Goal: Transaction & Acquisition: Purchase product/service

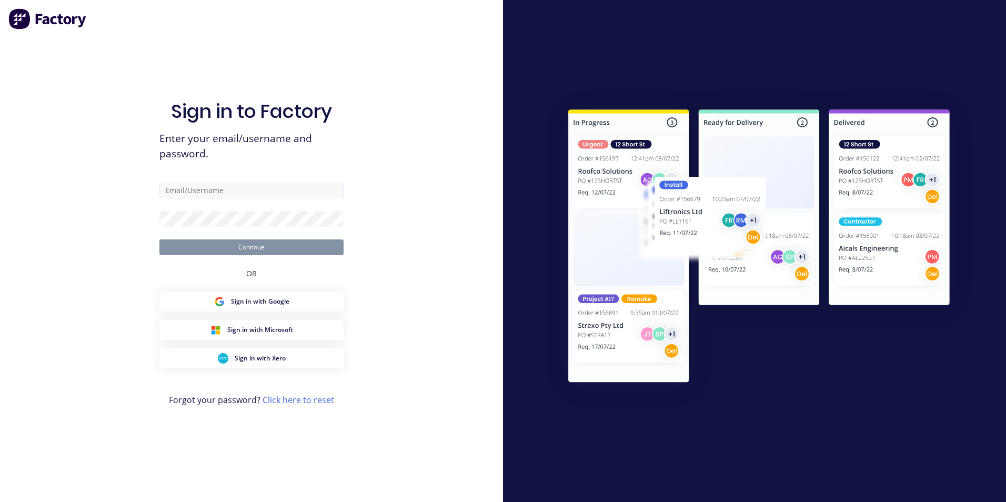
click at [265, 190] on input "text" at bounding box center [251, 190] width 184 height 16
type input "[EMAIL_ADDRESS][DOMAIN_NAME]"
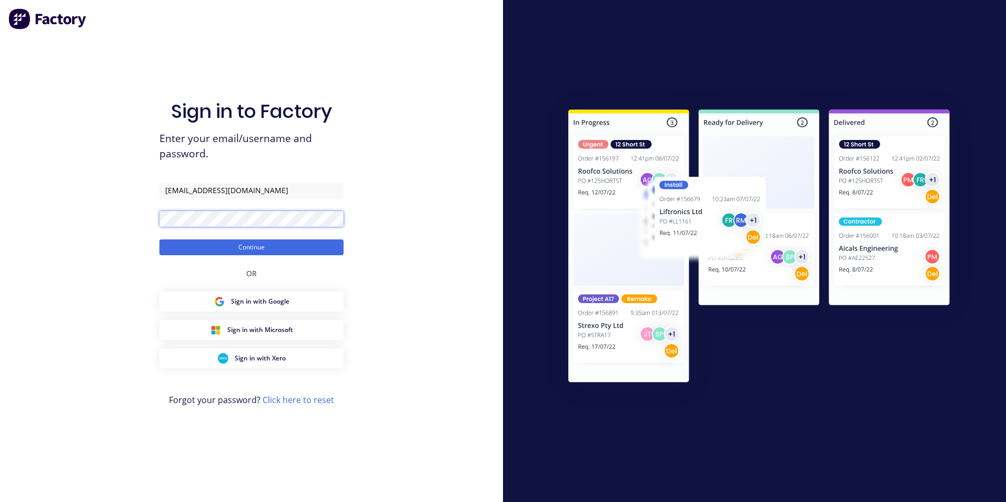
click at [159, 239] on button "Continue" at bounding box center [251, 247] width 184 height 16
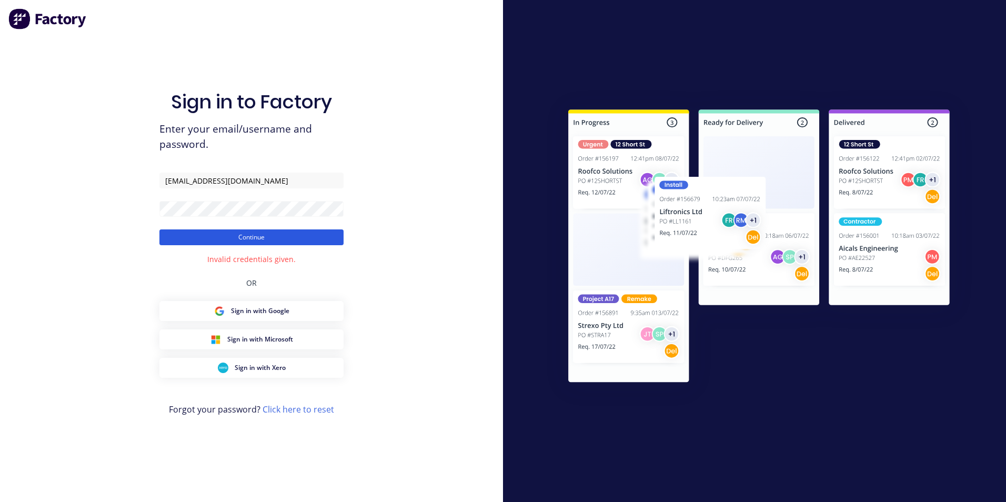
click at [253, 235] on button "Continue" at bounding box center [251, 237] width 184 height 16
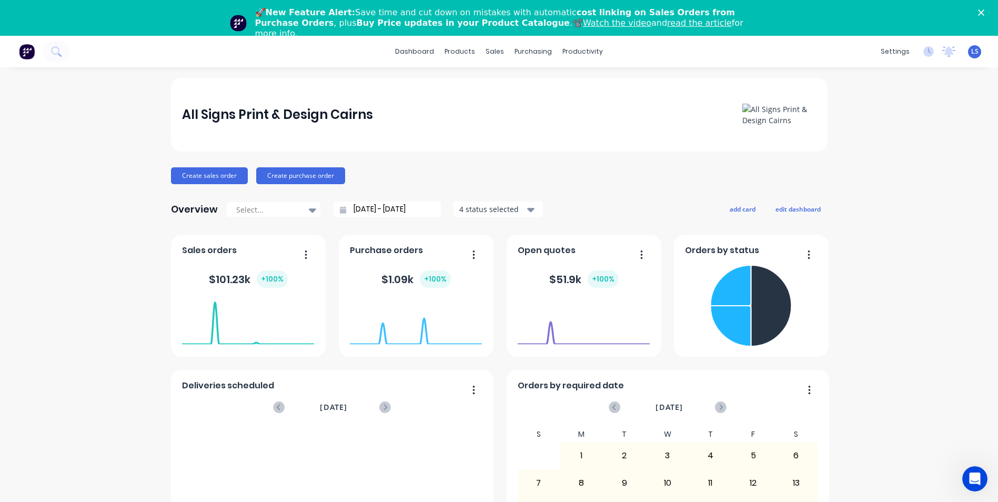
click at [675, 141] on div "All Signs Print & Design Cairns" at bounding box center [499, 115] width 656 height 74
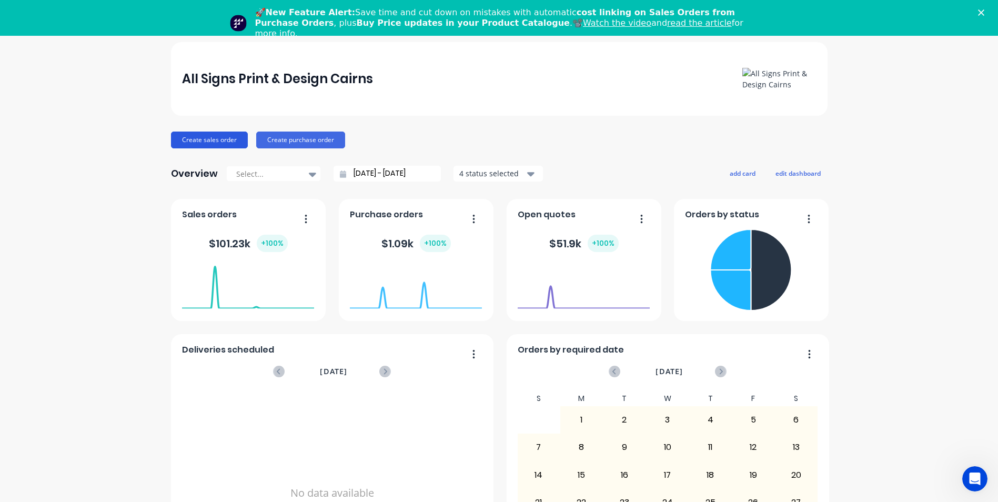
click at [207, 136] on button "Create sales order" at bounding box center [209, 139] width 77 height 17
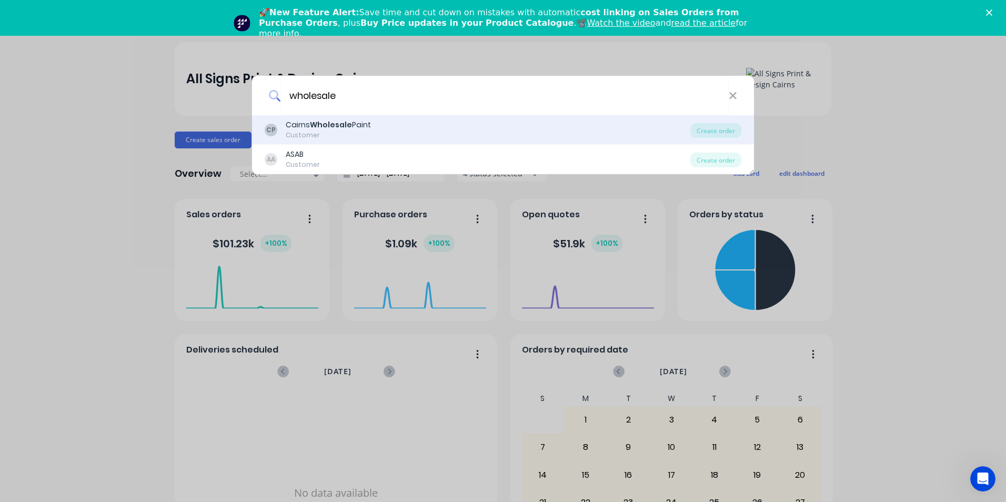
type input "wholesale"
click at [325, 123] on b "Wholesale" at bounding box center [331, 124] width 42 height 11
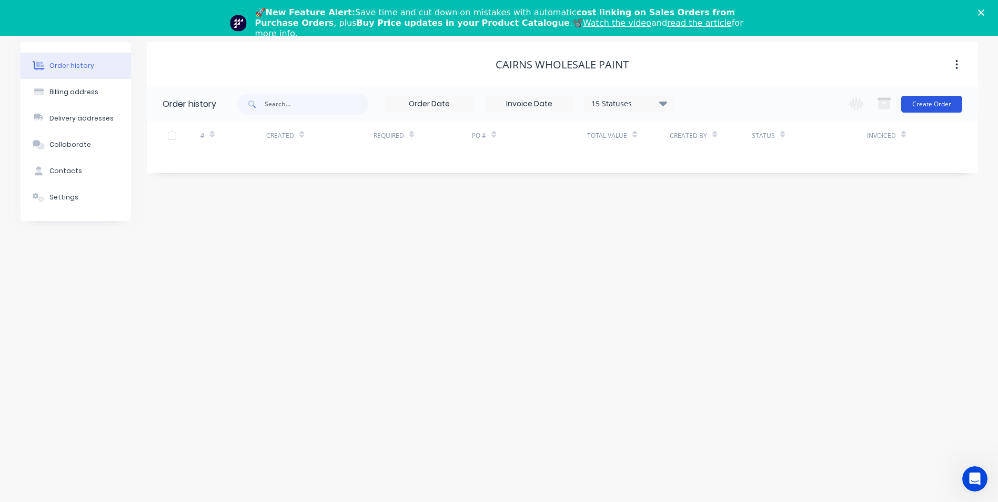
click at [924, 104] on button "Create Order" at bounding box center [931, 104] width 61 height 17
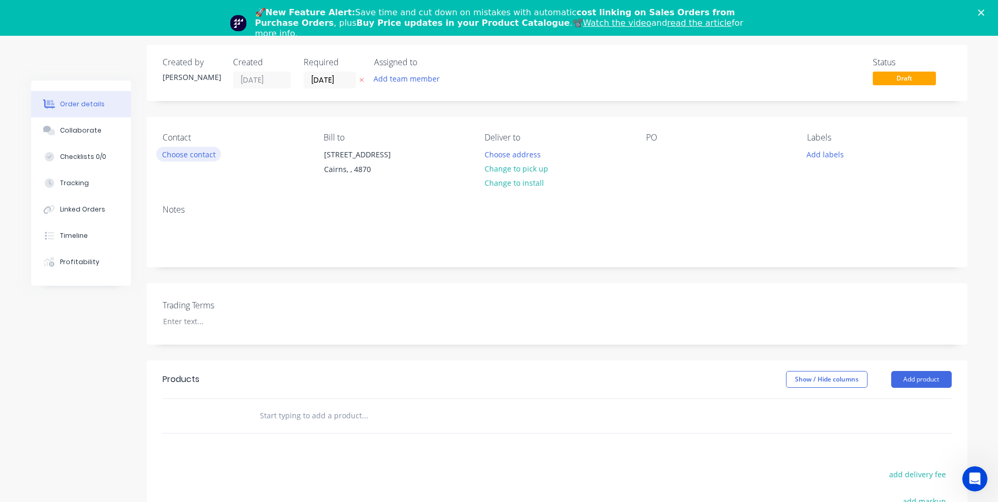
click at [180, 157] on button "Choose contact" at bounding box center [188, 154] width 65 height 14
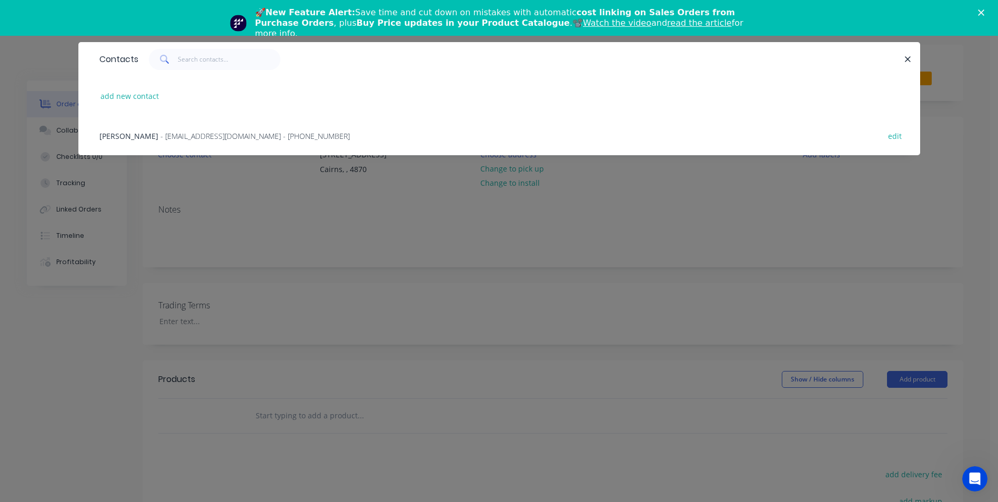
click at [174, 134] on span "- [EMAIL_ADDRESS][DOMAIN_NAME] - [PHONE_NUMBER]" at bounding box center [254, 136] width 189 height 10
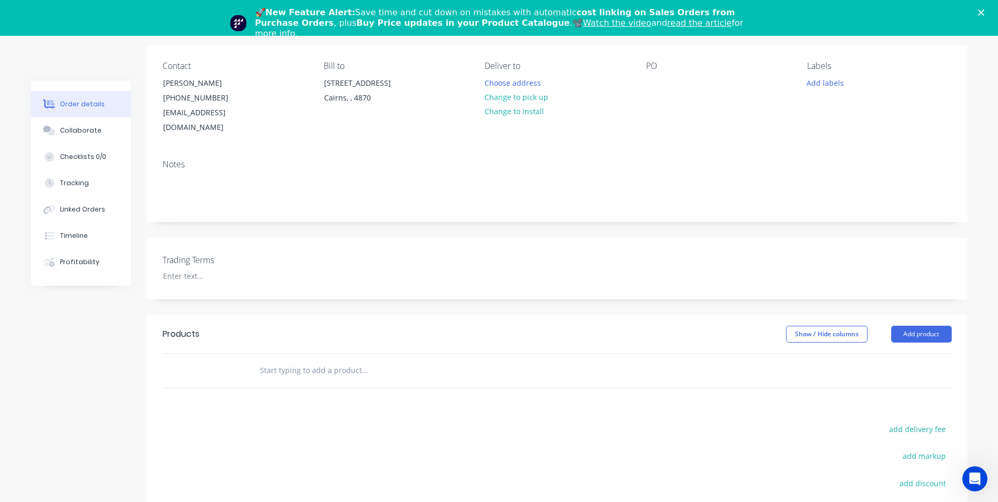
scroll to position [111, 0]
click at [345, 356] on input "text" at bounding box center [364, 366] width 210 height 21
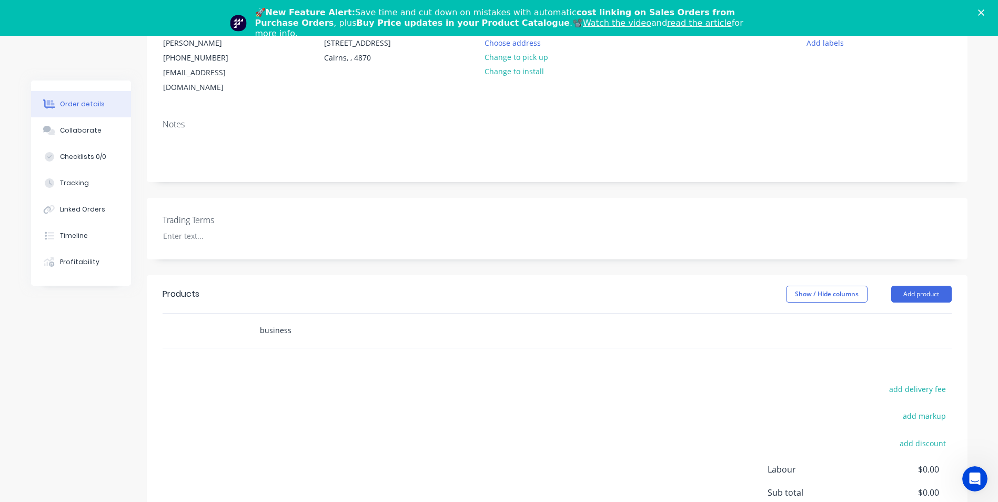
scroll to position [185, 0]
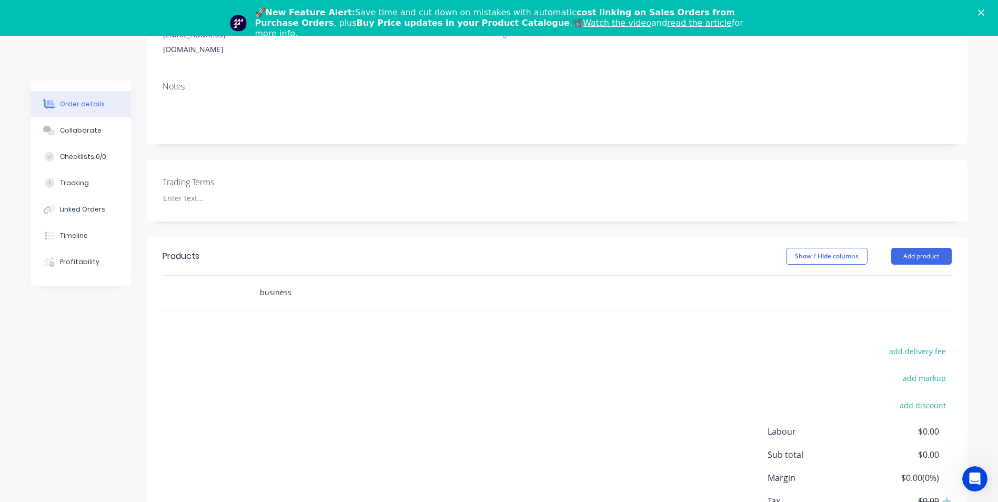
click at [295, 282] on input "business" at bounding box center [364, 292] width 210 height 21
click at [270, 282] on input "business" at bounding box center [364, 292] width 210 height 21
click at [298, 282] on input "business" at bounding box center [364, 292] width 210 height 21
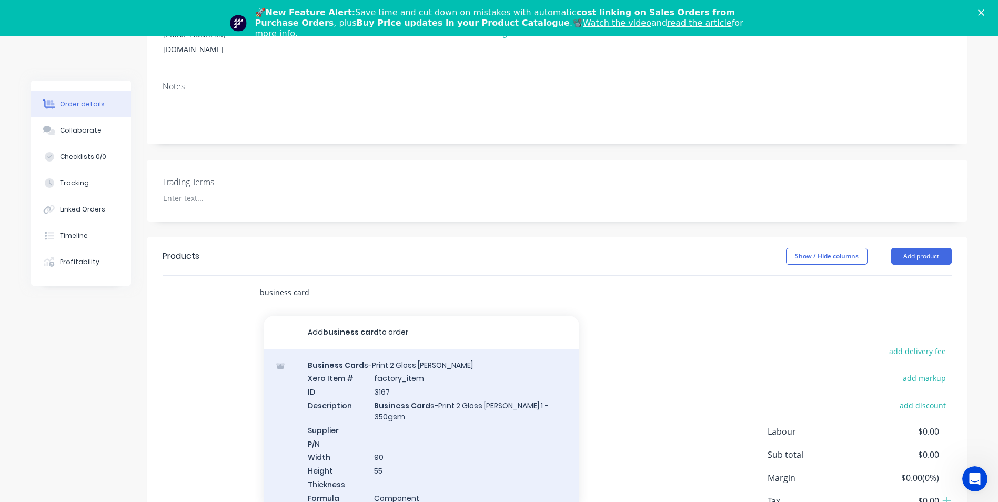
type input "business card"
click at [324, 350] on div "Business Card s-Print 2 Gloss [PERSON_NAME] Xero Item # factory_item ID 3167 De…" at bounding box center [421, 458] width 316 height 218
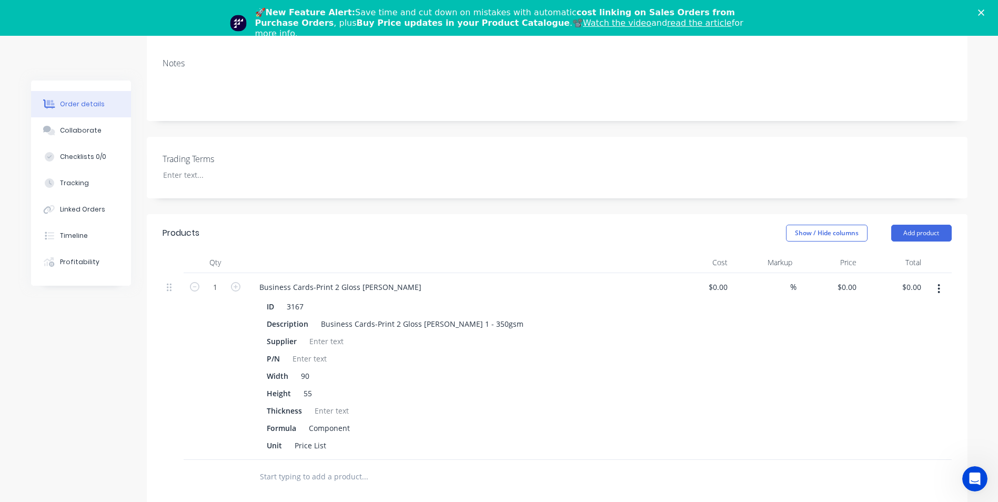
scroll to position [220, 0]
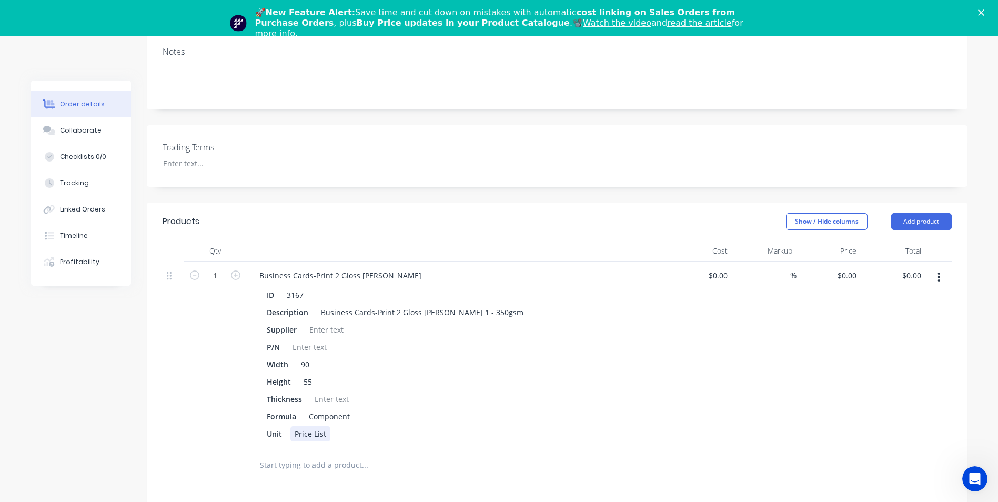
click at [306, 426] on div "Price List" at bounding box center [310, 433] width 40 height 15
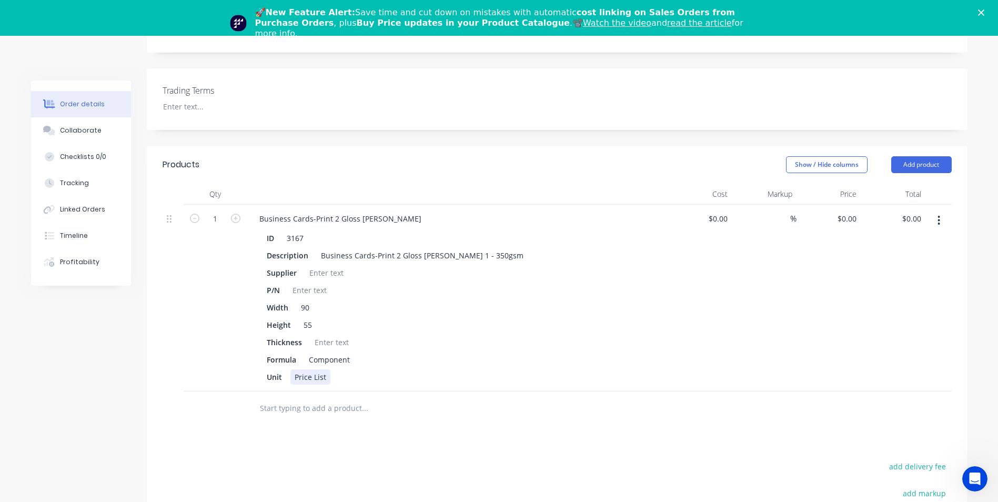
scroll to position [279, 0]
click at [285, 395] on input "text" at bounding box center [364, 405] width 210 height 21
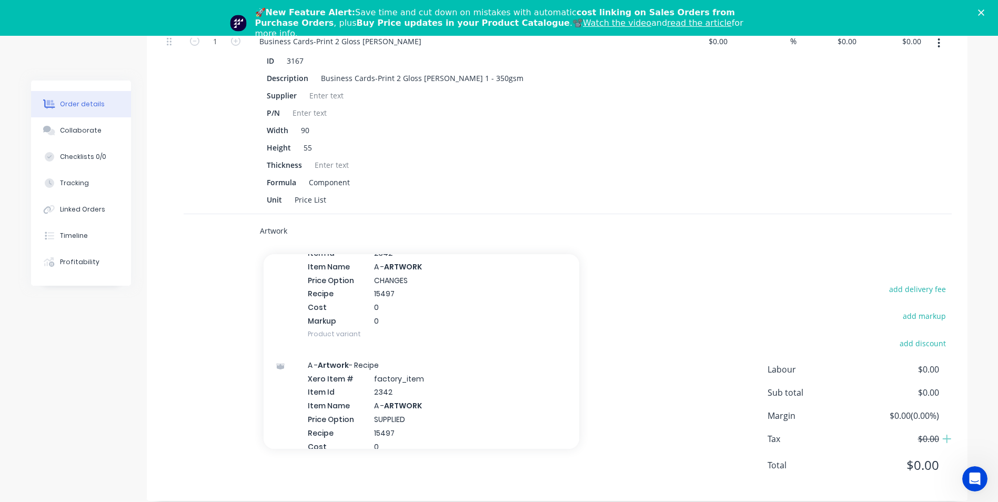
scroll to position [621, 0]
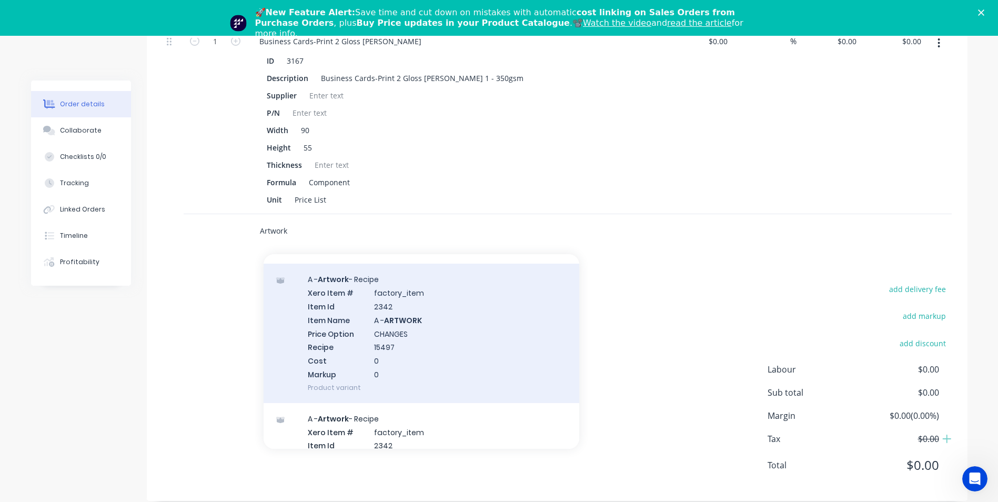
type input "Artwork"
click at [427, 311] on div "A - Artwork - Recipe Xero Item # factory_item Item Id 2342 Item Name A - ARTWOR…" at bounding box center [421, 332] width 316 height 139
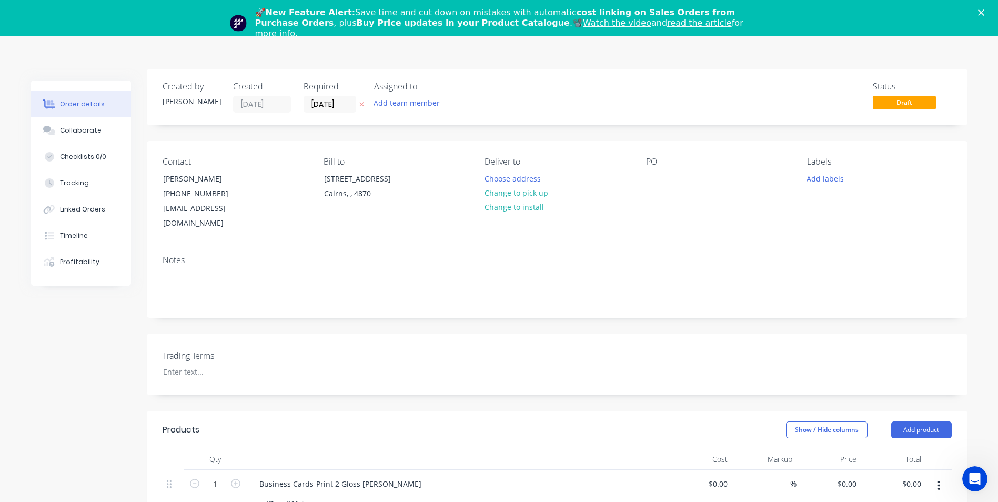
scroll to position [0, 0]
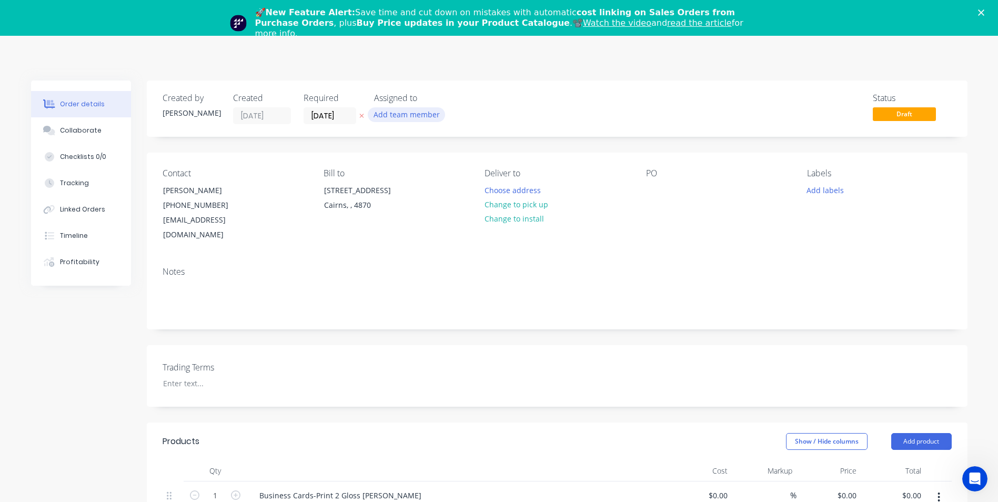
click at [415, 113] on button "Add team member" at bounding box center [406, 114] width 77 height 14
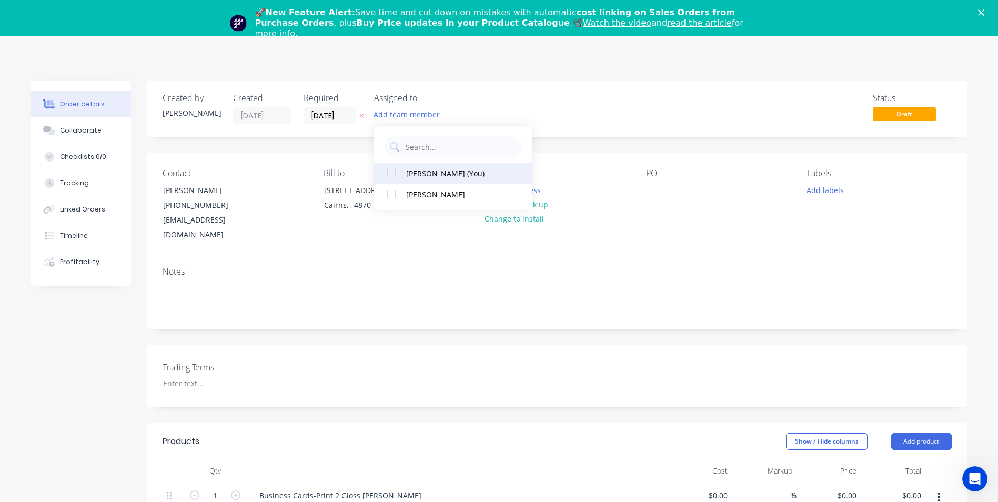
click at [418, 176] on div "[PERSON_NAME] (You)" at bounding box center [458, 173] width 105 height 11
click at [788, 235] on div "Contact [PERSON_NAME] [PHONE_NUMBER] [EMAIL_ADDRESS][DOMAIN_NAME] Bill to [STRE…" at bounding box center [557, 206] width 820 height 106
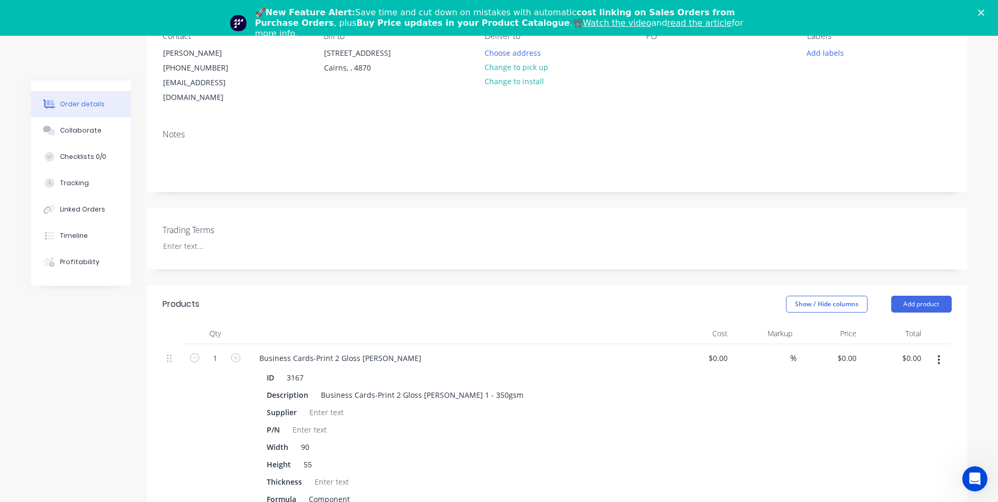
scroll to position [149, 0]
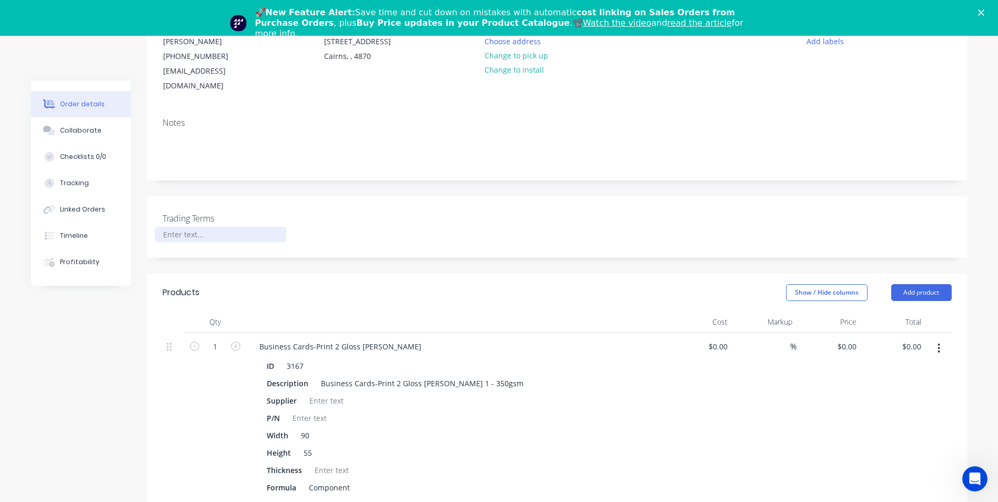
click at [188, 227] on div at bounding box center [220, 234] width 131 height 15
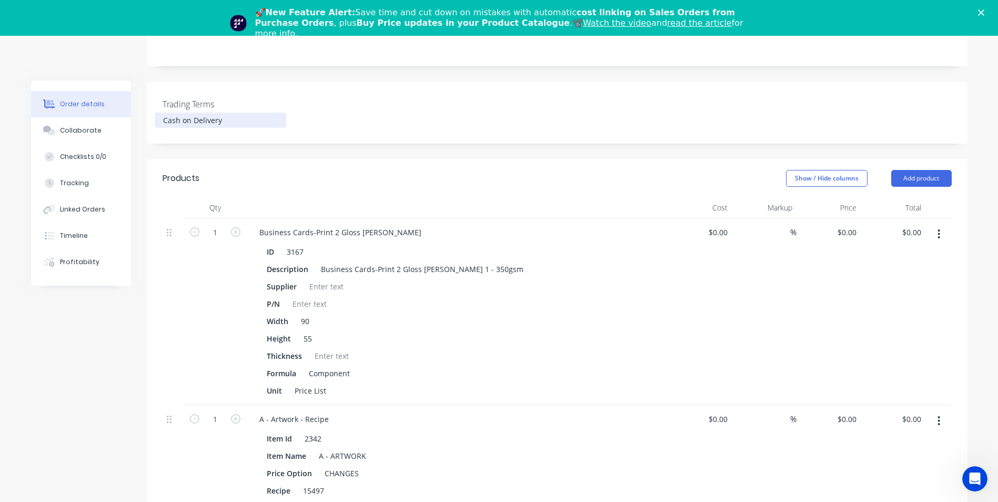
scroll to position [308, 0]
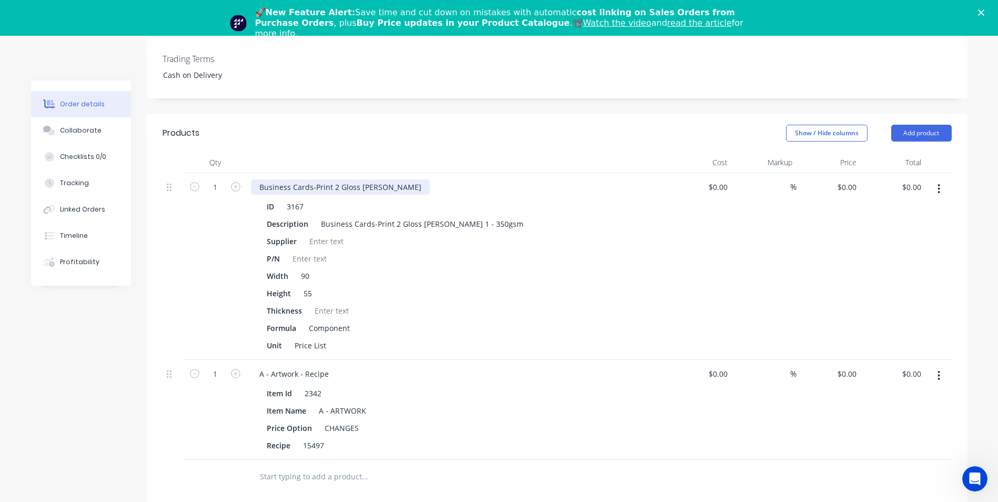
click at [349, 179] on div "Business Cards-Print 2 Gloss [PERSON_NAME]" at bounding box center [340, 186] width 179 height 15
click at [169, 179] on div at bounding box center [173, 186] width 13 height 14
click at [173, 179] on div at bounding box center [173, 186] width 13 height 14
click at [348, 179] on div "Business Cards-Print 2 Gloss [PERSON_NAME]" at bounding box center [340, 186] width 179 height 15
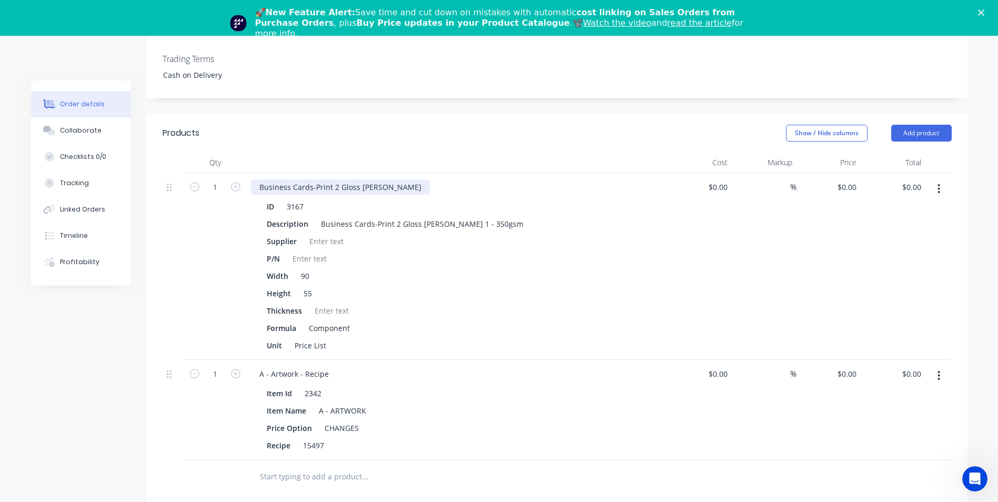
click at [373, 179] on div "Business Cards-Print 2 Gloss [PERSON_NAME]" at bounding box center [340, 186] width 179 height 15
click at [603, 286] on div "Height 55" at bounding box center [454, 293] width 385 height 15
click at [299, 466] on input "text" at bounding box center [364, 476] width 210 height 21
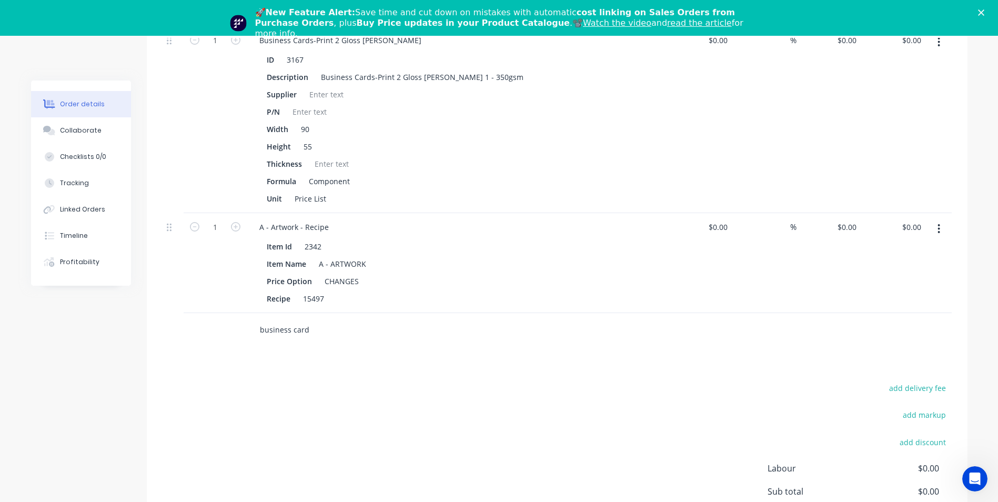
scroll to position [554, 0]
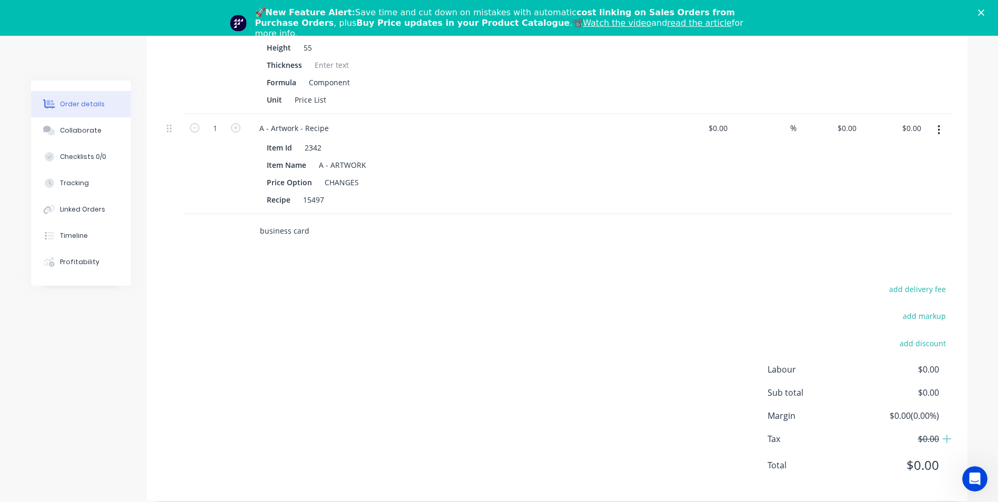
click at [297, 220] on input "business card" at bounding box center [364, 230] width 210 height 21
click at [309, 220] on input "business card" at bounding box center [364, 230] width 210 height 21
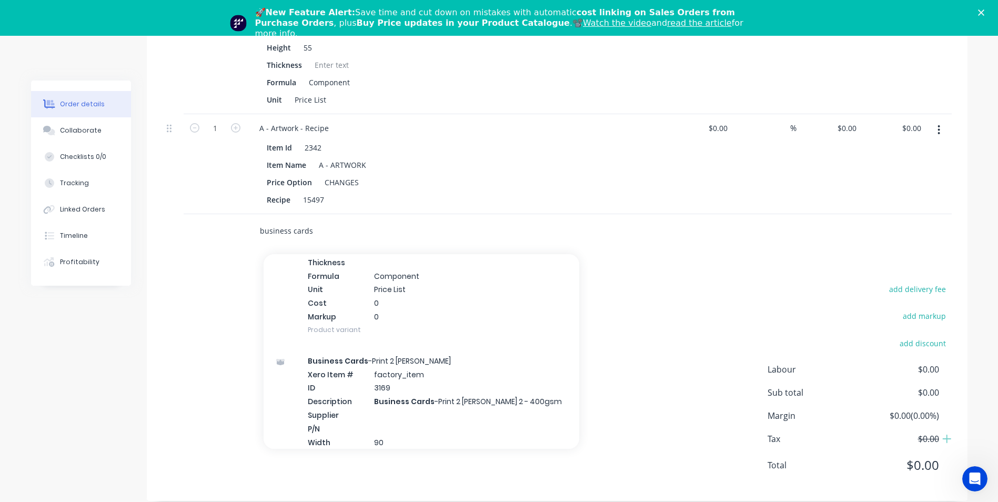
scroll to position [1446, 0]
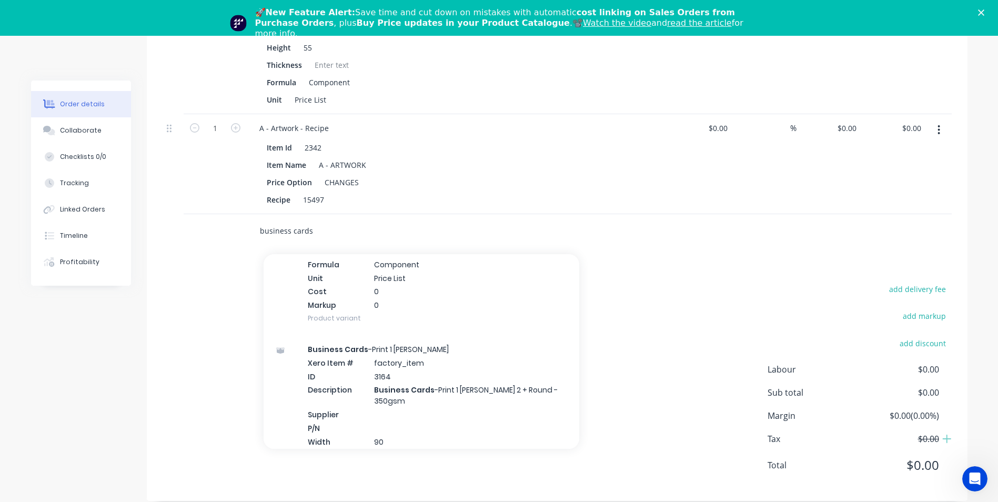
drag, startPoint x: 313, startPoint y: 215, endPoint x: 259, endPoint y: 220, distance: 54.9
click at [259, 220] on input "business cards" at bounding box center [364, 230] width 210 height 21
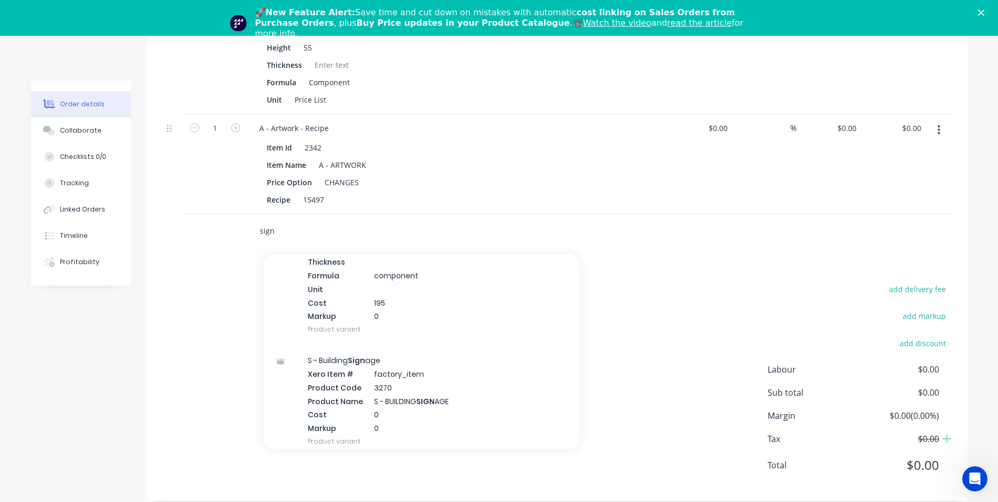
scroll to position [700, 0]
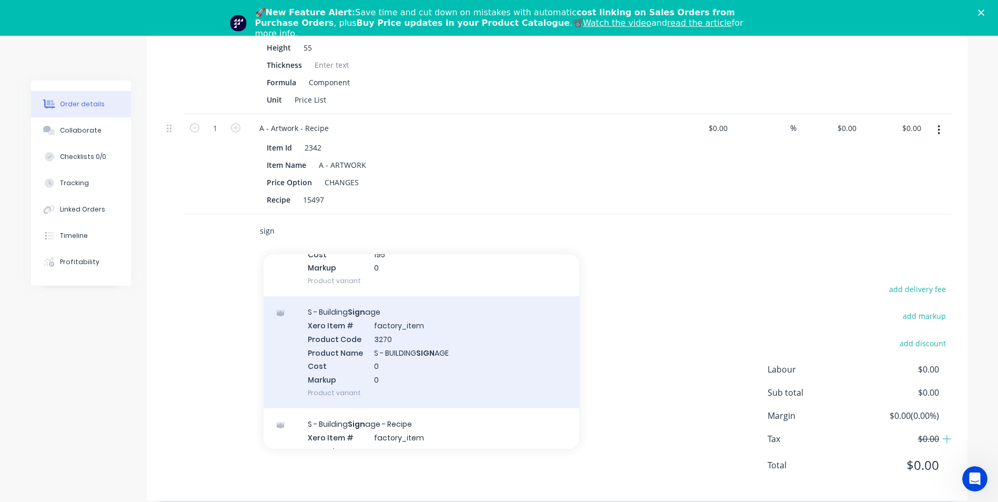
type input "sign"
click at [407, 334] on div "S - Building Sign age Xero Item # factory_item Product Code 3270 Product Name S…" at bounding box center [421, 352] width 316 height 112
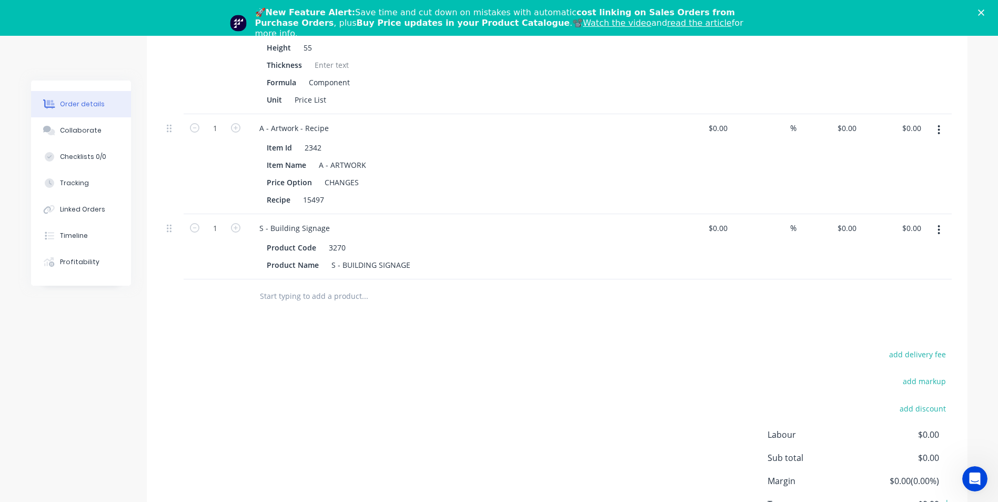
click at [342, 286] on input "text" at bounding box center [364, 296] width 210 height 21
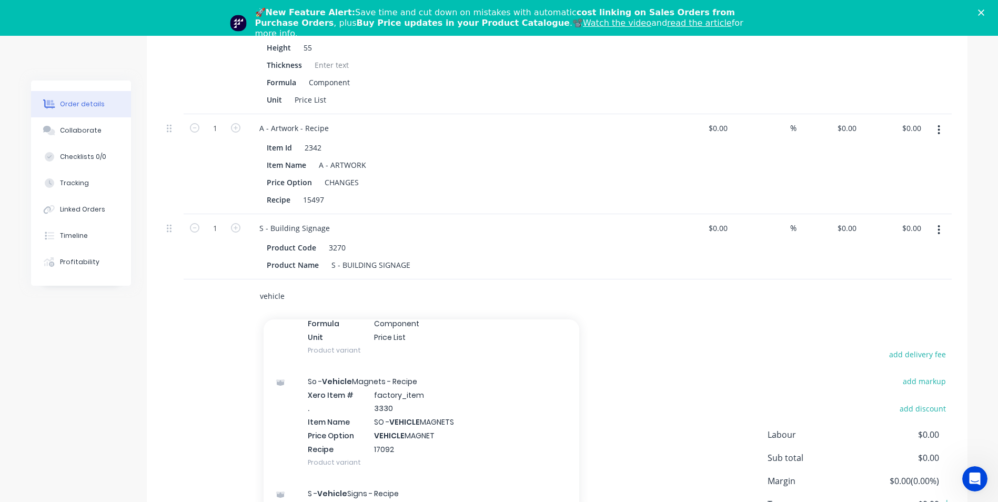
scroll to position [948, 0]
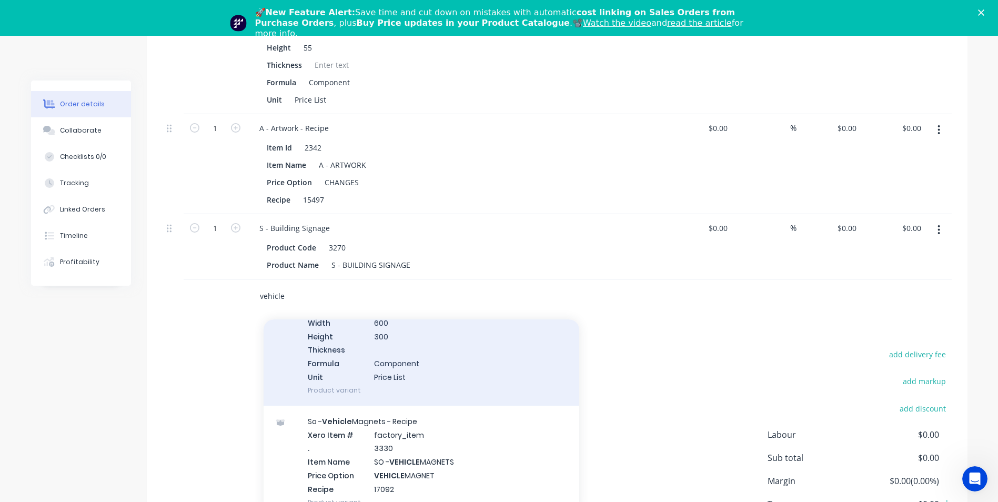
type input "vehicle"
click at [348, 377] on div "Vehicle Magnet Xero Item # factory_item ID 3329 Description VEHICLE MAGNET Supp…" at bounding box center [421, 316] width 316 height 180
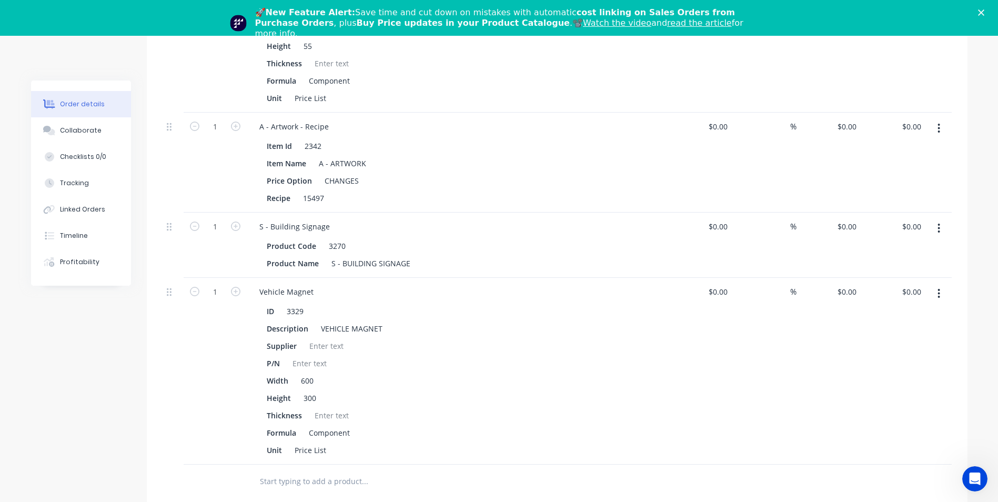
scroll to position [558, 0]
click at [937, 285] on icon "button" at bounding box center [938, 291] width 3 height 12
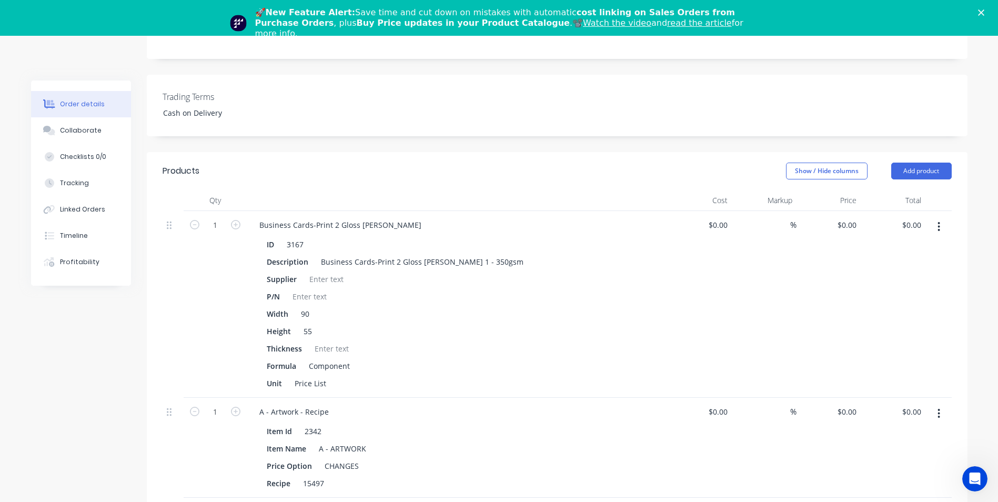
scroll to position [229, 0]
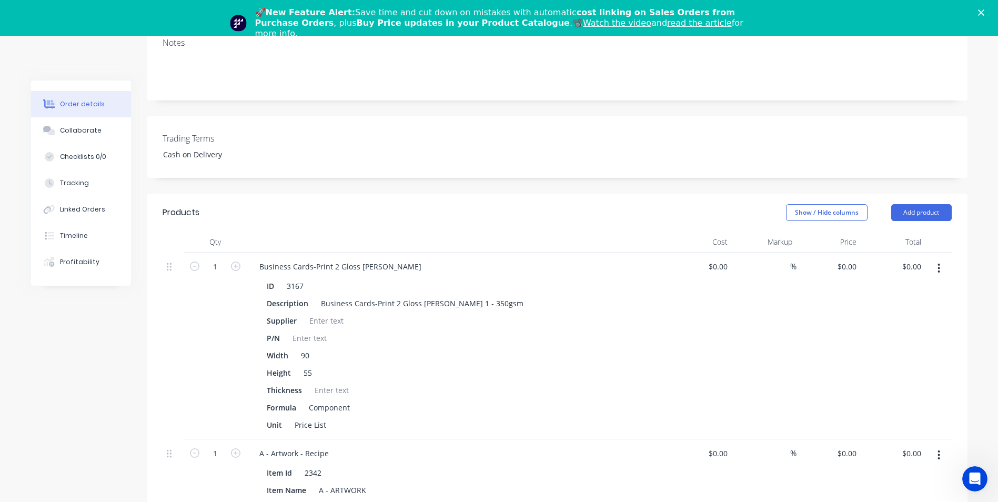
click at [939, 262] on icon "button" at bounding box center [938, 268] width 3 height 12
click at [885, 351] on div "Delete" at bounding box center [901, 358] width 81 height 15
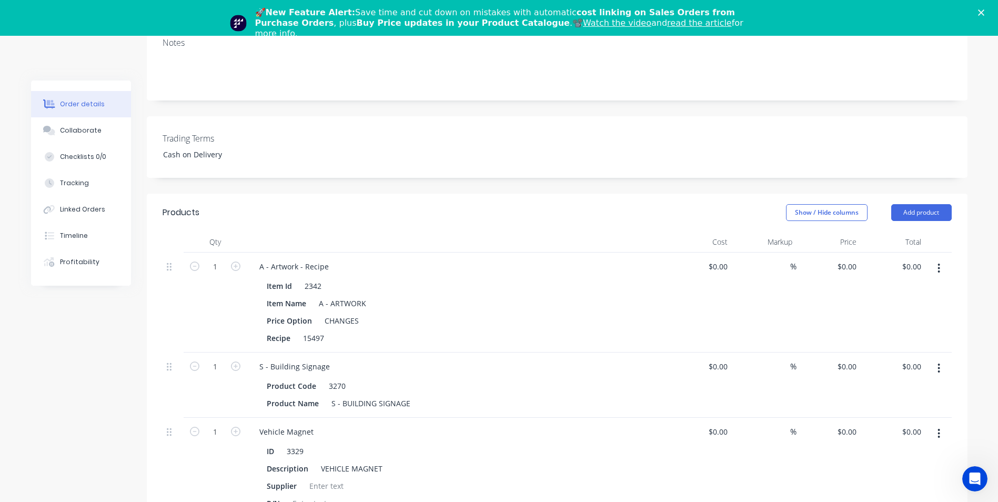
click at [939, 263] on icon "button" at bounding box center [939, 267] width 2 height 9
click at [877, 351] on div "Delete" at bounding box center [901, 358] width 81 height 15
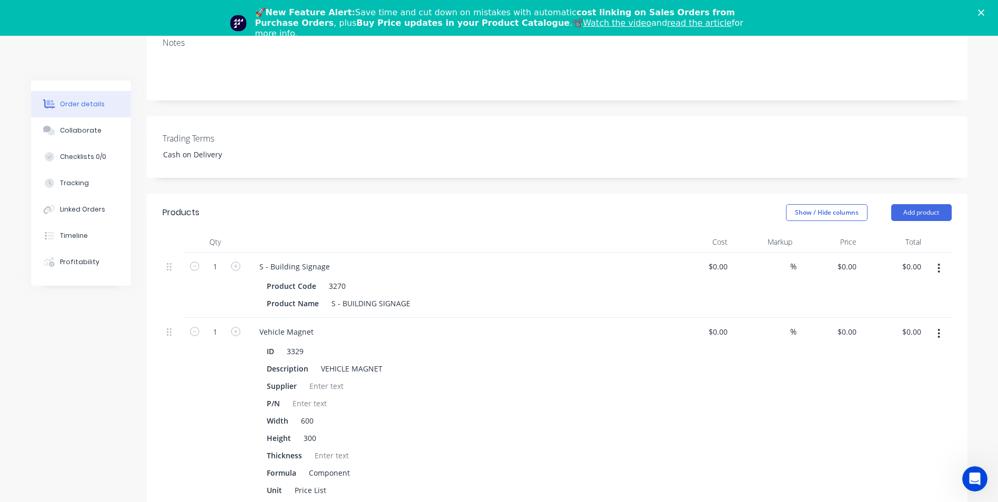
click at [939, 263] on icon "button" at bounding box center [939, 267] width 2 height 9
click at [881, 351] on div "Delete" at bounding box center [901, 358] width 81 height 15
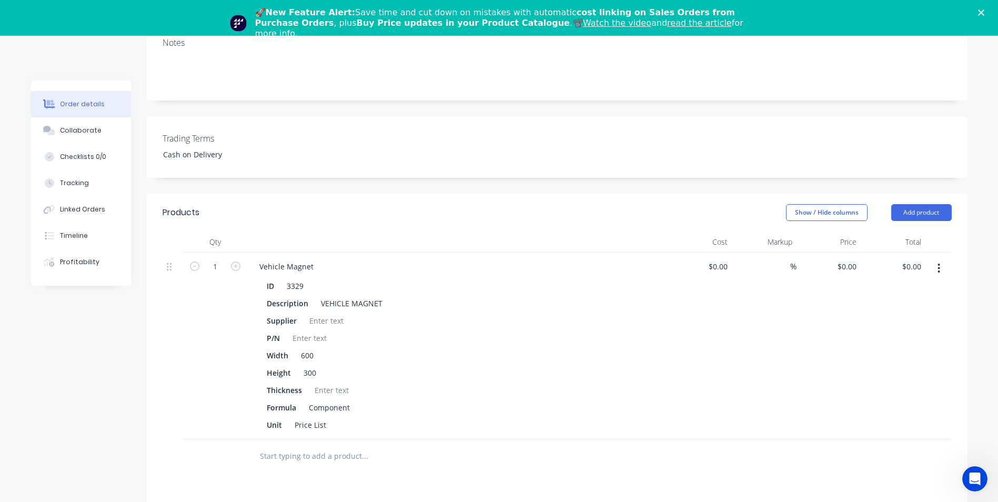
click at [937, 262] on icon "button" at bounding box center [938, 268] width 3 height 12
click at [874, 351] on div "Delete" at bounding box center [901, 358] width 81 height 15
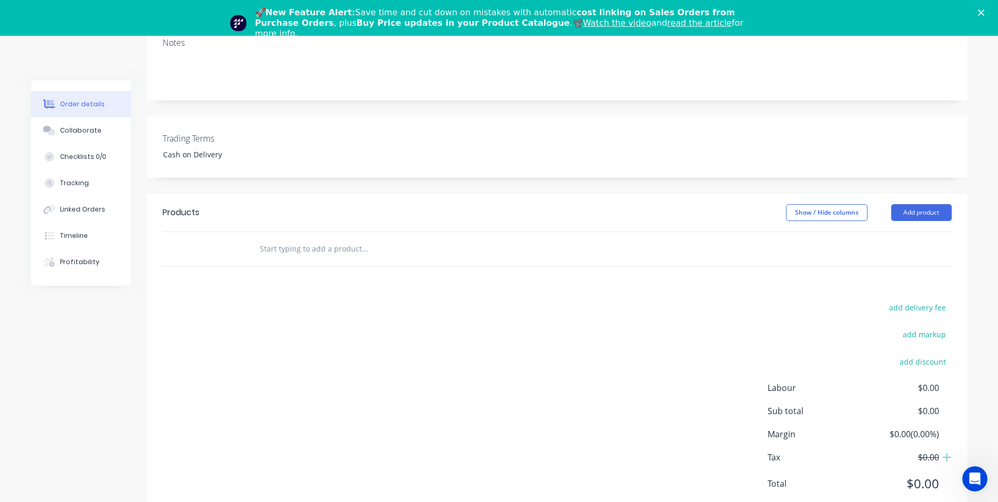
click at [984, 12] on icon "Close" at bounding box center [981, 12] width 6 height 6
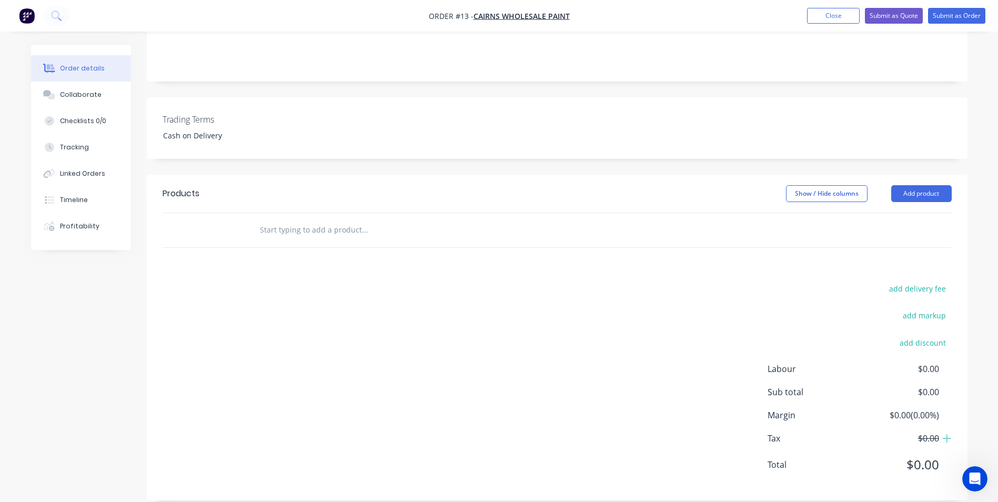
scroll to position [211, 0]
click at [824, 18] on button "Close" at bounding box center [833, 16] width 53 height 16
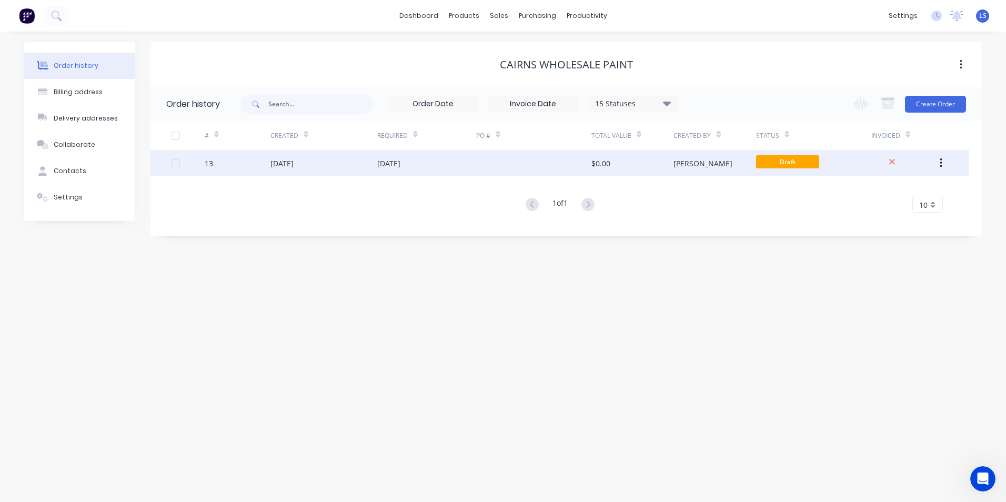
click at [939, 161] on icon "button" at bounding box center [940, 163] width 3 height 12
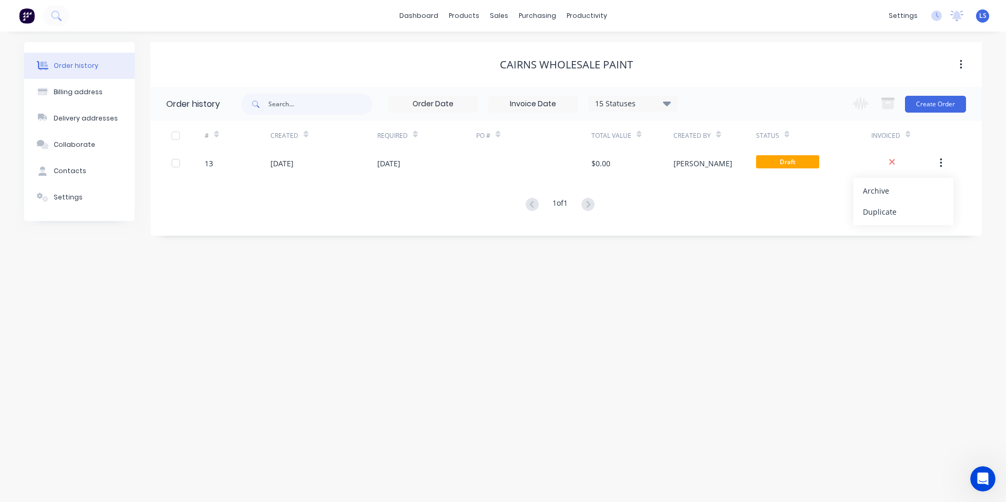
click at [273, 273] on div "Order history Billing address Delivery addresses Collaborate Contacts Settings …" at bounding box center [503, 267] width 1006 height 470
click at [501, 15] on div "sales" at bounding box center [498, 16] width 29 height 16
click at [478, 50] on div "Product Catalogue" at bounding box center [510, 50] width 65 height 9
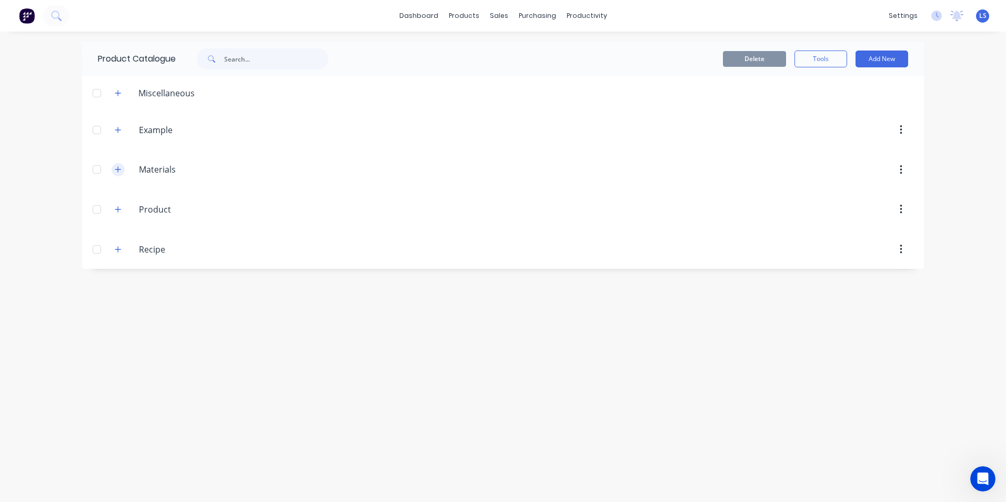
click at [119, 170] on icon "button" at bounding box center [118, 169] width 6 height 7
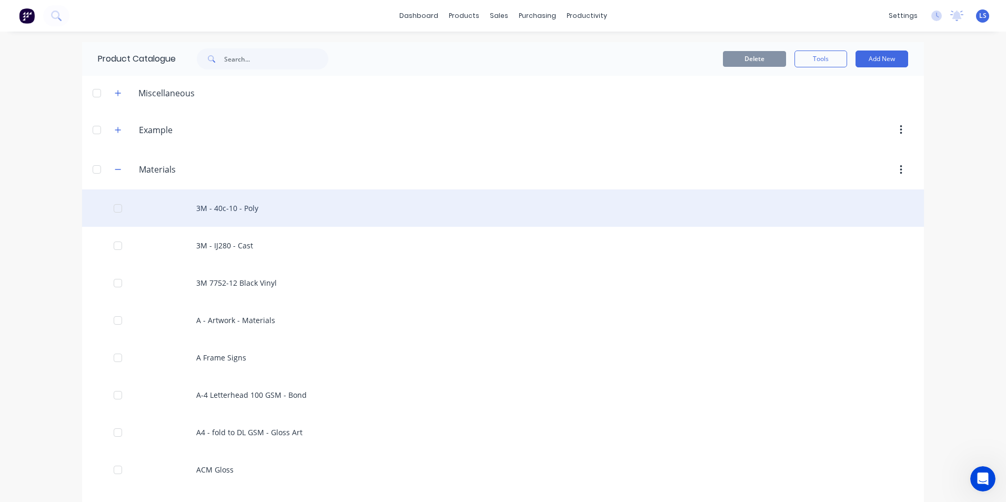
click at [235, 210] on div "3M - 40c-10 - Poly" at bounding box center [502, 207] width 841 height 37
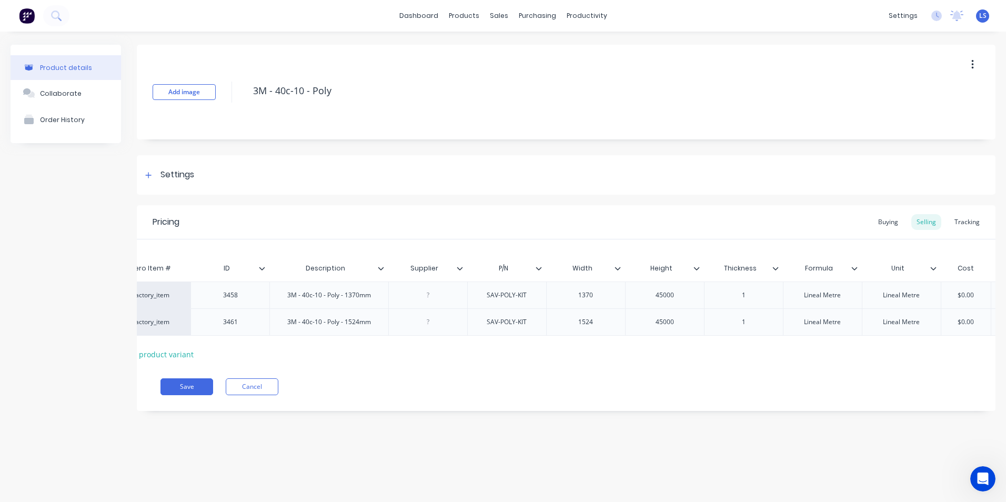
scroll to position [0, 35]
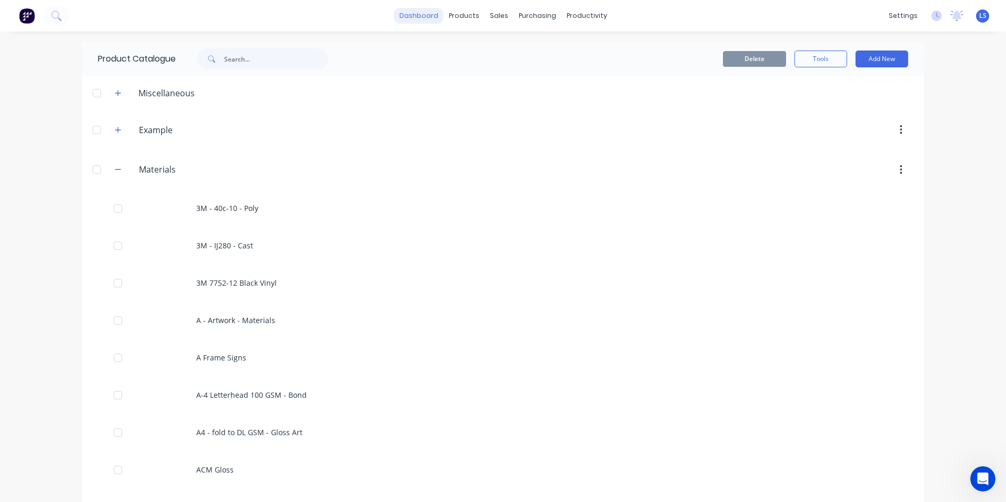
click at [423, 14] on link "dashboard" at bounding box center [418, 16] width 49 height 16
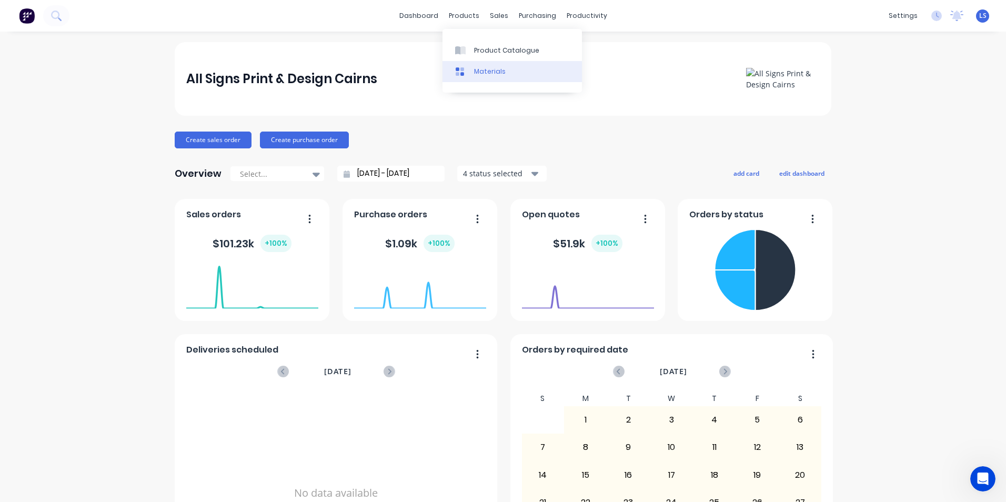
click at [482, 68] on div "Materials" at bounding box center [490, 71] width 32 height 9
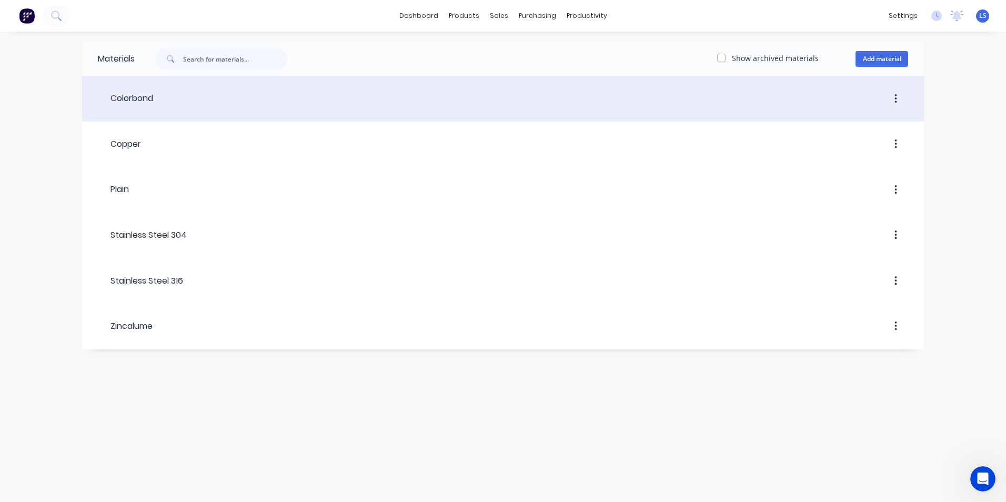
click at [119, 103] on div "Colorbond" at bounding box center [125, 98] width 55 height 13
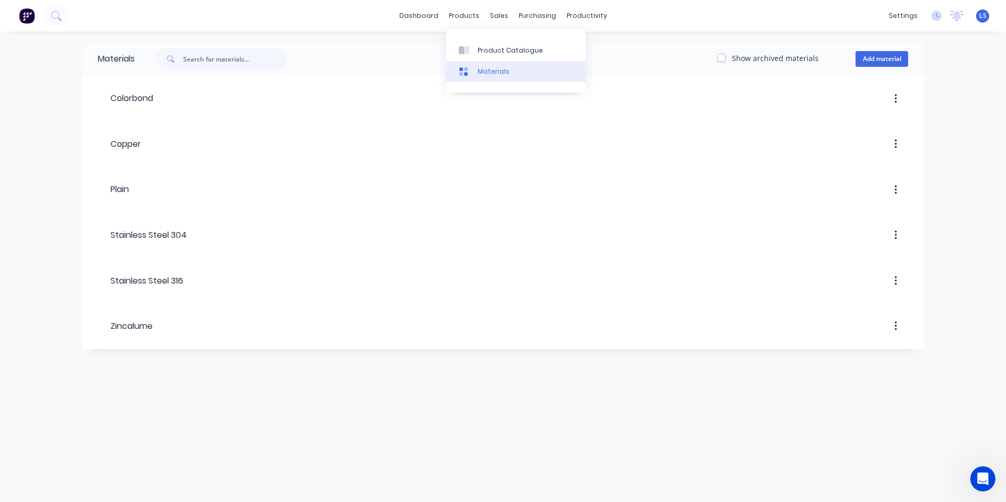
click at [491, 75] on div "Materials" at bounding box center [494, 71] width 32 height 9
click at [483, 49] on div "Product Catalogue" at bounding box center [510, 50] width 65 height 9
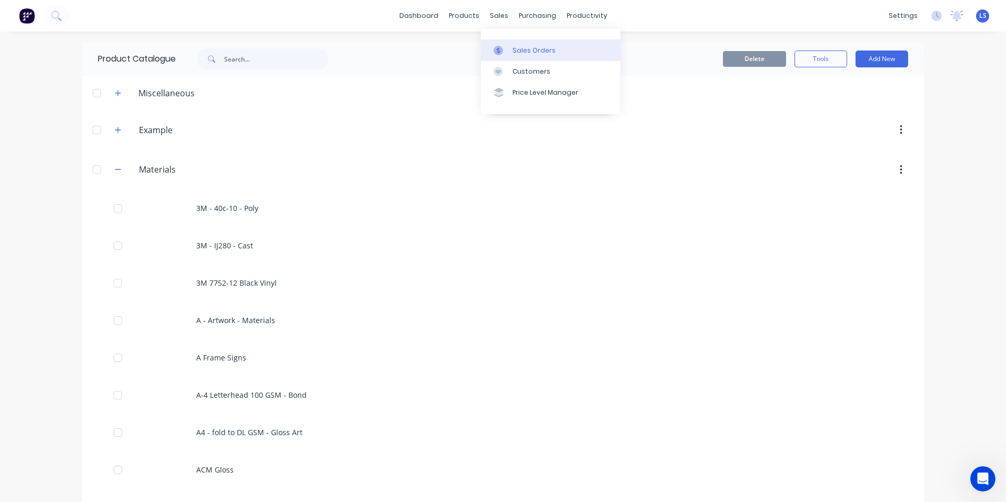
click at [542, 53] on div "Sales Orders" at bounding box center [533, 50] width 43 height 9
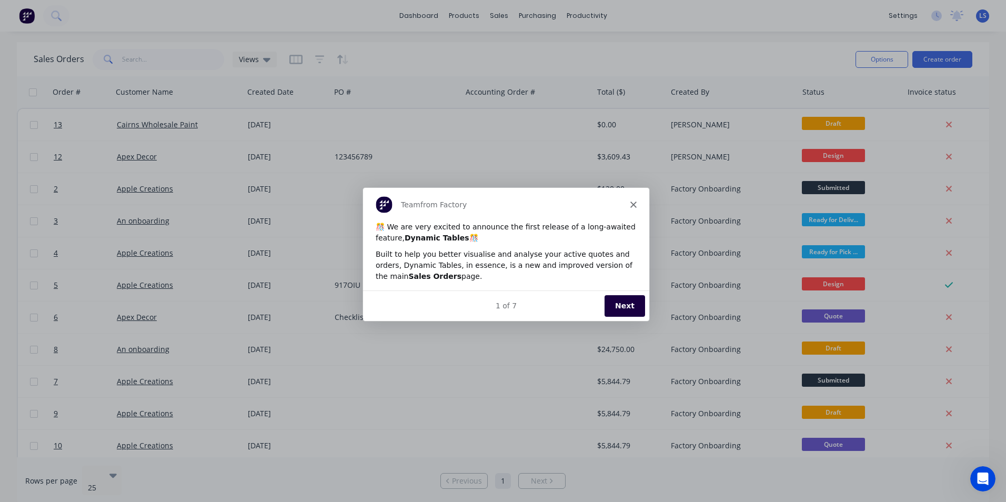
click at [631, 202] on icon "Close" at bounding box center [633, 203] width 6 height 6
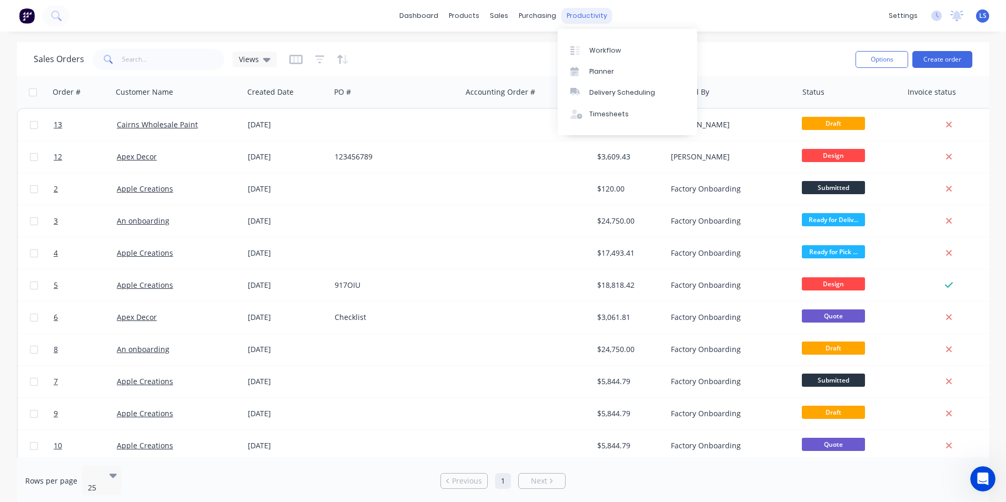
click at [571, 14] on div "productivity" at bounding box center [586, 16] width 51 height 16
click at [590, 49] on div "Workflow" at bounding box center [605, 50] width 32 height 9
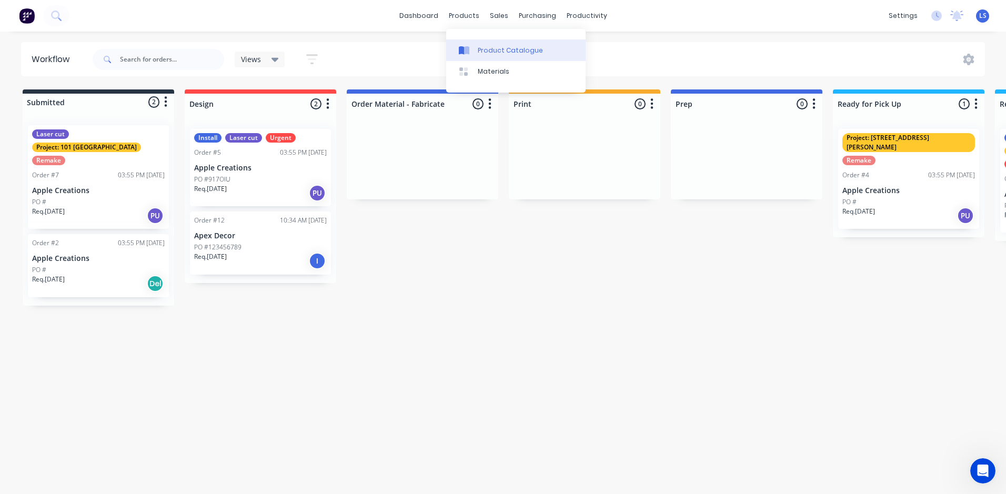
click at [483, 54] on div "Product Catalogue" at bounding box center [510, 50] width 65 height 9
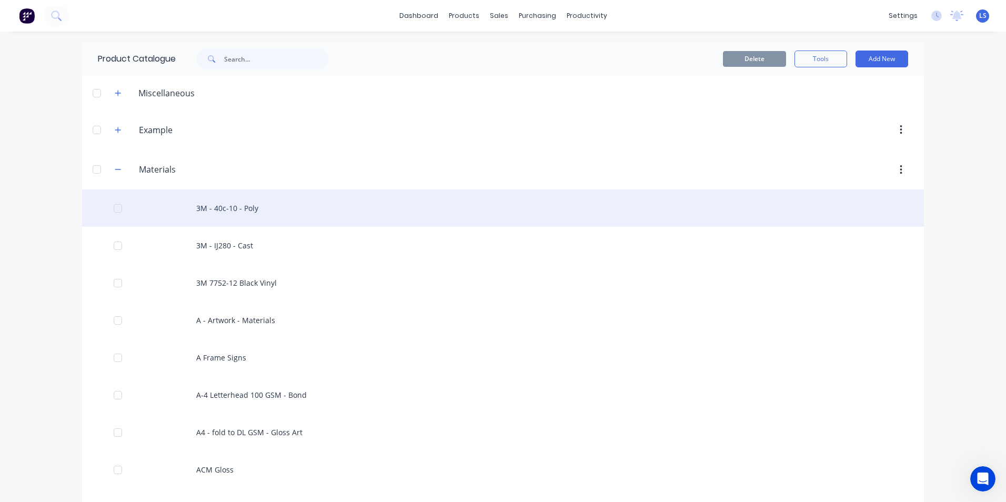
click at [216, 208] on div "3M - 40c-10 - Poly" at bounding box center [502, 207] width 841 height 37
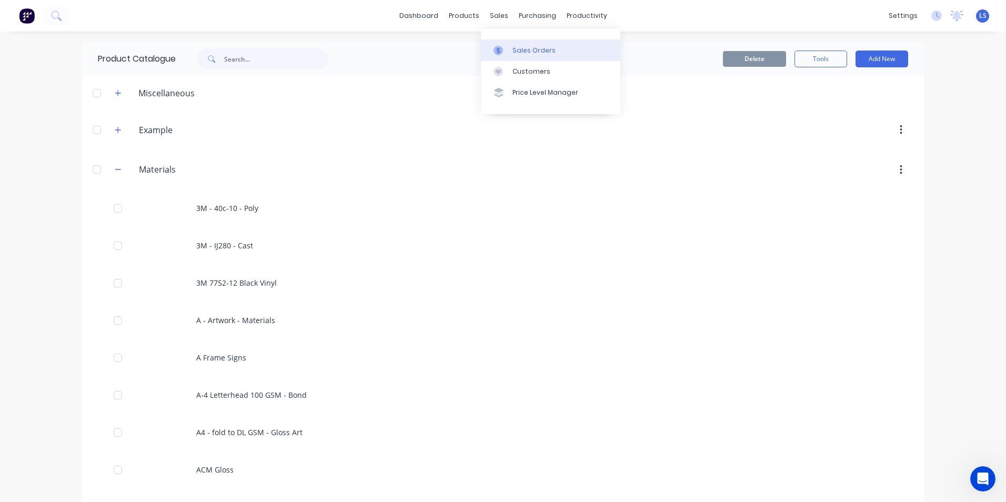
click at [529, 52] on div "Sales Orders" at bounding box center [533, 50] width 43 height 9
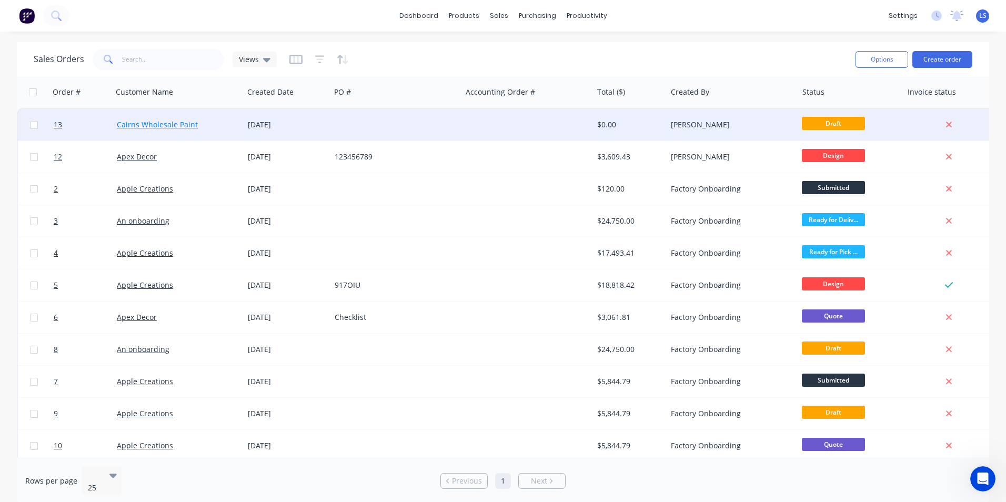
click at [161, 122] on link "Cairns Wholesale Paint" at bounding box center [157, 124] width 81 height 10
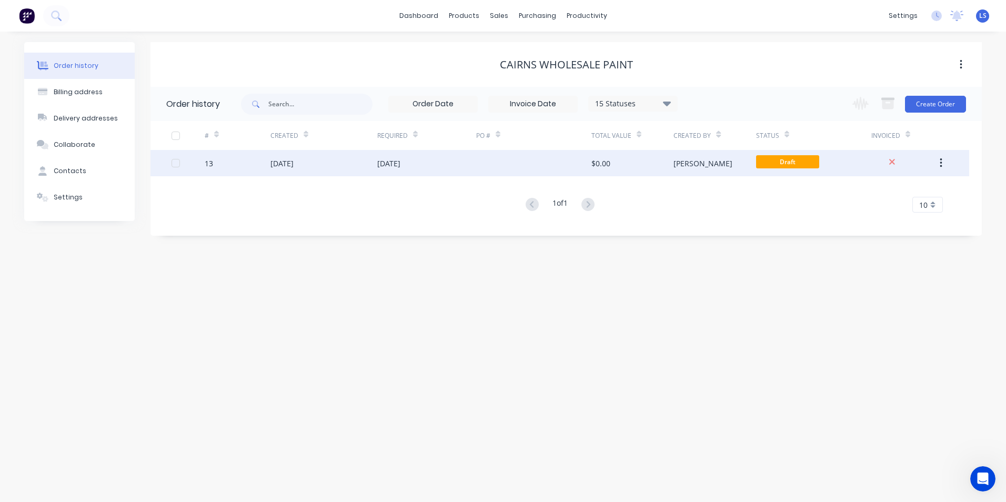
click at [291, 162] on div "[DATE]" at bounding box center [281, 163] width 23 height 11
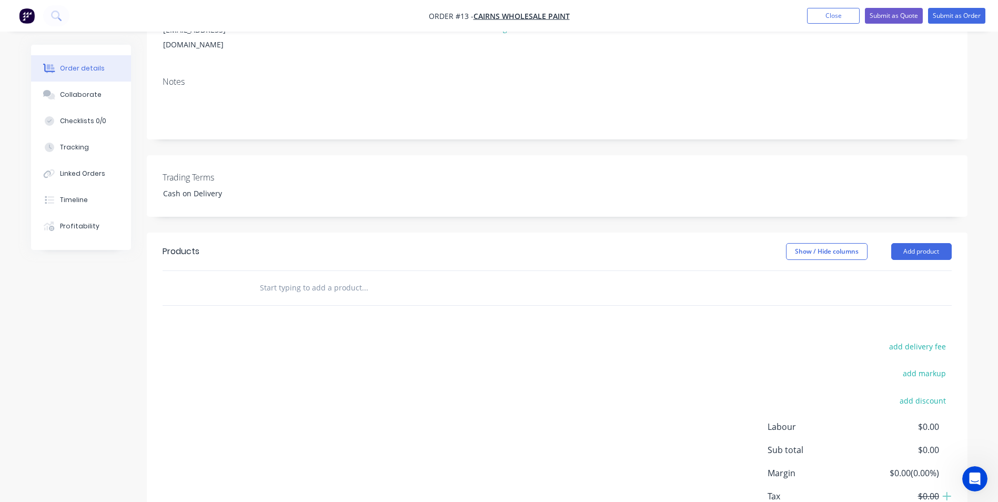
scroll to position [177, 0]
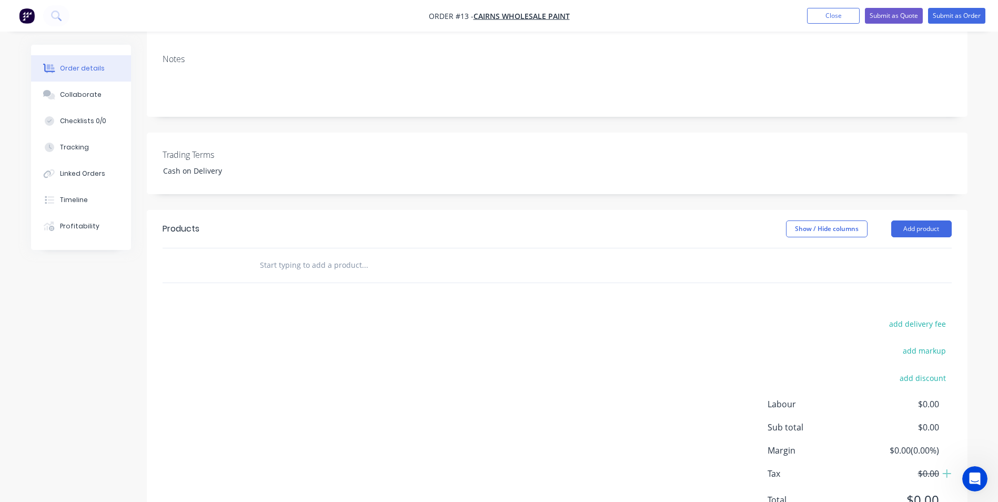
click at [279, 255] on input "text" at bounding box center [364, 265] width 210 height 21
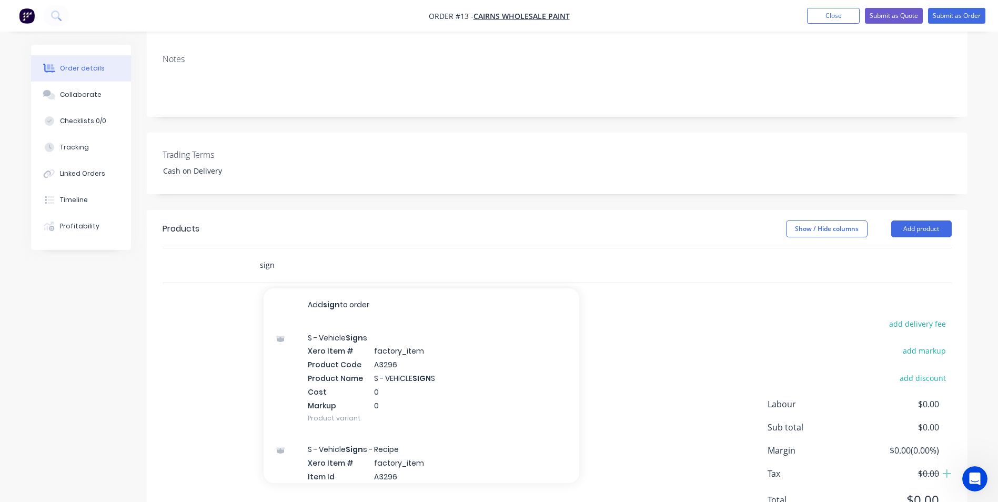
scroll to position [21, 0]
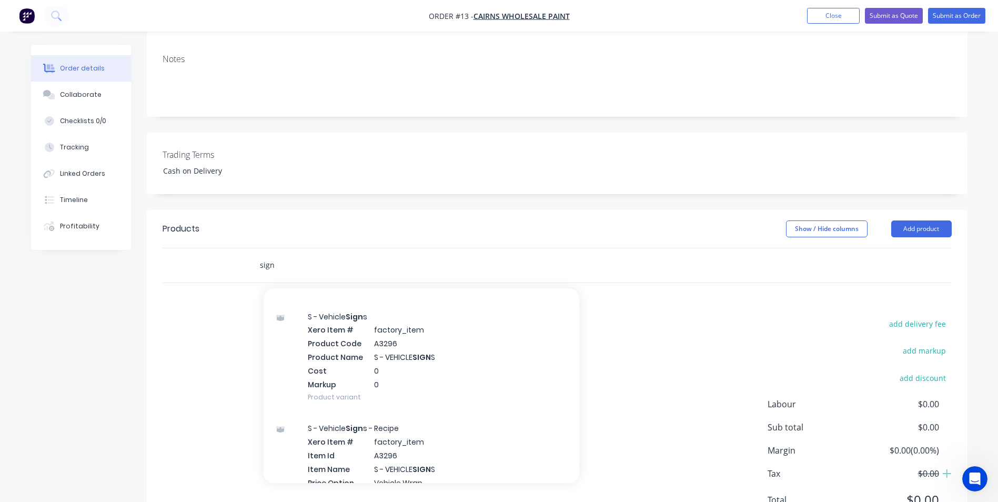
drag, startPoint x: 277, startPoint y: 251, endPoint x: 258, endPoint y: 250, distance: 18.4
click at [257, 255] on div "sign Add sign to order S - Vehicle Sign s Xero Item # factory_item Product Code…" at bounding box center [409, 265] width 316 height 21
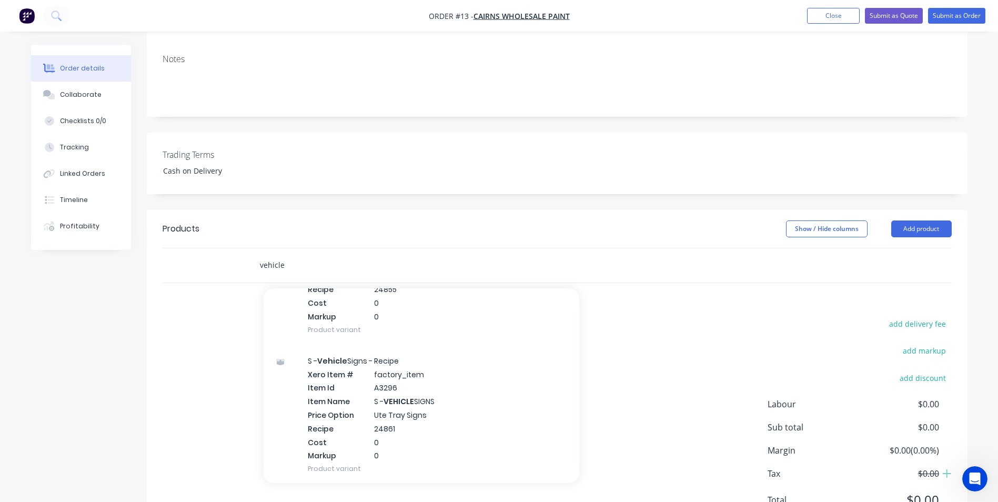
scroll to position [148, 0]
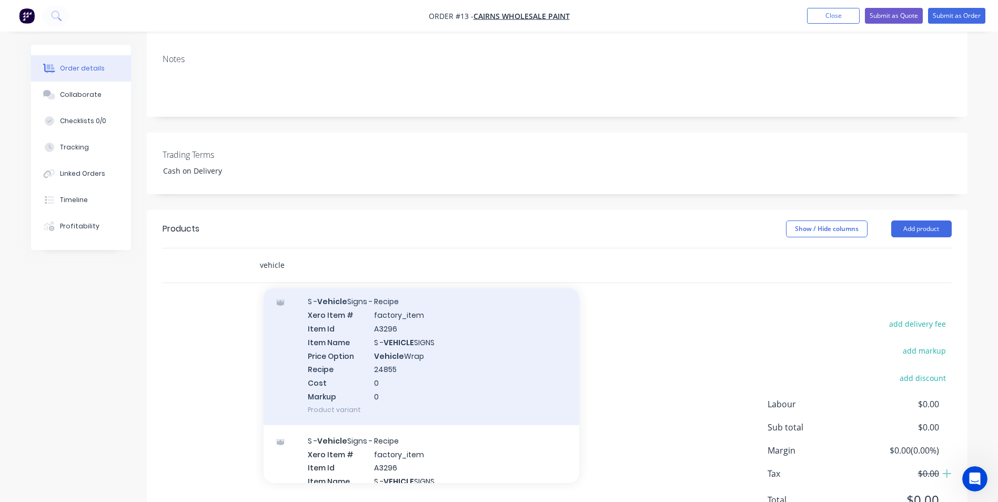
type input "vehicle"
click at [394, 340] on div "S - Vehicle Signs - Recipe Xero Item # factory_item Item Id A3296 Item Name S -…" at bounding box center [421, 355] width 316 height 139
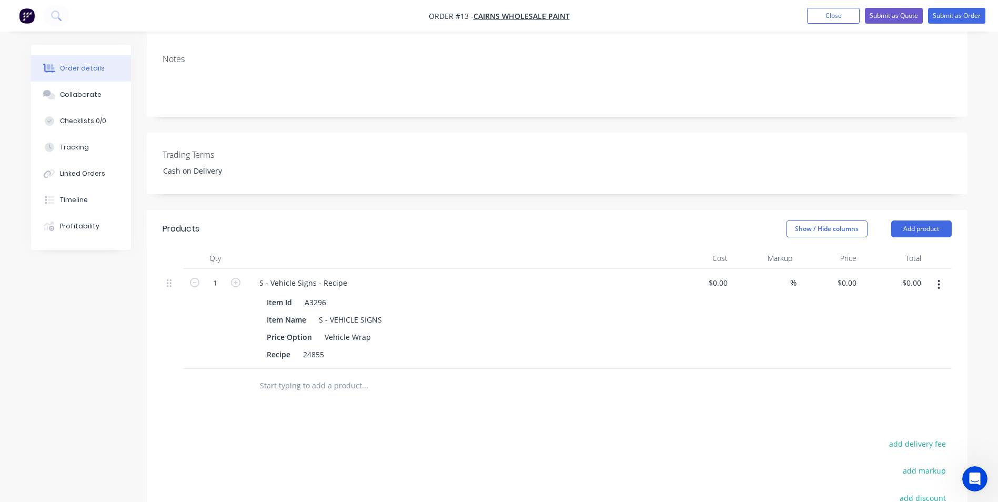
click at [310, 376] on input "text" at bounding box center [364, 385] width 210 height 21
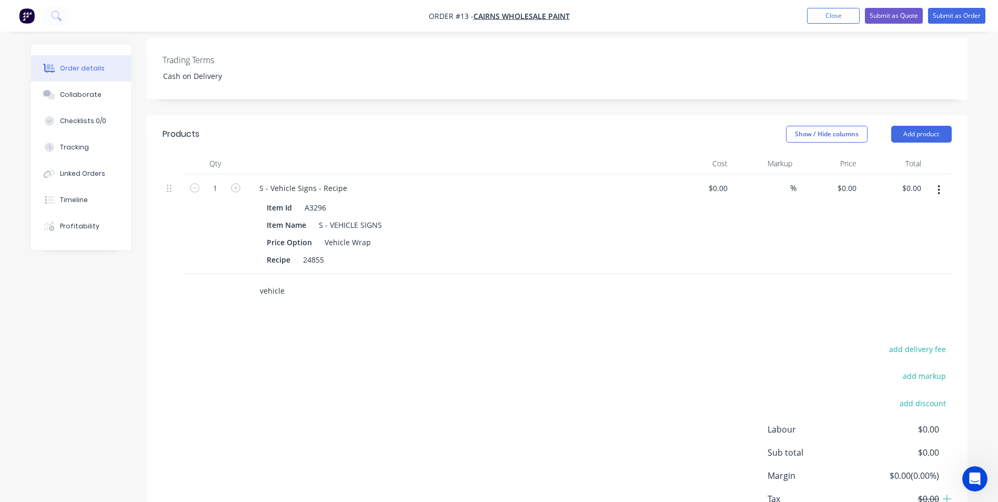
scroll to position [298, 0]
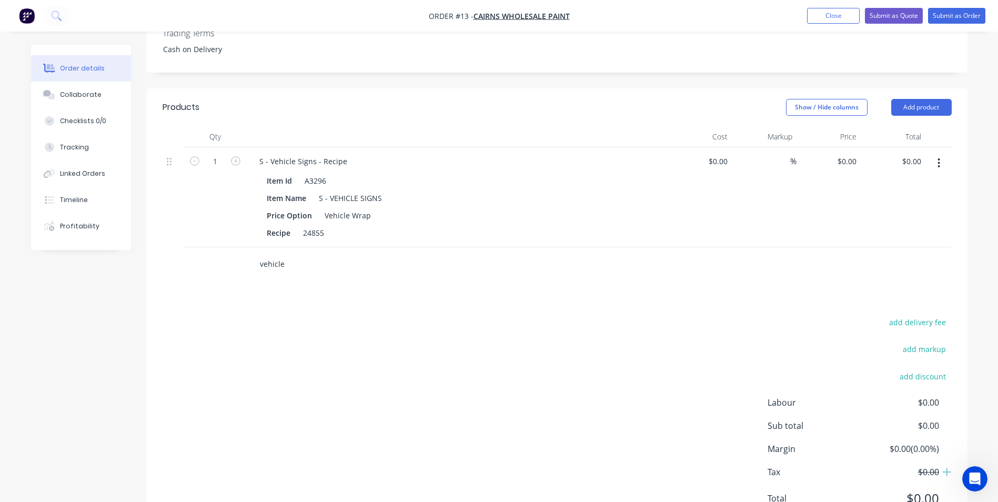
drag, startPoint x: 298, startPoint y: 249, endPoint x: 255, endPoint y: 254, distance: 43.4
click at [260, 253] on input "vehicle" at bounding box center [364, 263] width 210 height 21
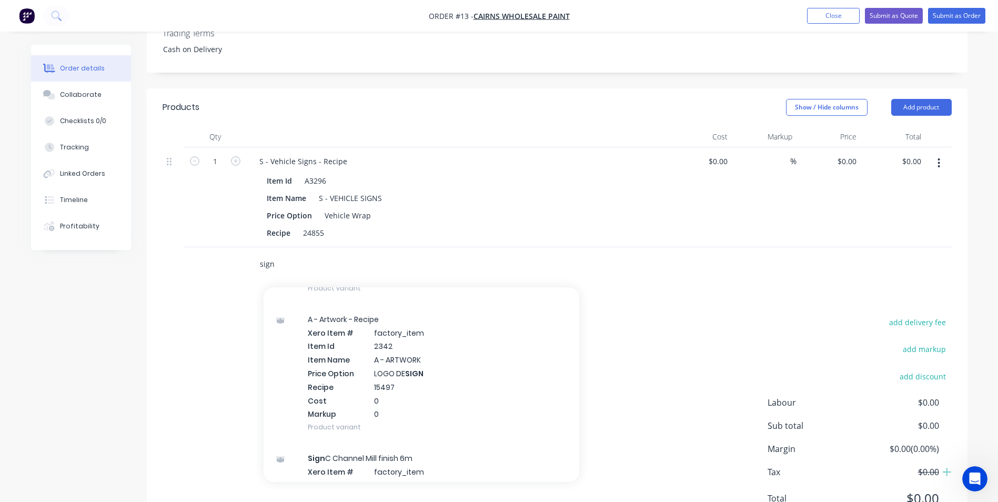
scroll to position [1286, 0]
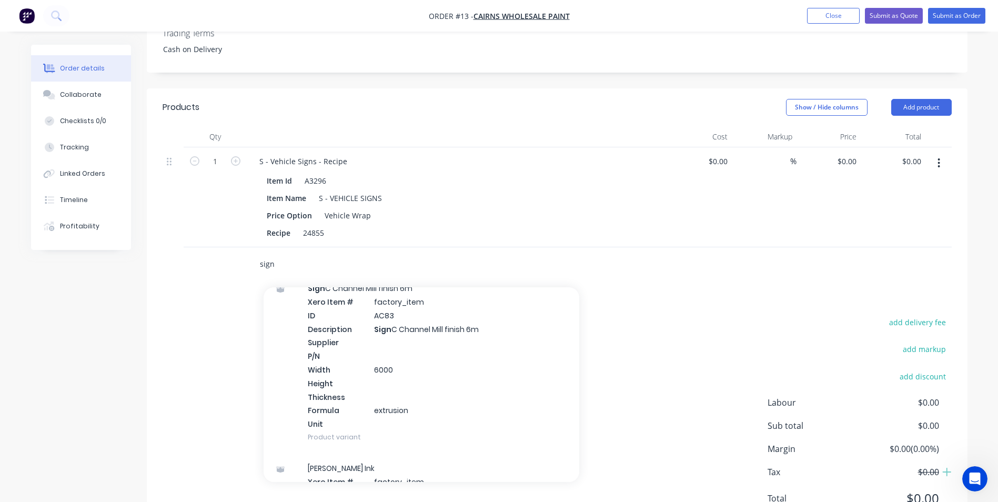
drag, startPoint x: 285, startPoint y: 248, endPoint x: 266, endPoint y: 243, distance: 18.9
click at [260, 253] on input "sign" at bounding box center [364, 263] width 210 height 21
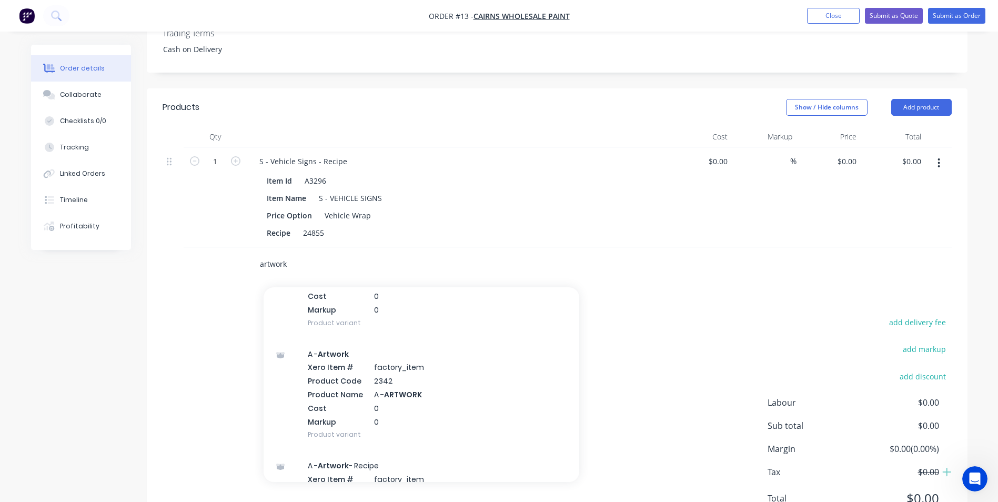
scroll to position [485, 0]
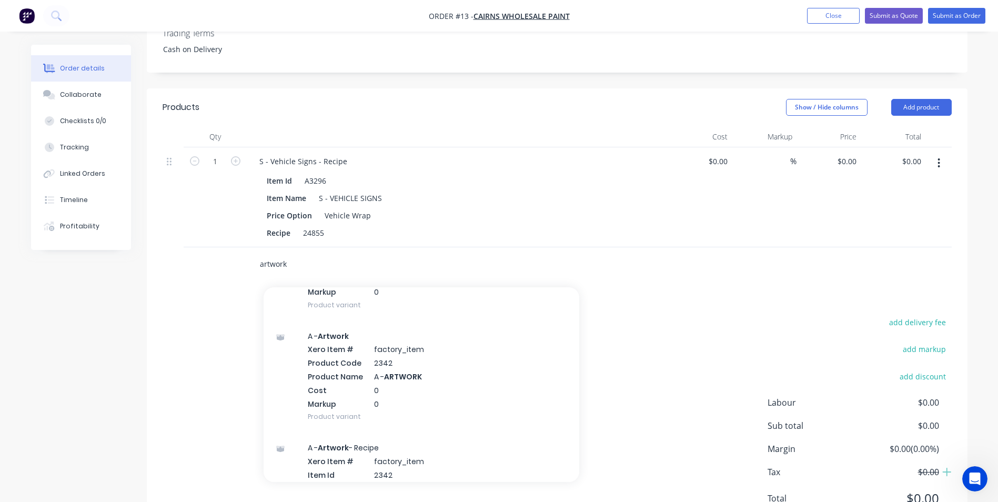
drag, startPoint x: 290, startPoint y: 250, endPoint x: 258, endPoint y: 254, distance: 32.8
click at [258, 254] on div "artwork Add artwork to order A - Artwork - Materials Xero Item # factory_item I…" at bounding box center [409, 263] width 316 height 21
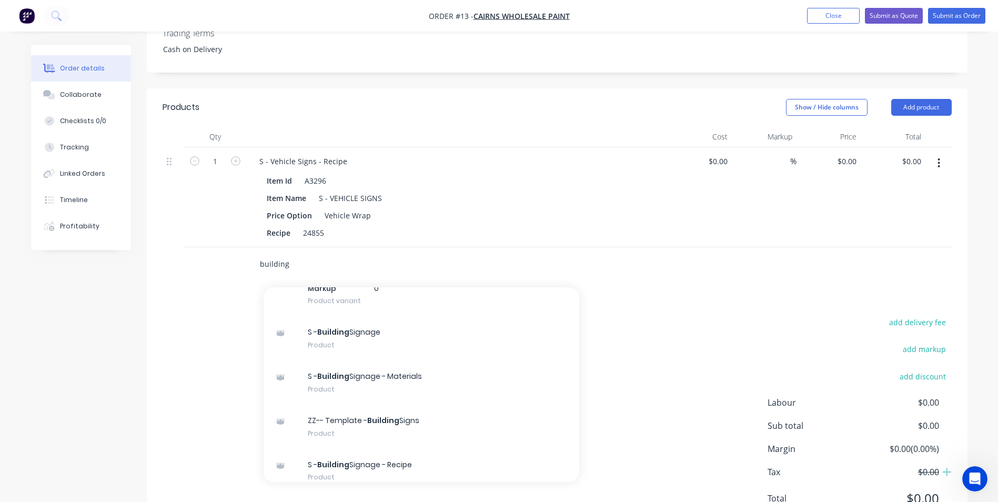
scroll to position [1504, 0]
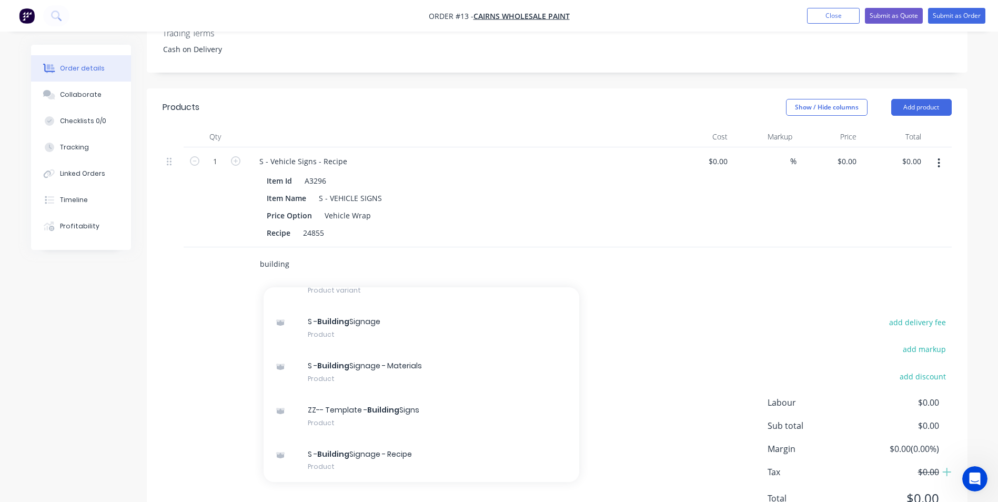
drag, startPoint x: 290, startPoint y: 249, endPoint x: 251, endPoint y: 249, distance: 38.4
click at [251, 253] on div "building Add building to order S - Building Signage Xero Item # factory_item Pr…" at bounding box center [409, 263] width 316 height 21
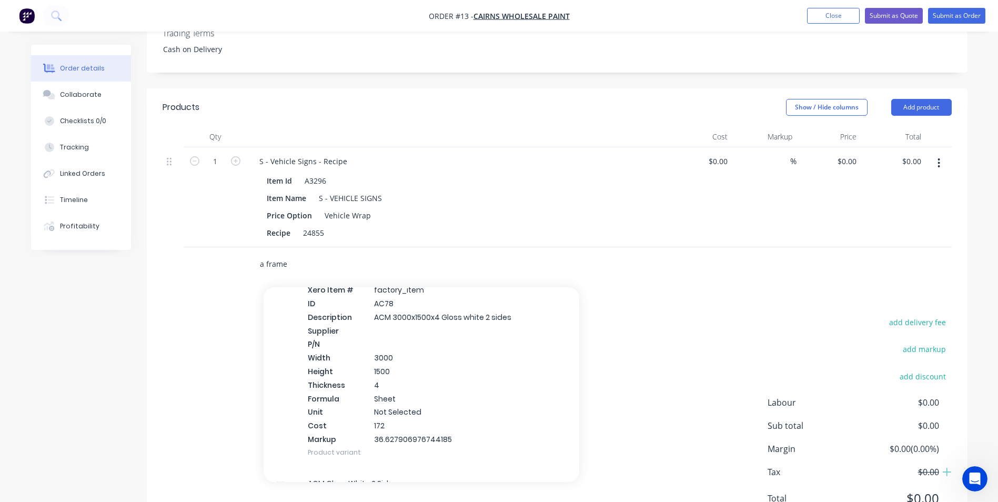
scroll to position [679, 0]
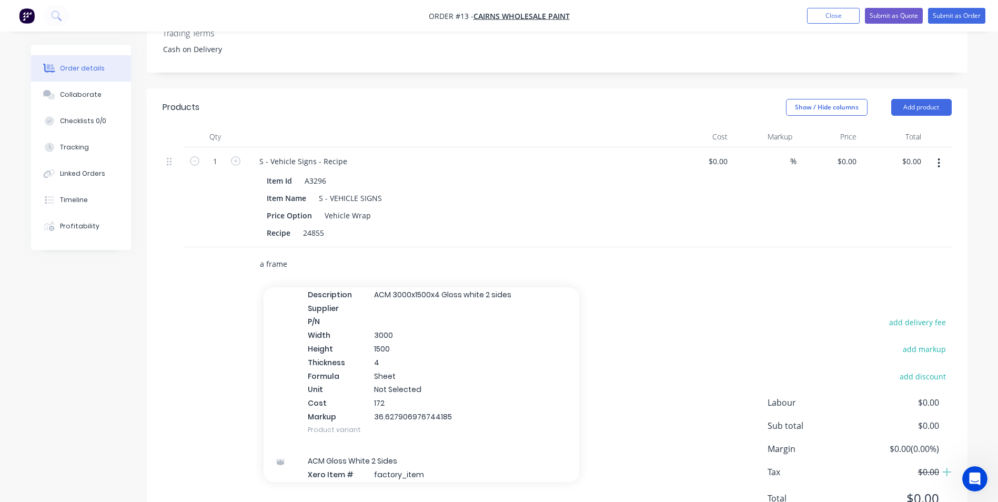
click at [266, 253] on input "a frame" at bounding box center [364, 263] width 210 height 21
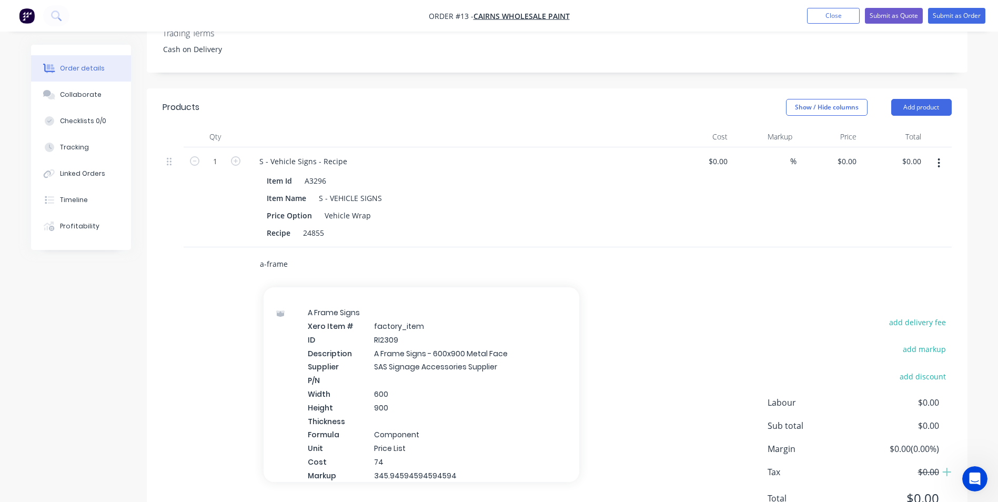
scroll to position [0, 0]
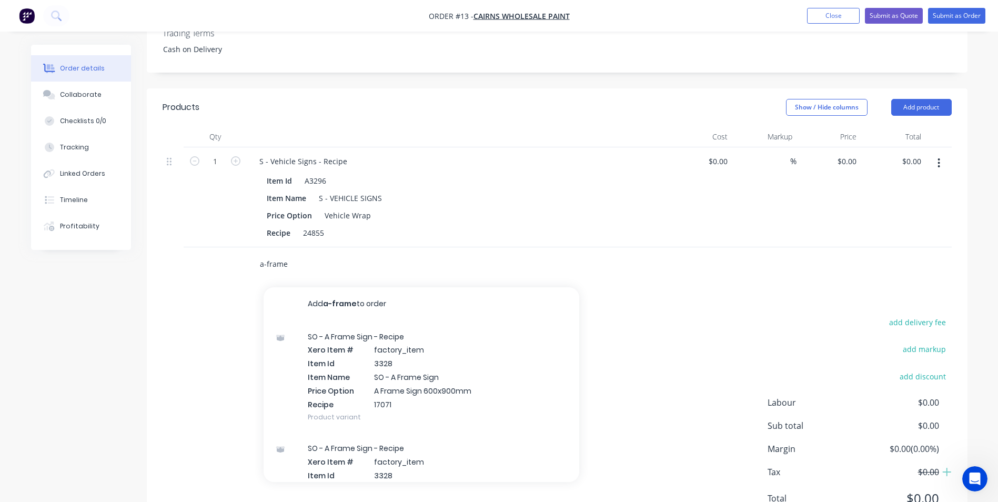
drag, startPoint x: 290, startPoint y: 247, endPoint x: 256, endPoint y: 249, distance: 33.7
click at [254, 253] on div "a-frame Add a-frame to order SO - A Frame Sign - Recipe Xero Item # factory_ite…" at bounding box center [409, 263] width 316 height 21
type input "building"
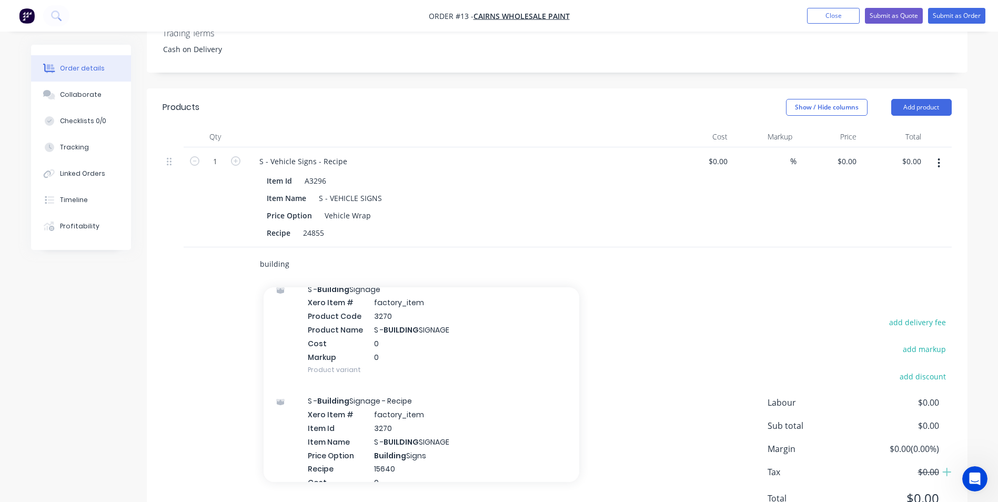
scroll to position [136, 0]
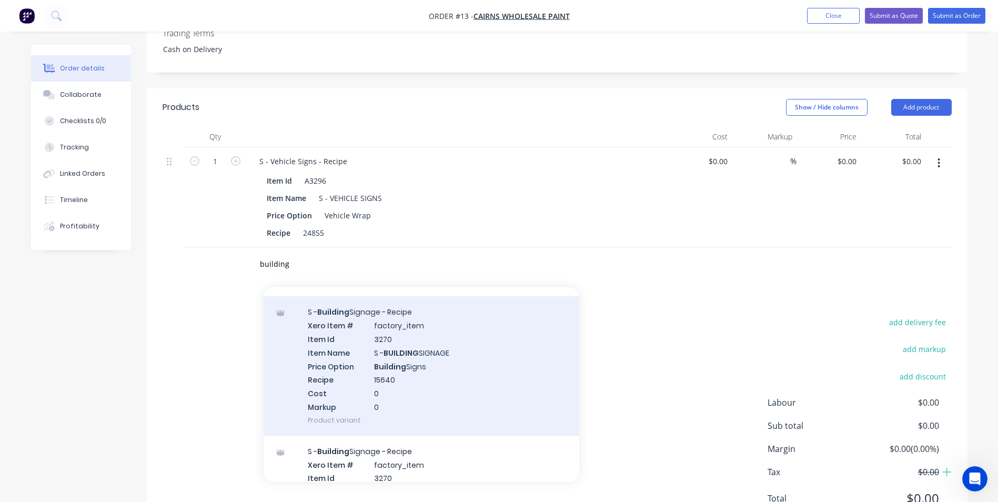
click at [423, 346] on div "S - Building Signage - Recipe Xero Item # factory_item Item Id 3270 Item Name S…" at bounding box center [421, 365] width 316 height 139
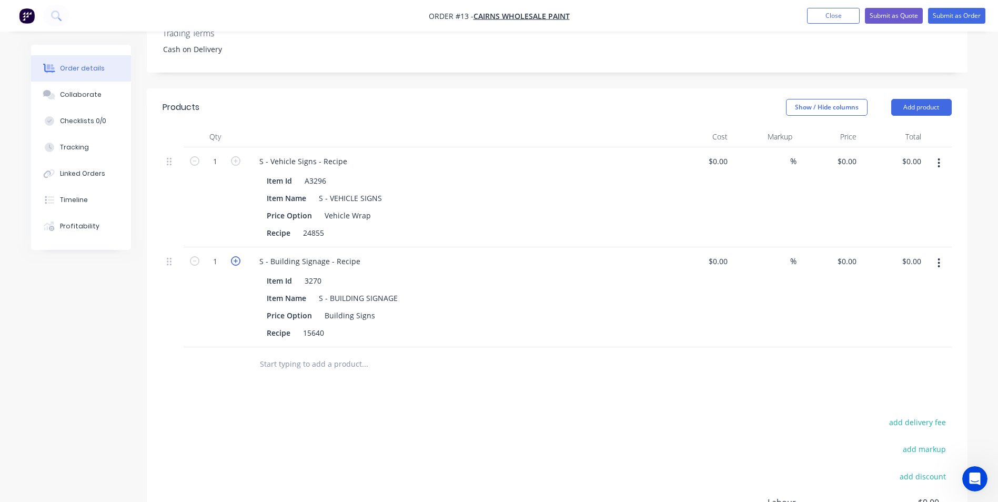
click at [235, 256] on icon "button" at bounding box center [235, 260] width 9 height 9
click at [193, 256] on icon "button" at bounding box center [194, 260] width 9 height 9
type input "1"
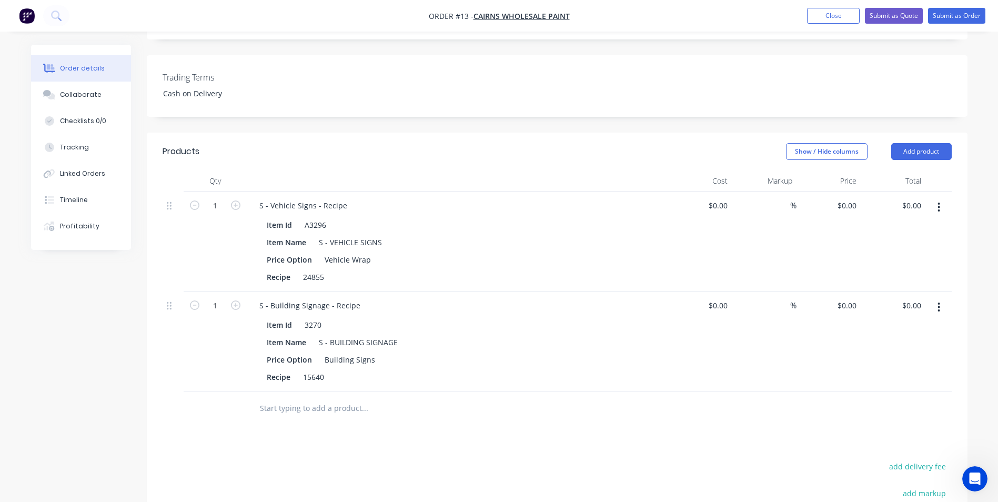
scroll to position [255, 0]
click at [294, 397] on input "text" at bounding box center [364, 407] width 210 height 21
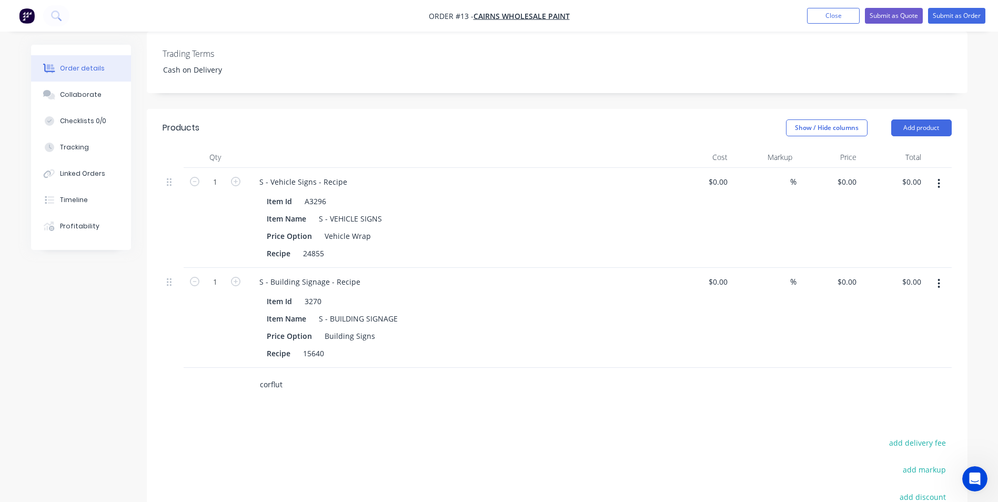
scroll to position [270, 0]
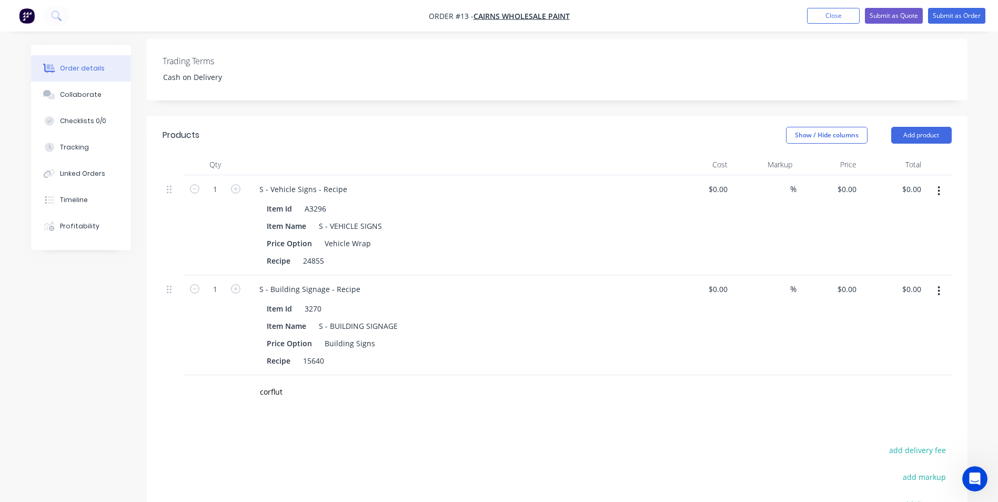
click at [940, 281] on button "button" at bounding box center [938, 290] width 25 height 19
click at [975, 255] on div "Order details Collaborate Checklists 0/0 Tracking Linked Orders Timeline Profit…" at bounding box center [499, 225] width 957 height 903
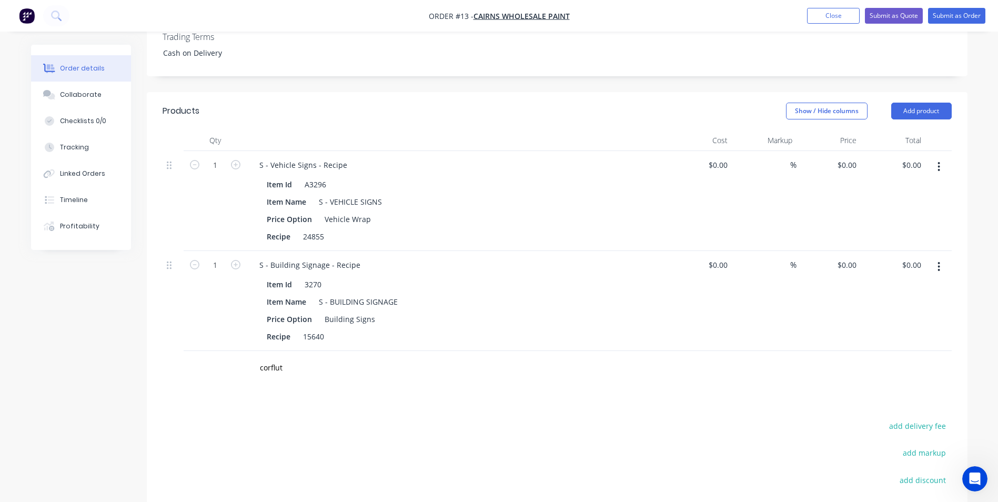
scroll to position [296, 0]
drag, startPoint x: 285, startPoint y: 353, endPoint x: 271, endPoint y: 347, distance: 14.8
click at [258, 356] on div "corflut Add corflut to order Corflut e Xero Item # factory_item ID 3292 Descrip…" at bounding box center [409, 366] width 316 height 21
type input "s"
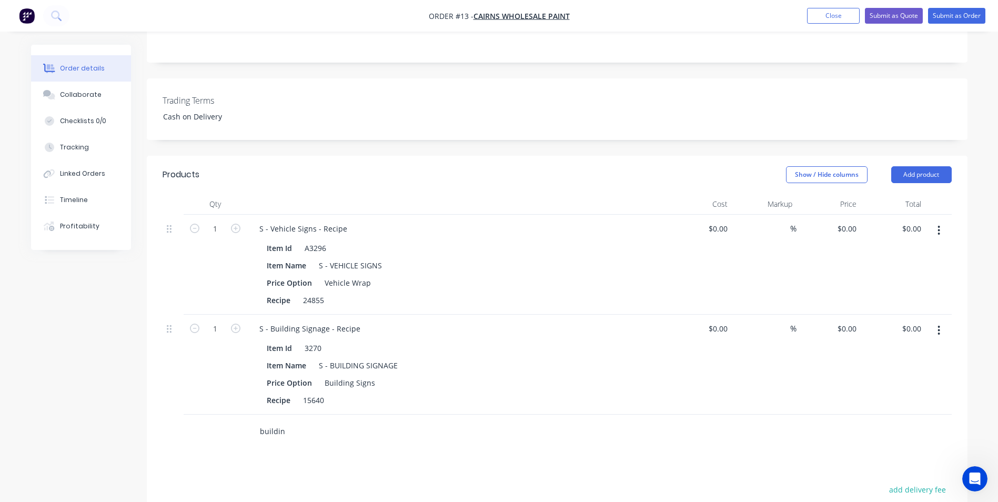
scroll to position [230, 0]
click at [834, 167] on button "Show / Hide columns" at bounding box center [827, 175] width 82 height 17
click at [982, 238] on div "Order details Collaborate Checklists 0/0 Tracking Linked Orders Timeline Profit…" at bounding box center [499, 244] width 998 height 948
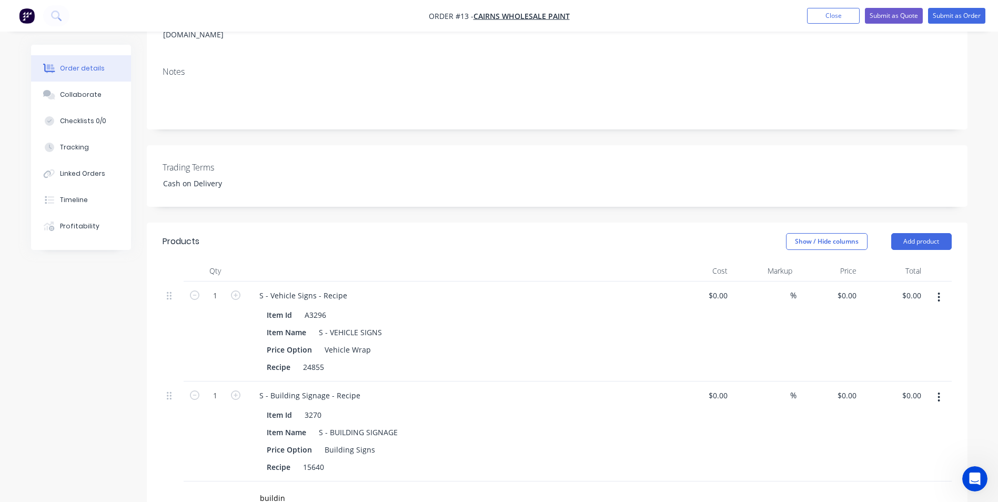
scroll to position [171, 0]
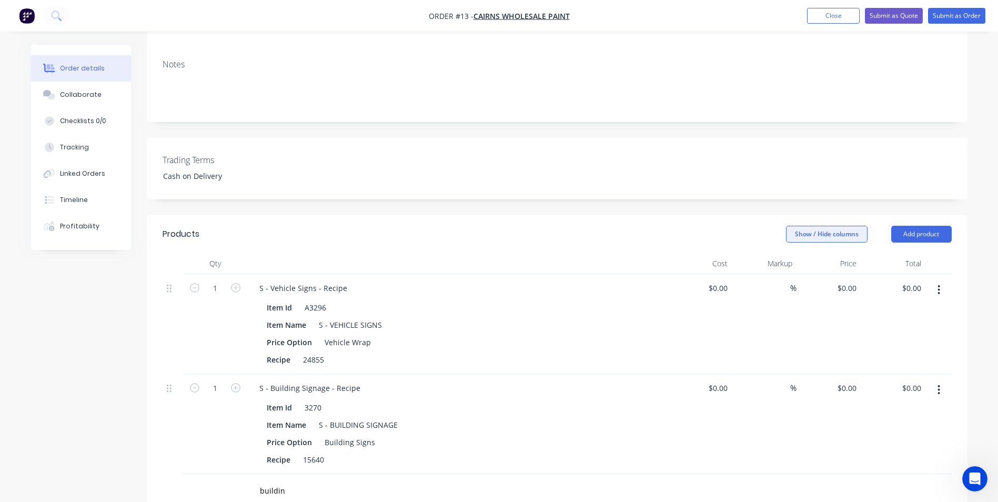
click at [835, 226] on button "Show / Hide columns" at bounding box center [827, 234] width 82 height 17
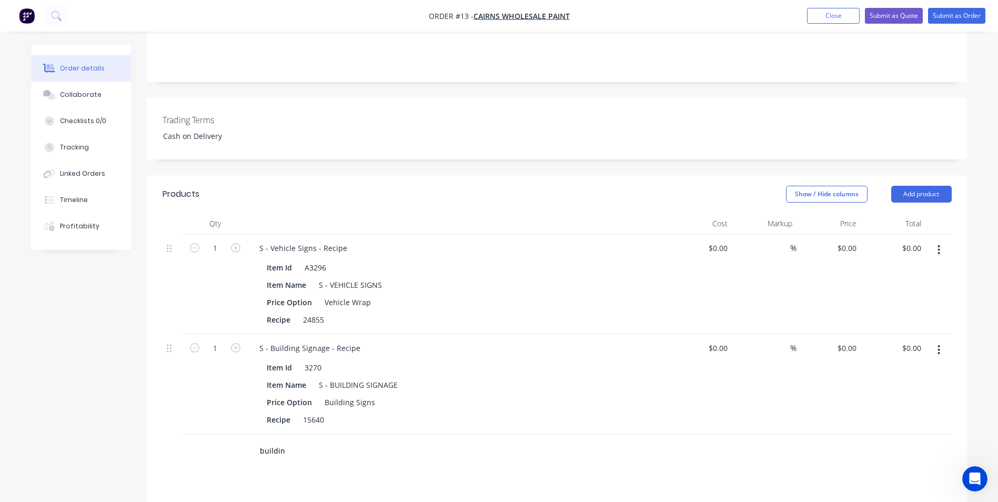
scroll to position [226, 0]
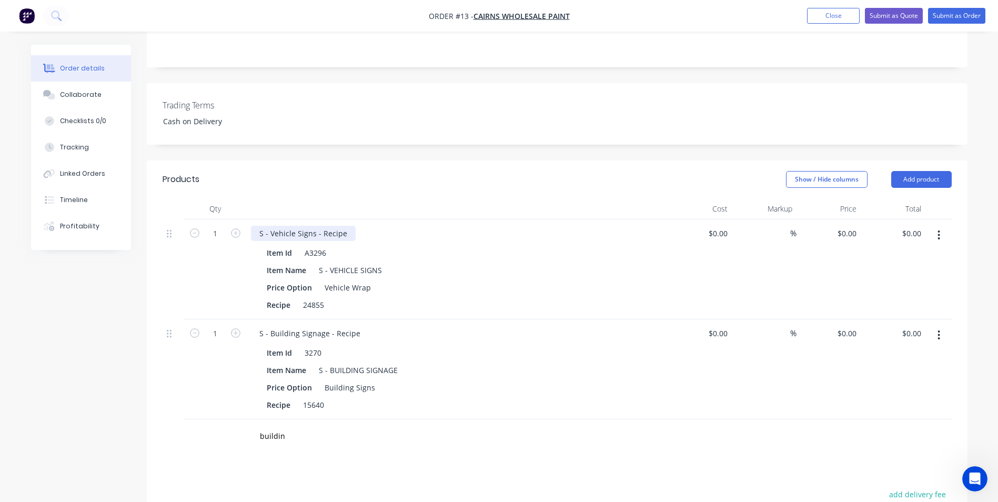
click at [324, 226] on div "S - Vehicle Signs - Recipe" at bounding box center [303, 233] width 105 height 15
click at [336, 226] on div "S - Vehicle Signs - Recipe" at bounding box center [303, 233] width 105 height 15
click at [321, 245] on div "A3296" at bounding box center [315, 252] width 30 height 15
click at [350, 262] on div "S - VEHICLE SIGNS" at bounding box center [350, 269] width 72 height 15
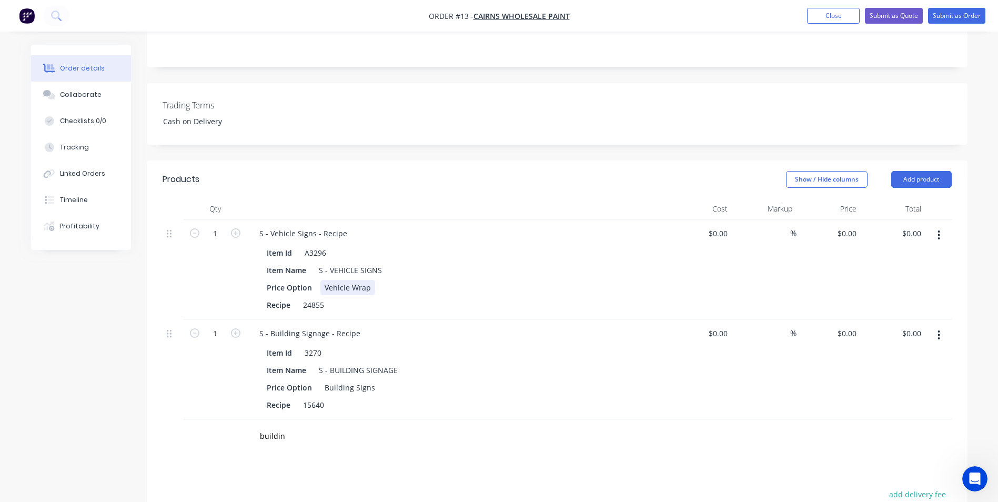
click at [343, 280] on div "Vehicle Wrap" at bounding box center [347, 287] width 55 height 15
click at [316, 297] on div "24855" at bounding box center [313, 304] width 29 height 15
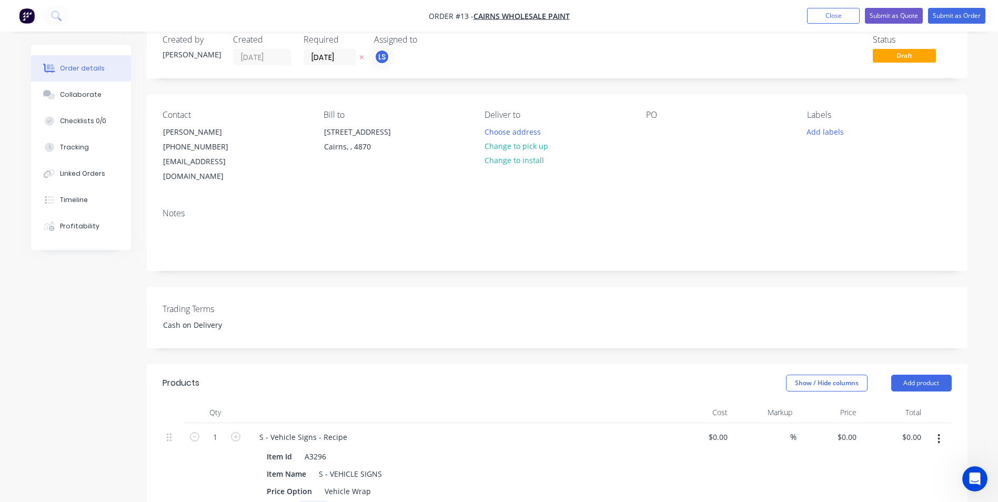
scroll to position [1, 0]
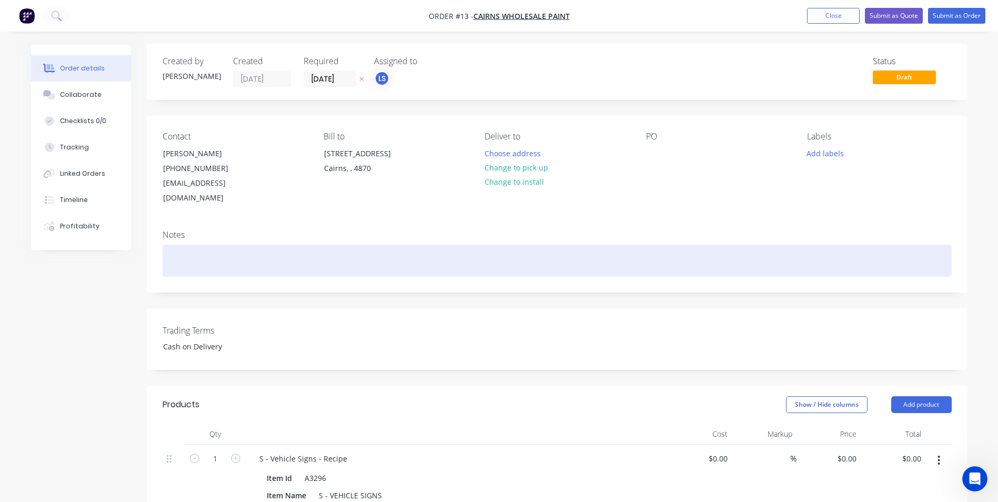
click at [198, 245] on div at bounding box center [557, 261] width 789 height 32
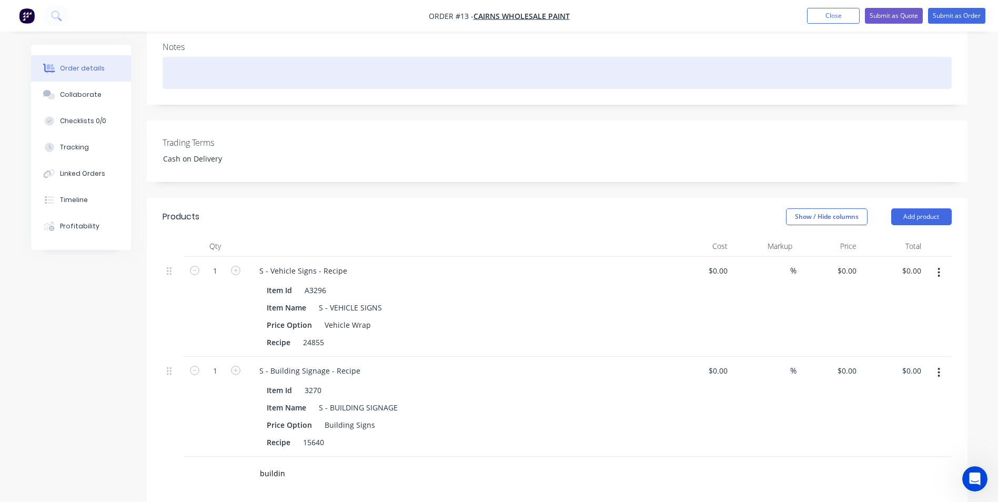
scroll to position [376, 0]
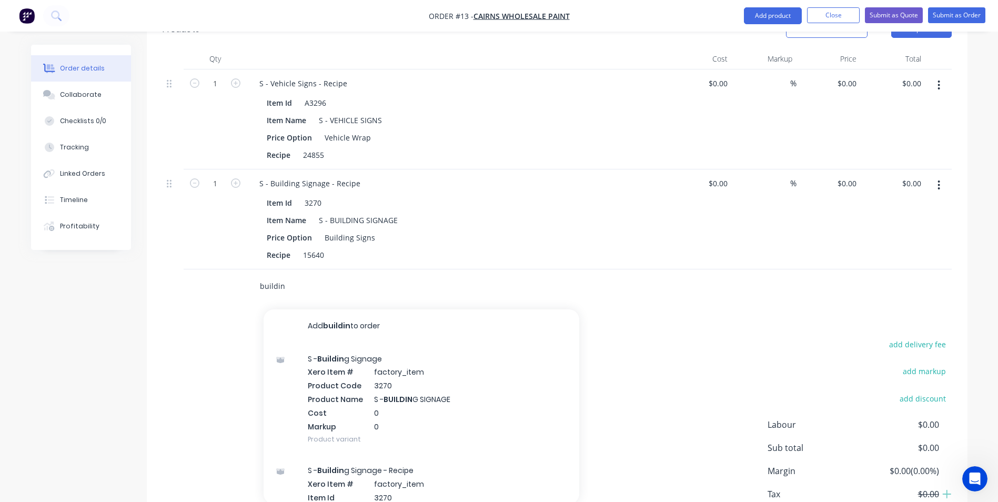
drag, startPoint x: 284, startPoint y: 272, endPoint x: 233, endPoint y: 276, distance: 51.1
click at [233, 276] on div "buildin Add buildin to order S - Buildin g Signage Xero Item # factory_item Pro…" at bounding box center [557, 286] width 789 height 34
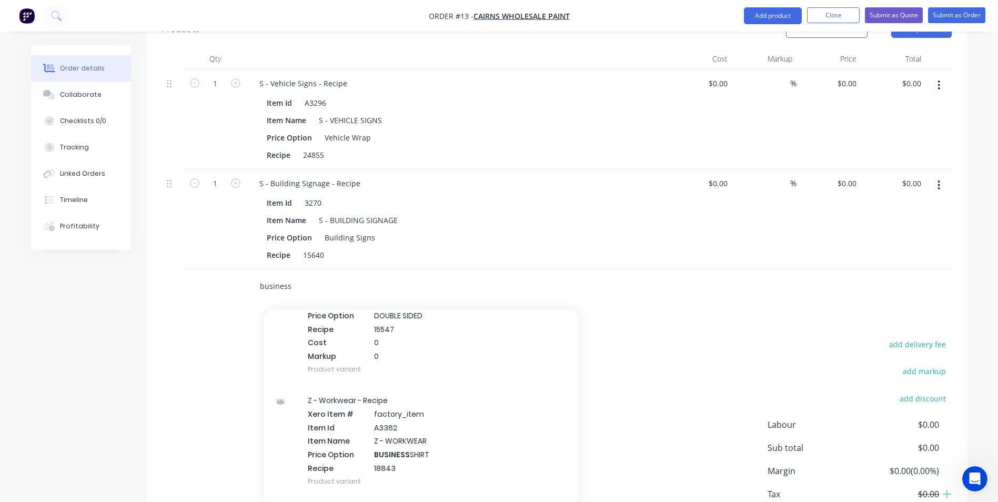
scroll to position [2708, 0]
click at [299, 276] on input "business" at bounding box center [364, 286] width 210 height 21
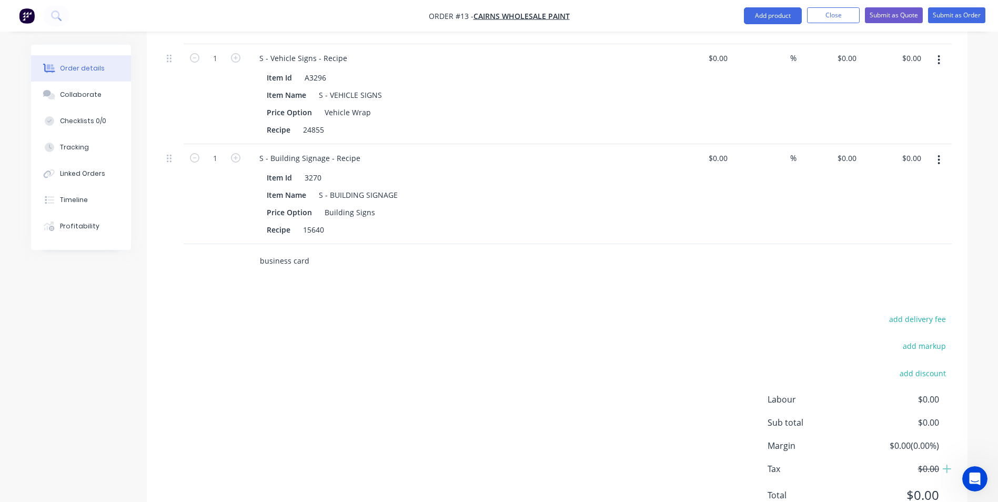
scroll to position [431, 0]
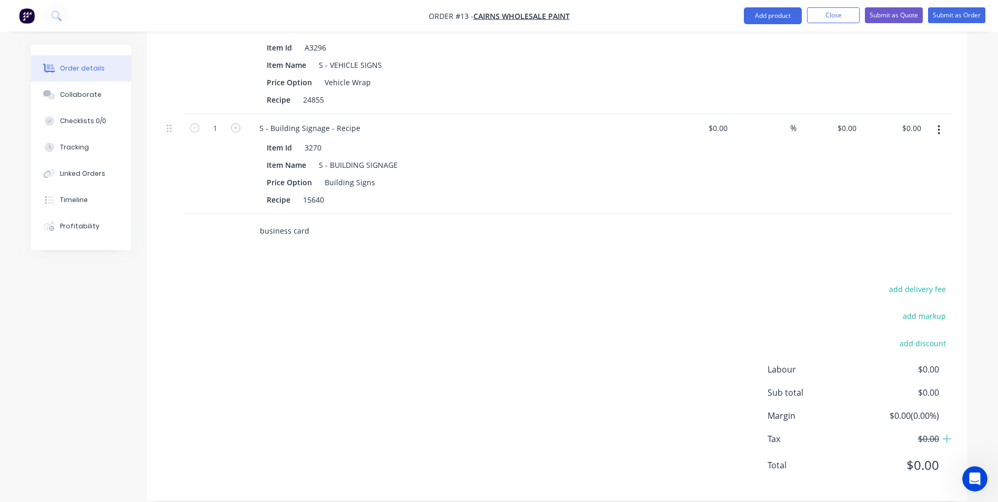
click at [302, 222] on input "business card" at bounding box center [364, 230] width 210 height 21
click at [302, 220] on input "business card" at bounding box center [364, 230] width 210 height 21
click at [310, 220] on input "business card" at bounding box center [364, 230] width 210 height 21
type input "business card"
drag, startPoint x: 439, startPoint y: 244, endPoint x: 345, endPoint y: 268, distance: 97.1
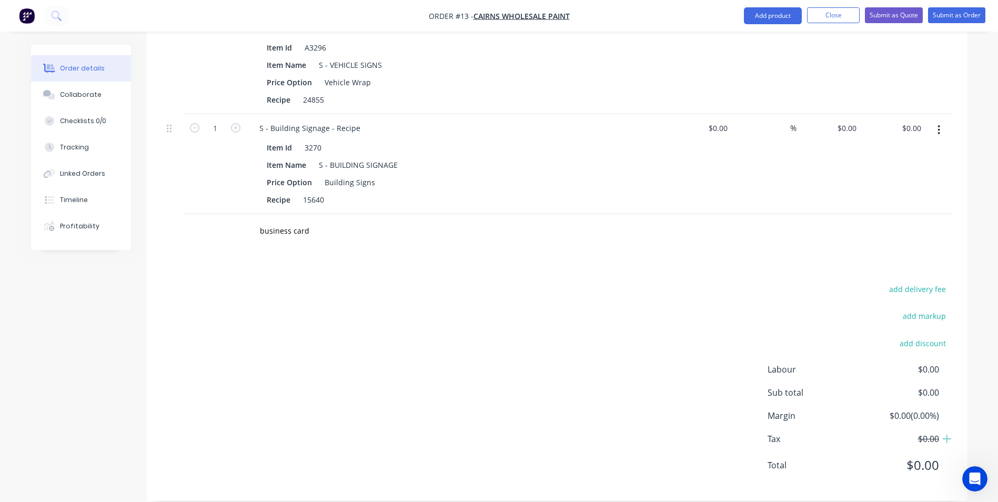
click at [437, 248] on div "Products Show / Hide columns Add product Qty Cost Markup Price Total 1 S - Vehi…" at bounding box center [557, 227] width 820 height 545
click at [319, 255] on div "Products Show / Hide columns Add product Qty Cost Markup Price Total 1 S - Vehi…" at bounding box center [557, 227] width 820 height 545
click at [290, 231] on div "business card" at bounding box center [436, 231] width 379 height 34
click at [300, 220] on input "business card" at bounding box center [364, 230] width 210 height 21
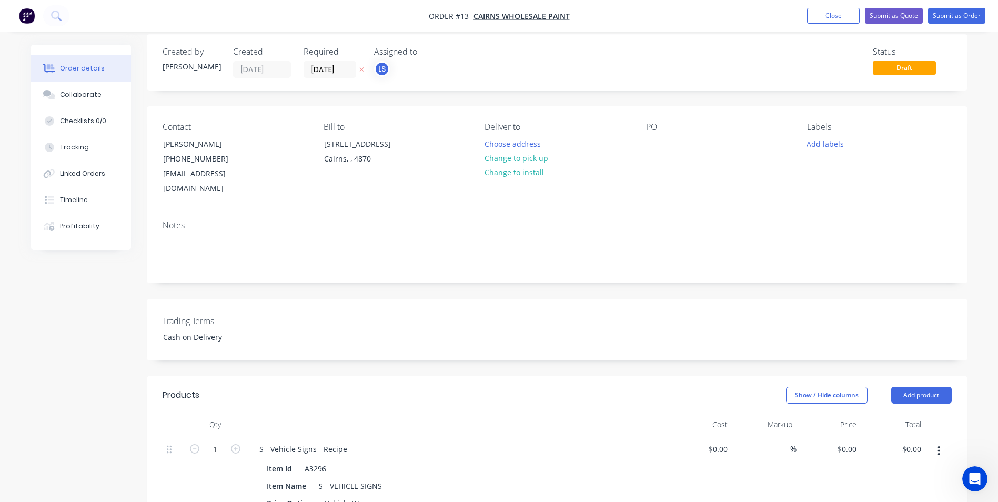
scroll to position [0, 0]
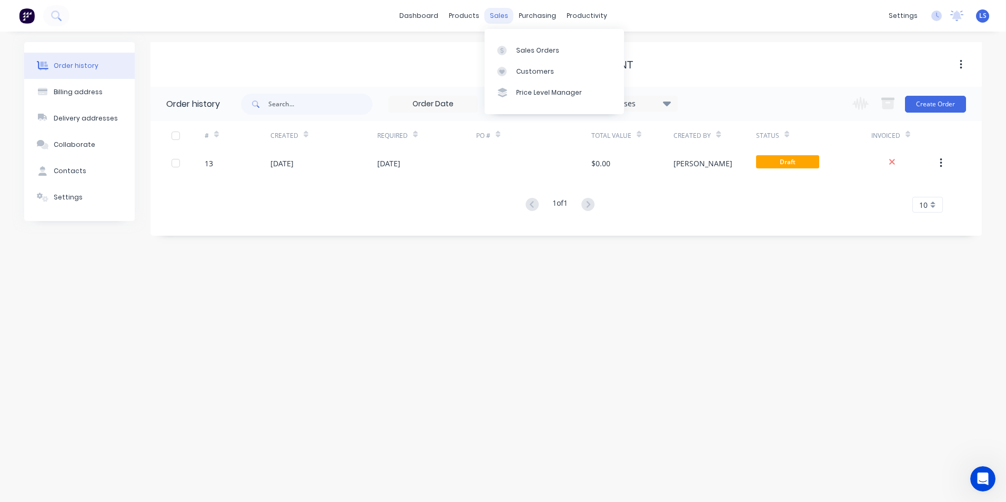
click at [497, 12] on div "sales" at bounding box center [498, 16] width 29 height 16
click at [529, 53] on div "Sales Orders" at bounding box center [537, 50] width 43 height 9
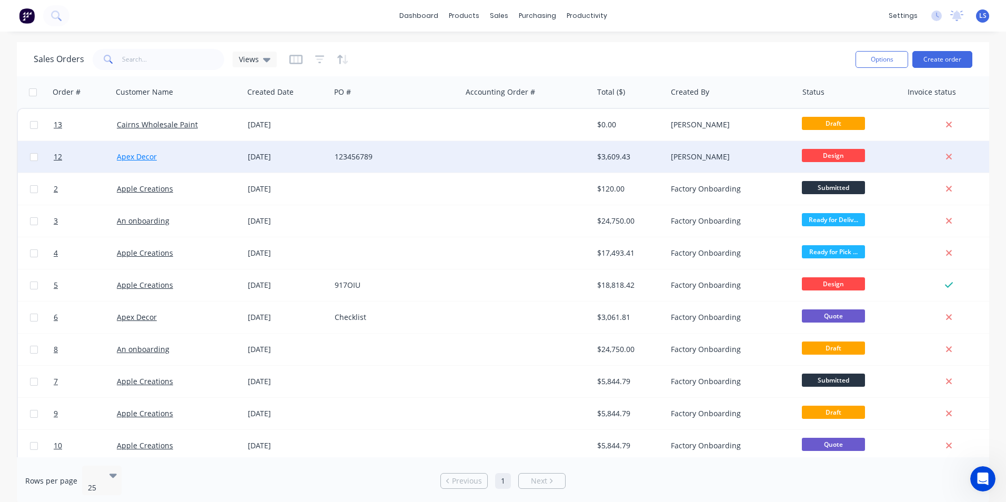
click at [141, 157] on link "Apex Decor" at bounding box center [137, 156] width 40 height 10
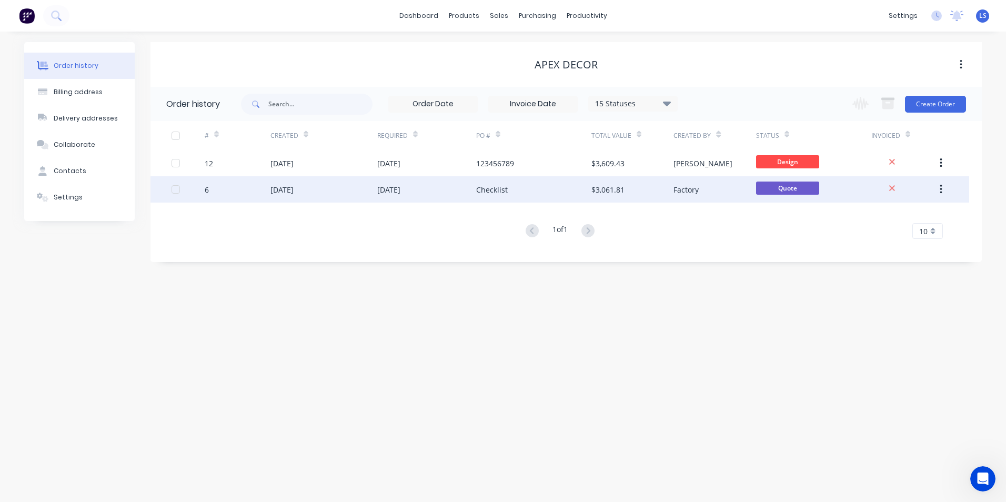
click at [394, 187] on div "[DATE]" at bounding box center [388, 189] width 23 height 11
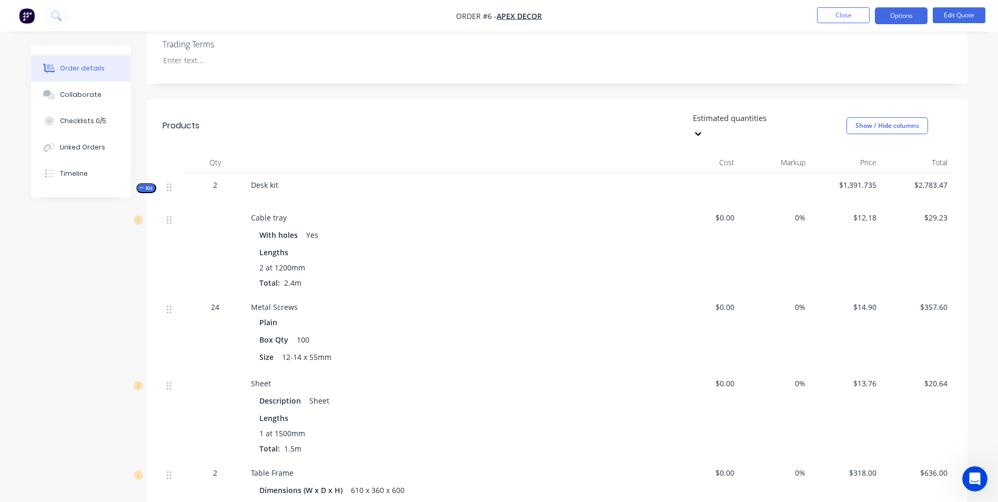
scroll to position [286, 0]
click at [270, 211] on span "Cable tray" at bounding box center [269, 216] width 36 height 10
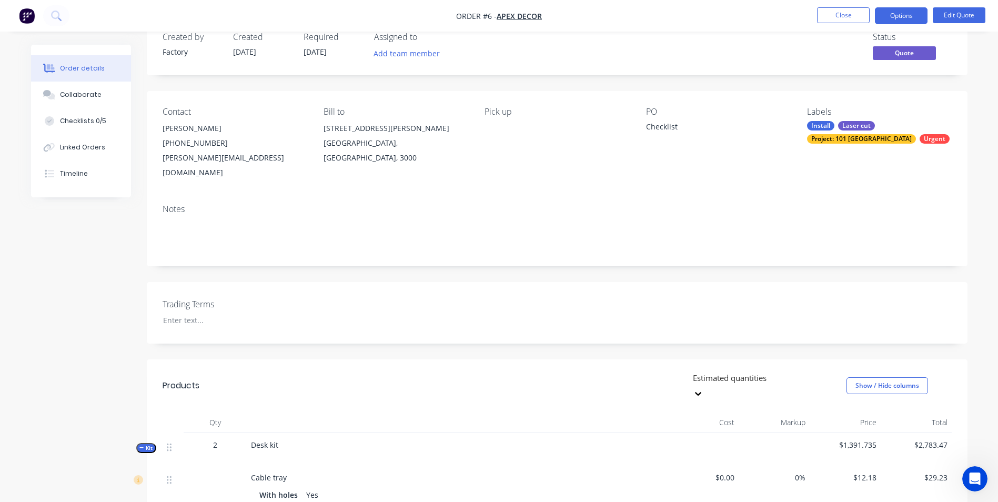
scroll to position [0, 0]
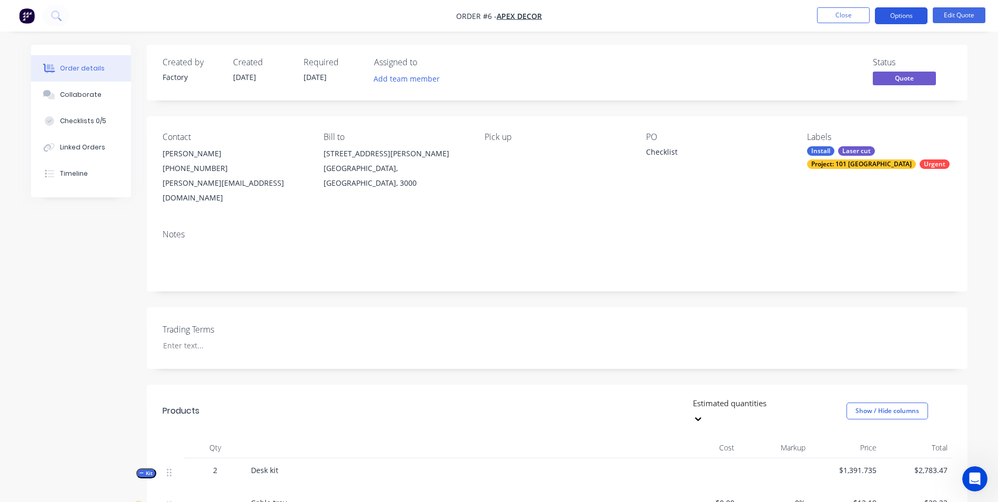
click at [904, 14] on button "Options" at bounding box center [901, 15] width 53 height 17
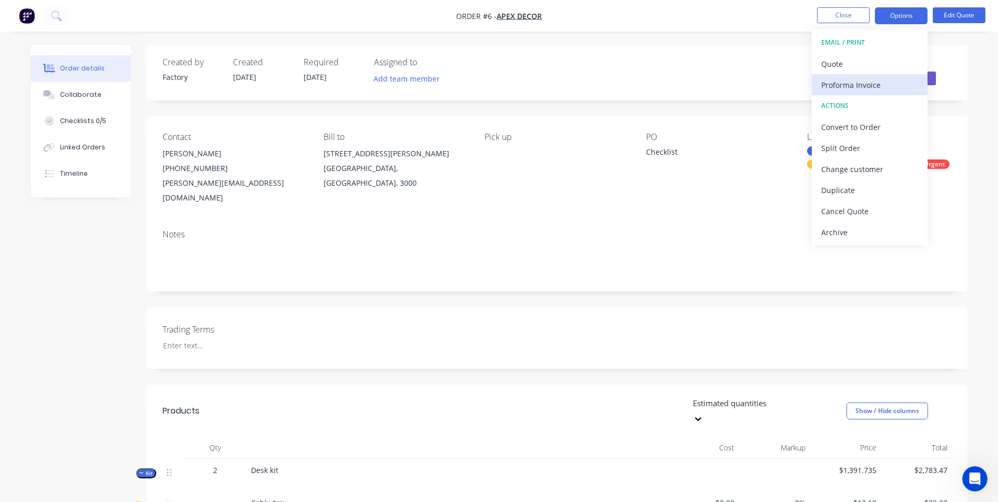
click at [839, 79] on div "Proforma Invoice" at bounding box center [869, 84] width 97 height 15
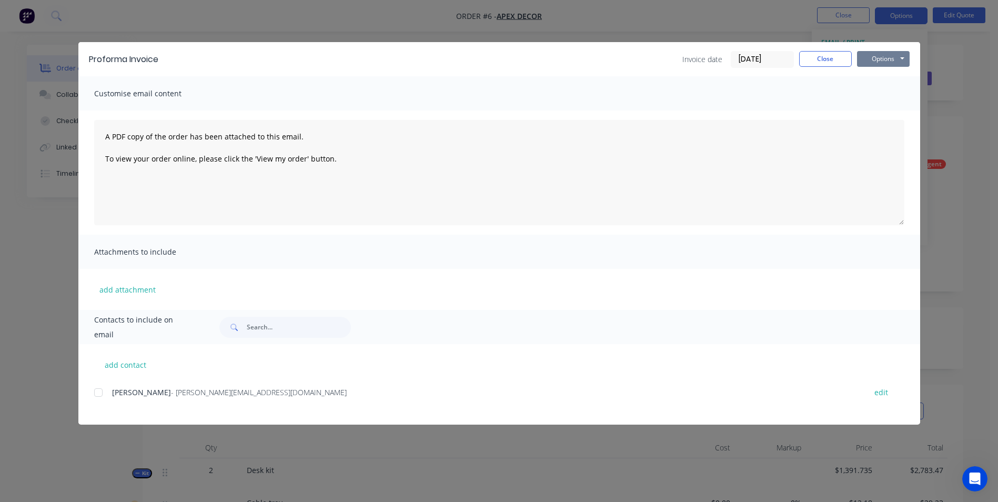
click at [899, 59] on button "Options" at bounding box center [883, 59] width 53 height 16
click at [893, 77] on button "Preview" at bounding box center [890, 77] width 67 height 17
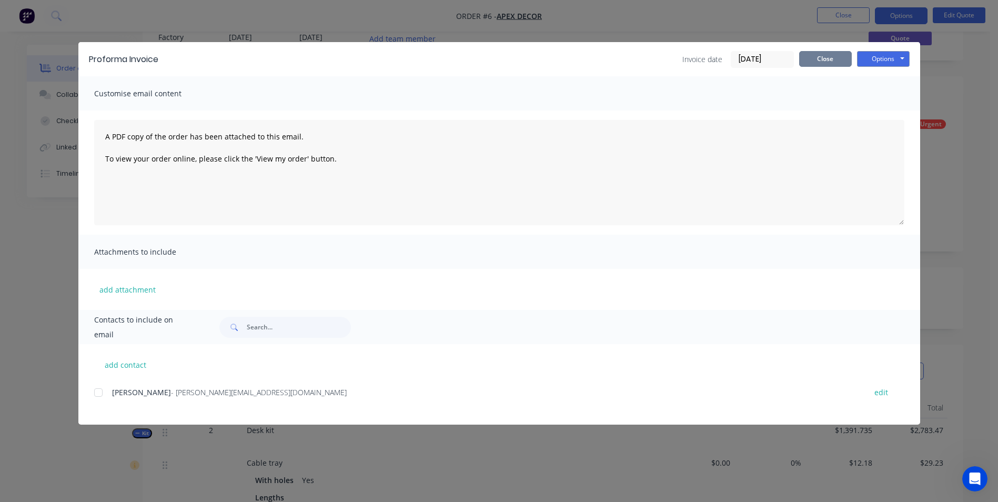
click at [831, 57] on button "Close" at bounding box center [825, 59] width 53 height 16
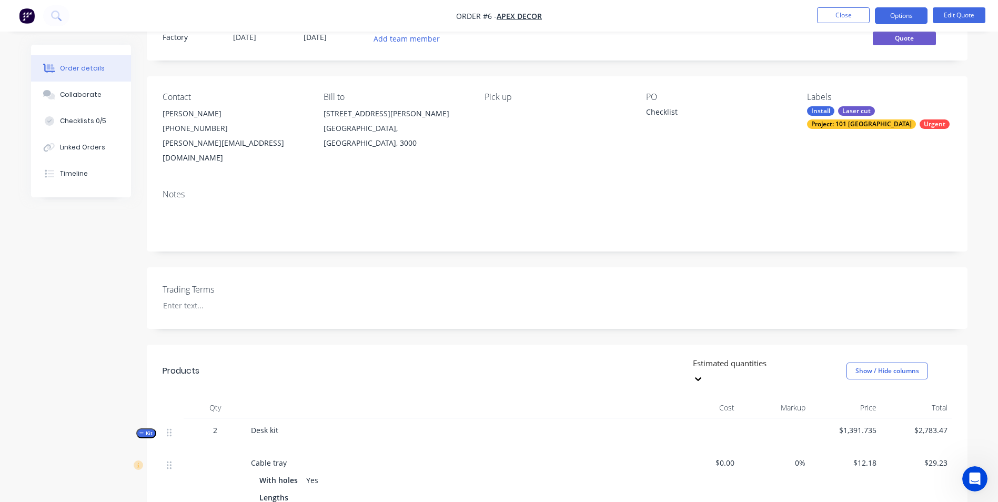
scroll to position [0, 0]
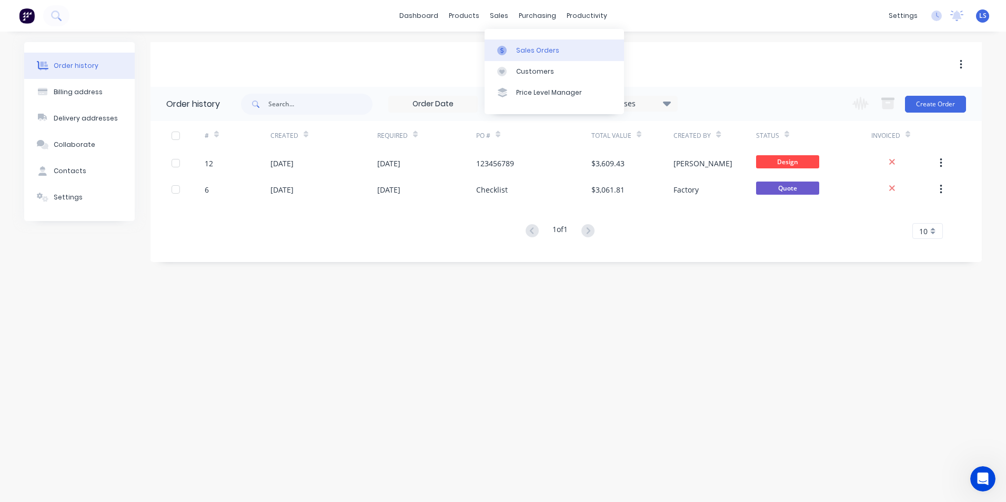
click at [535, 49] on div "Sales Orders" at bounding box center [537, 50] width 43 height 9
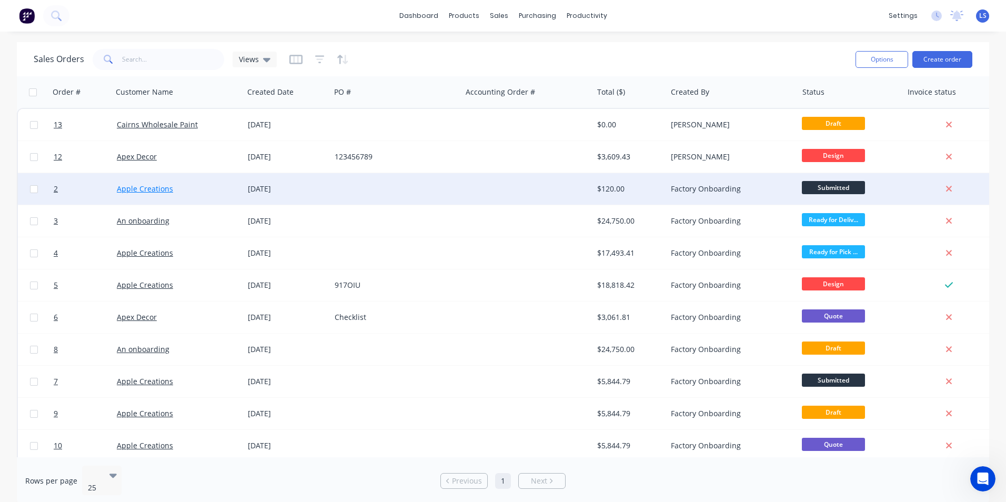
click at [155, 188] on link "Apple Creations" at bounding box center [145, 189] width 56 height 10
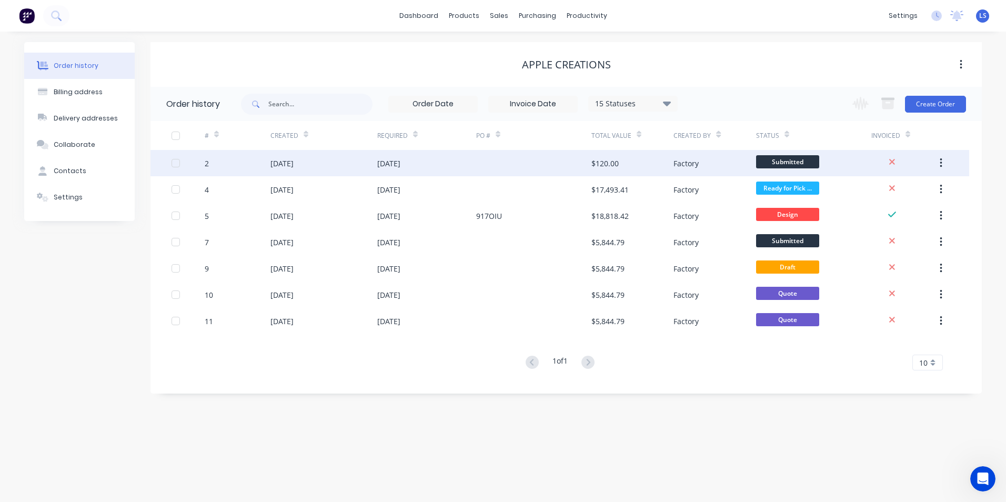
click at [293, 164] on div "[DATE]" at bounding box center [281, 163] width 23 height 11
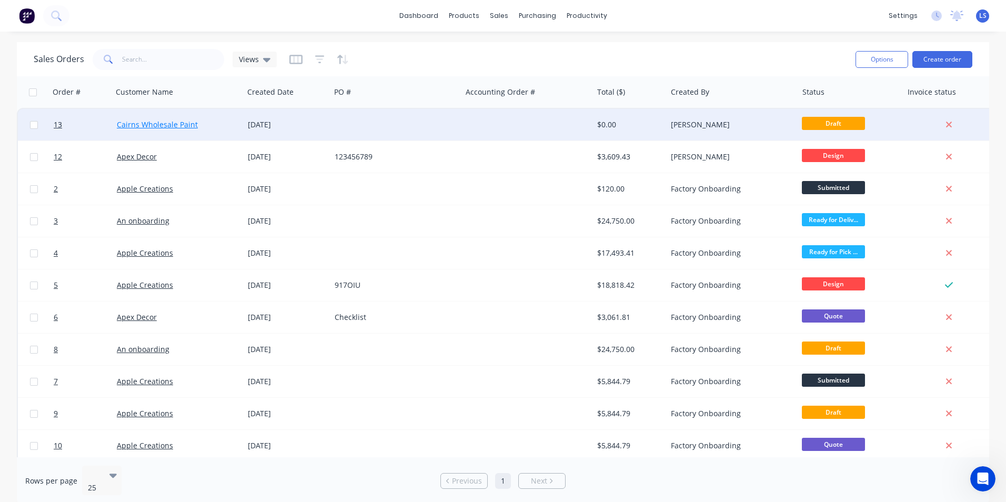
click at [178, 125] on link "Cairns Wholesale Paint" at bounding box center [157, 124] width 81 height 10
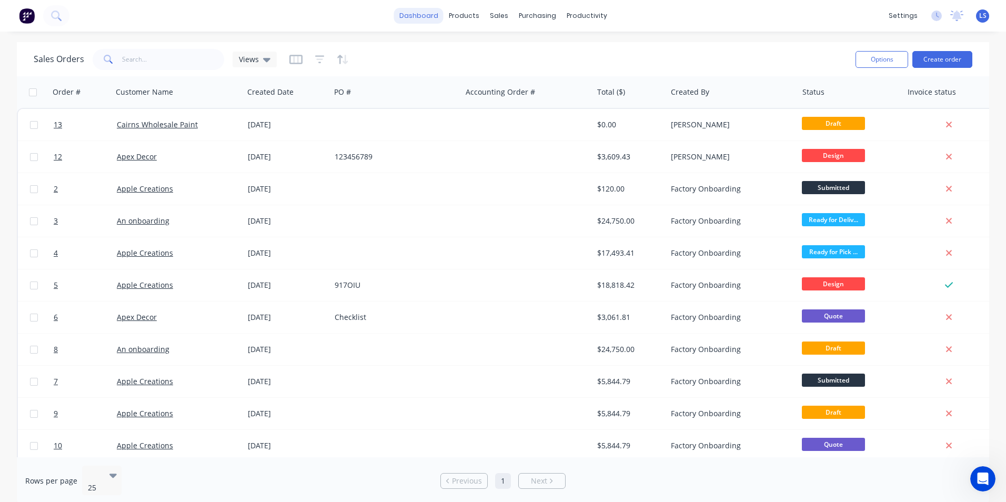
click at [425, 16] on link "dashboard" at bounding box center [418, 16] width 49 height 16
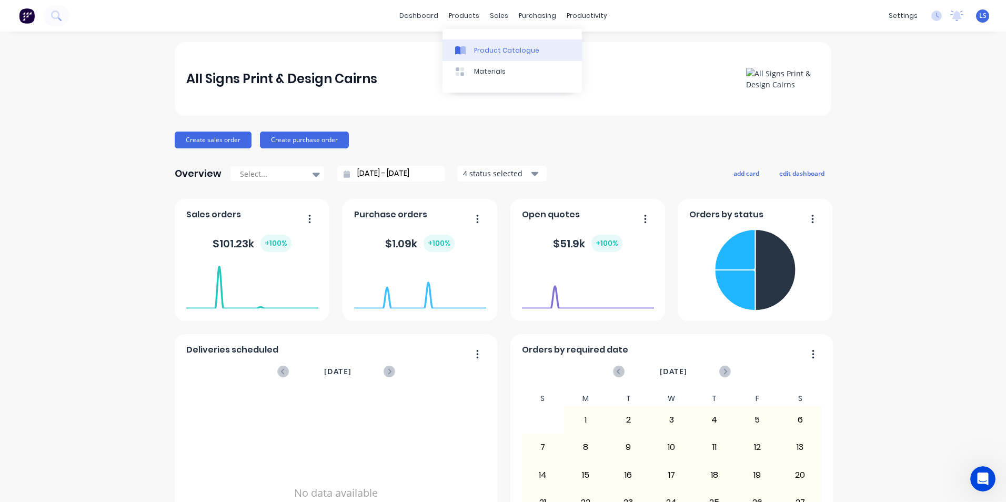
click at [482, 47] on div "Product Catalogue" at bounding box center [506, 50] width 65 height 9
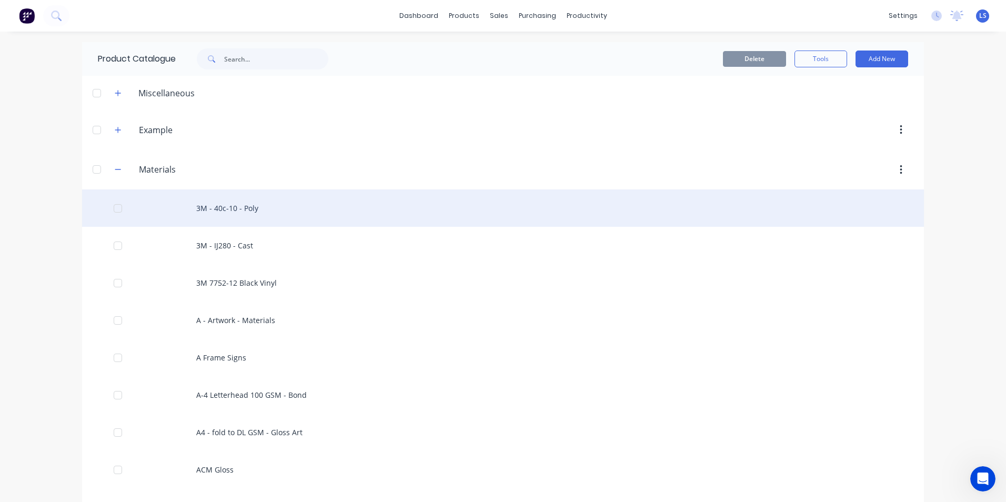
click at [214, 209] on div "3M - 40c-10 - Poly" at bounding box center [502, 207] width 841 height 37
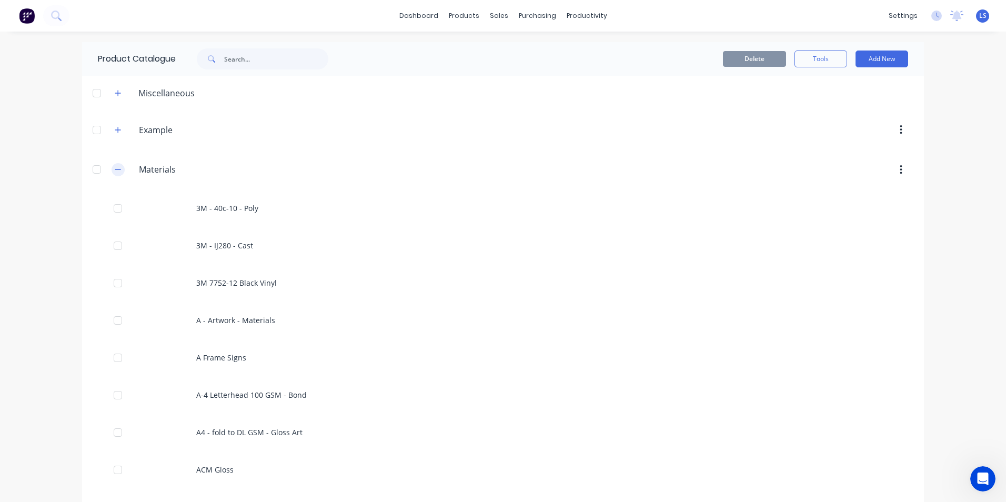
click at [115, 172] on icon "button" at bounding box center [118, 169] width 6 height 7
click at [115, 250] on icon "button" at bounding box center [118, 249] width 6 height 7
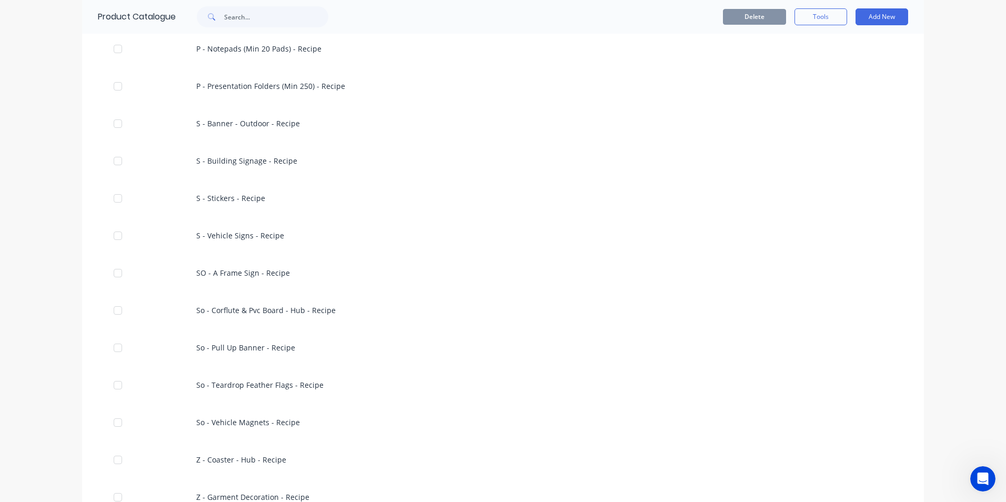
scroll to position [723, 0]
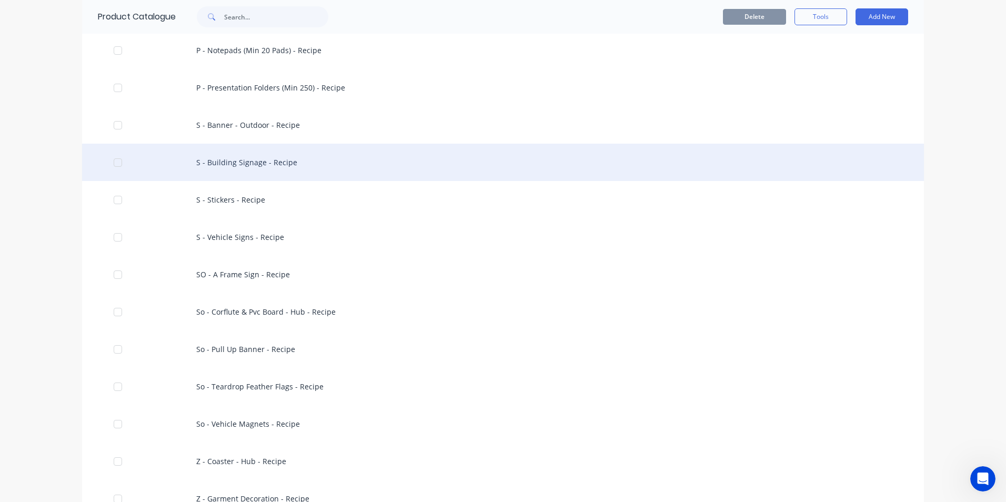
click at [288, 163] on div "S - Building Signage - Recipe" at bounding box center [502, 162] width 841 height 37
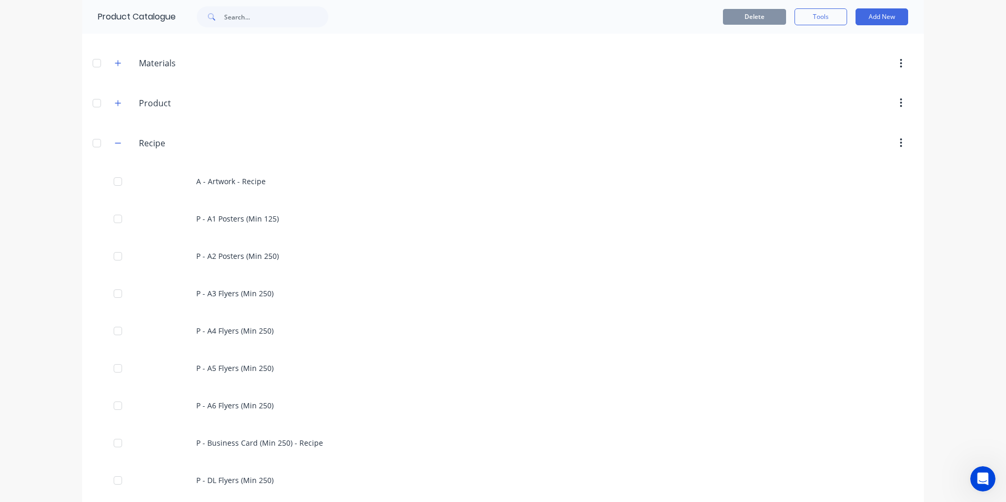
scroll to position [125, 0]
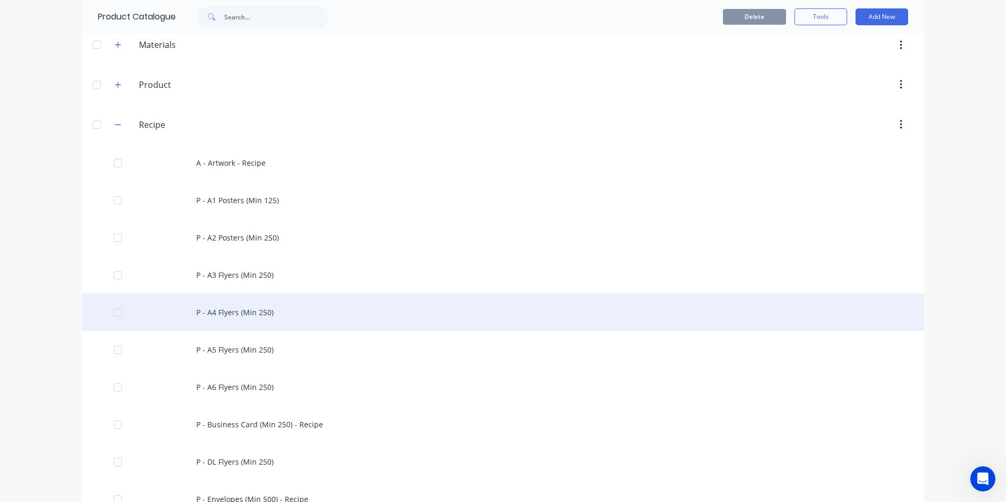
click at [239, 312] on div "P - A4 Flyers (Min 250)" at bounding box center [502, 311] width 841 height 37
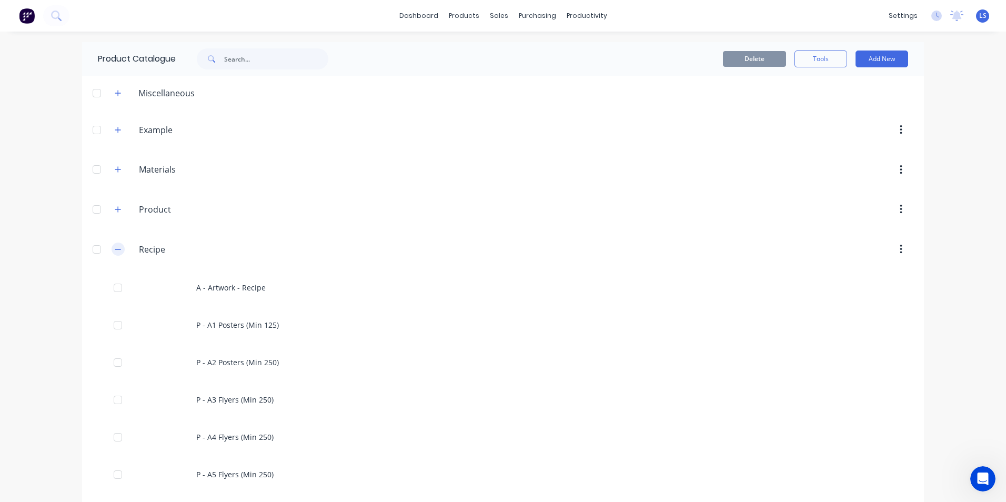
click at [115, 250] on icon "button" at bounding box center [118, 249] width 6 height 7
click at [117, 207] on icon "button" at bounding box center [118, 209] width 6 height 7
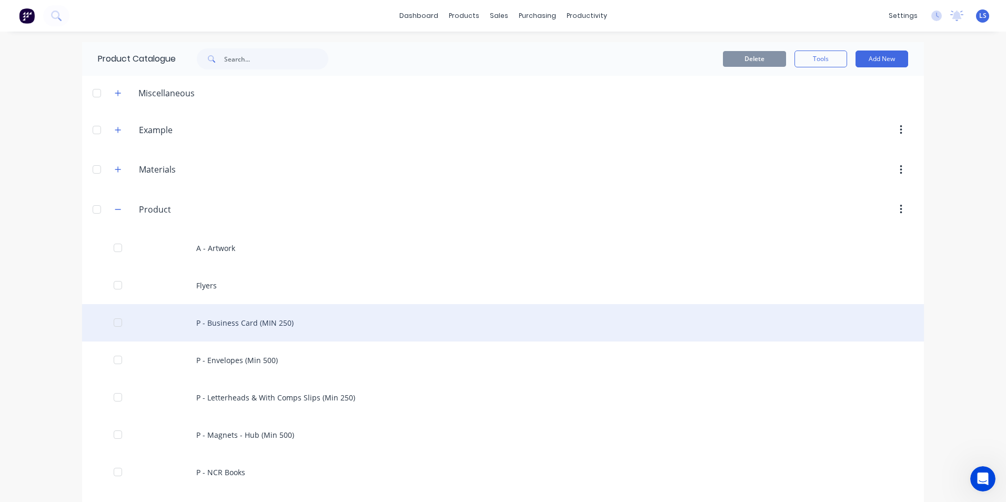
click at [268, 319] on div "P - Business Card (MIN 250)" at bounding box center [502, 322] width 841 height 37
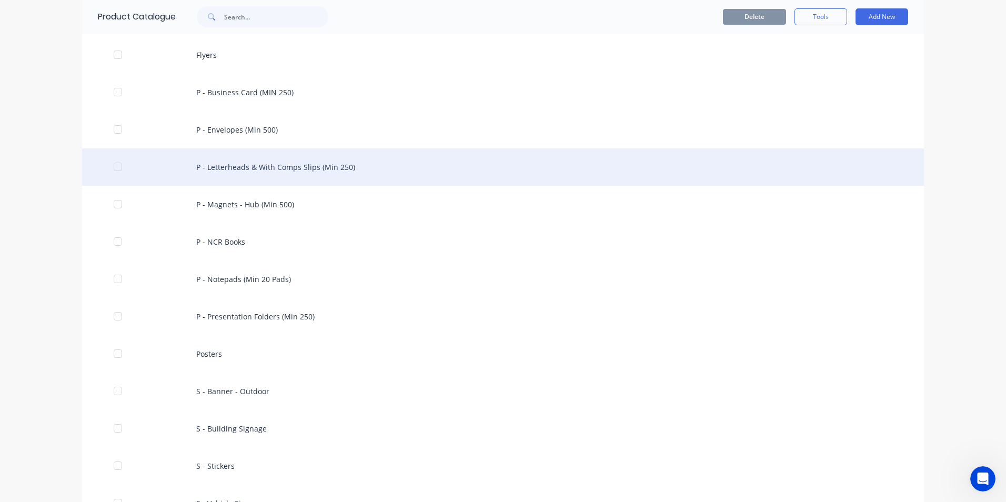
scroll to position [263, 0]
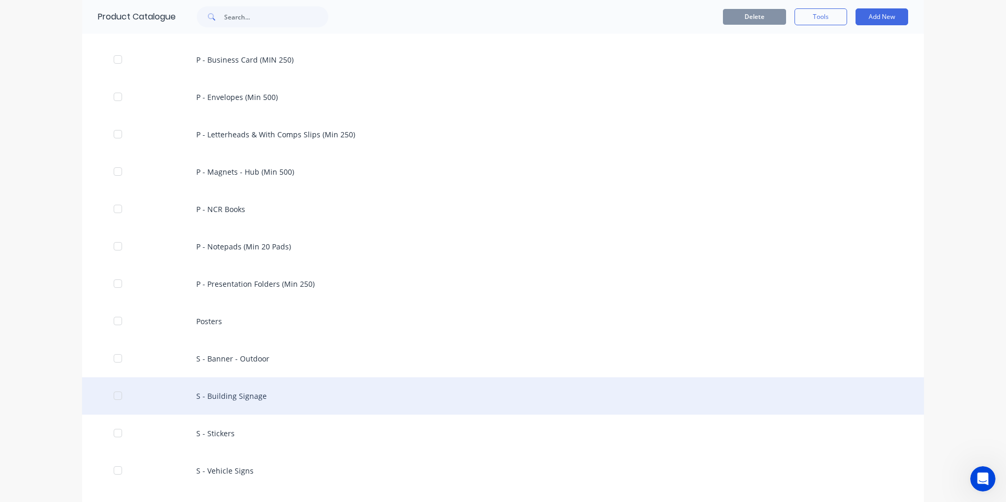
click at [238, 397] on div "S - Building Signage" at bounding box center [502, 395] width 841 height 37
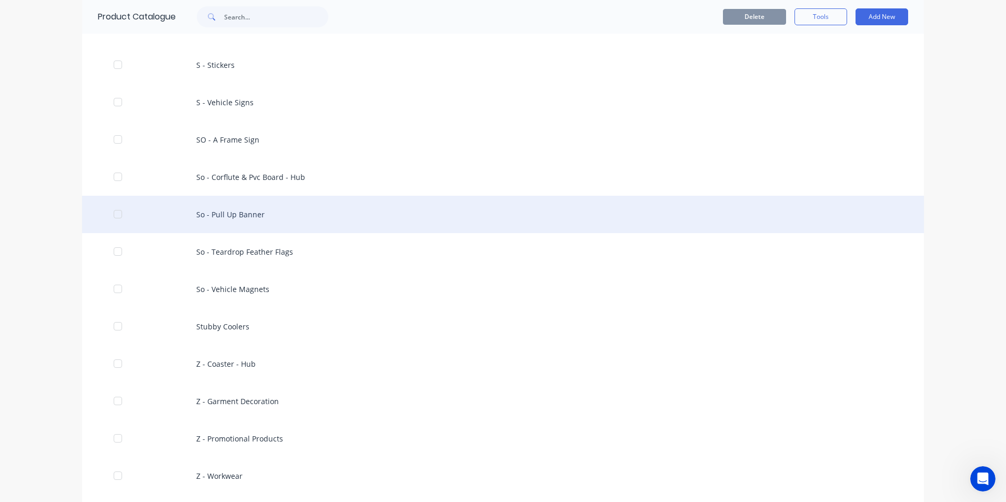
scroll to position [674, 0]
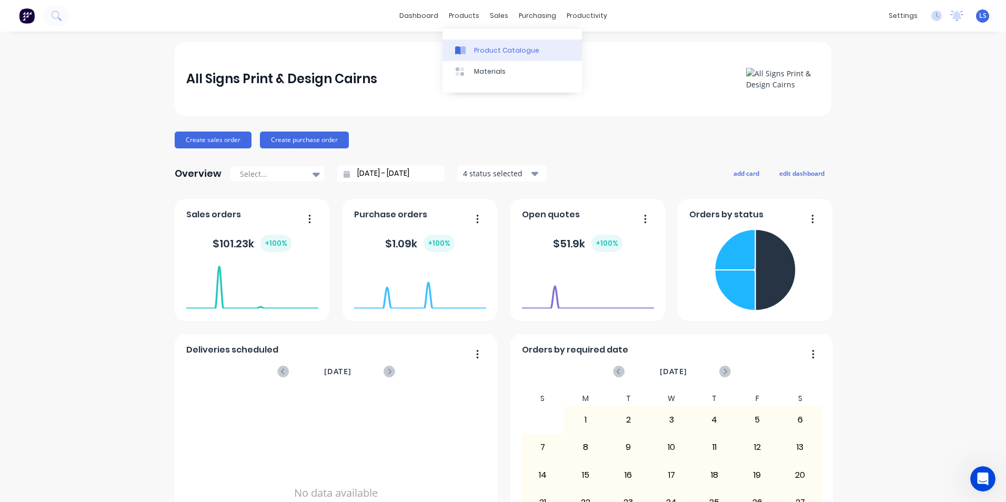
click at [482, 50] on div "Product Catalogue" at bounding box center [506, 50] width 65 height 9
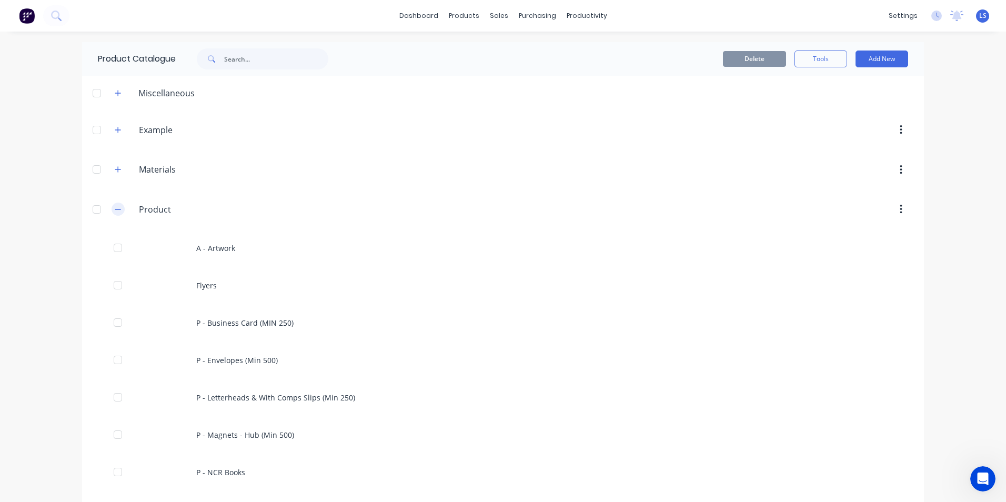
click at [115, 210] on icon "button" at bounding box center [118, 209] width 6 height 7
click at [120, 89] on icon "button" at bounding box center [118, 92] width 6 height 7
click at [117, 131] on icon "button" at bounding box center [118, 129] width 6 height 7
click at [120, 170] on icon "button" at bounding box center [118, 170] width 6 height 6
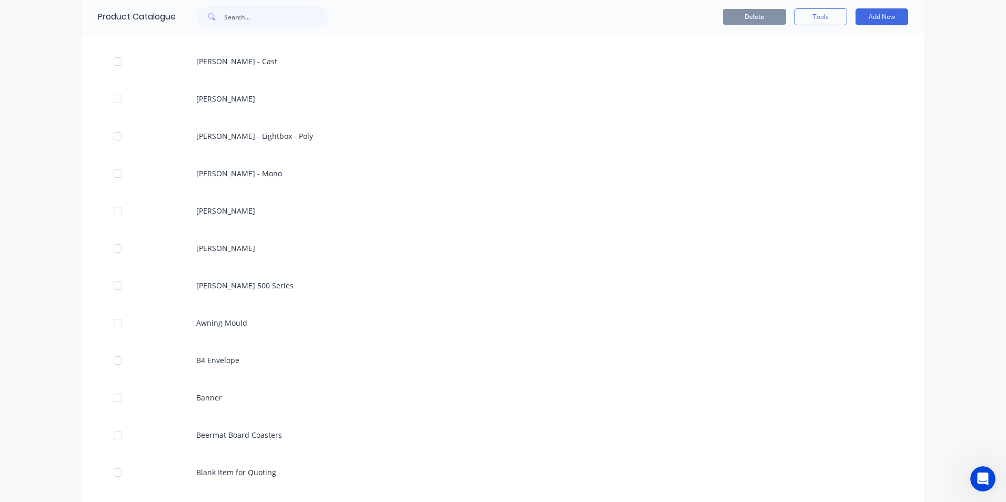
scroll to position [996, 0]
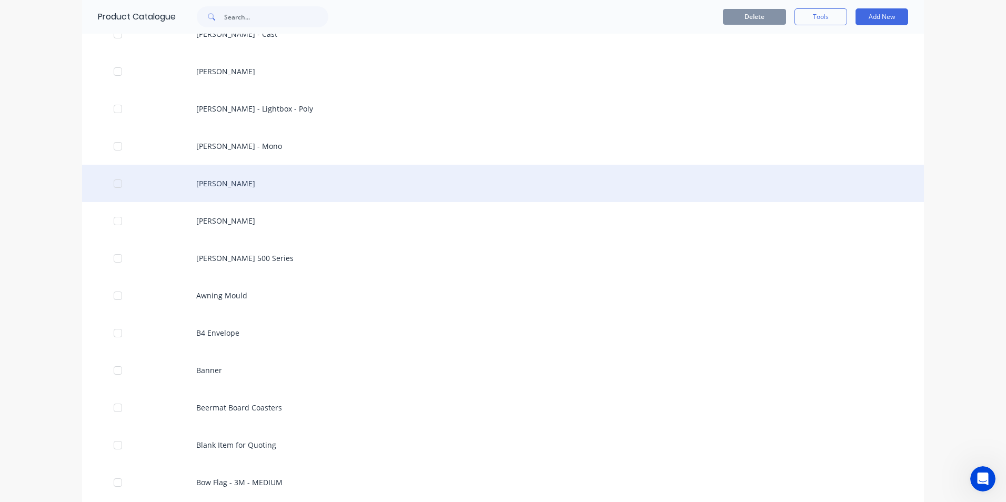
click at [228, 182] on div "[PERSON_NAME]" at bounding box center [502, 183] width 841 height 37
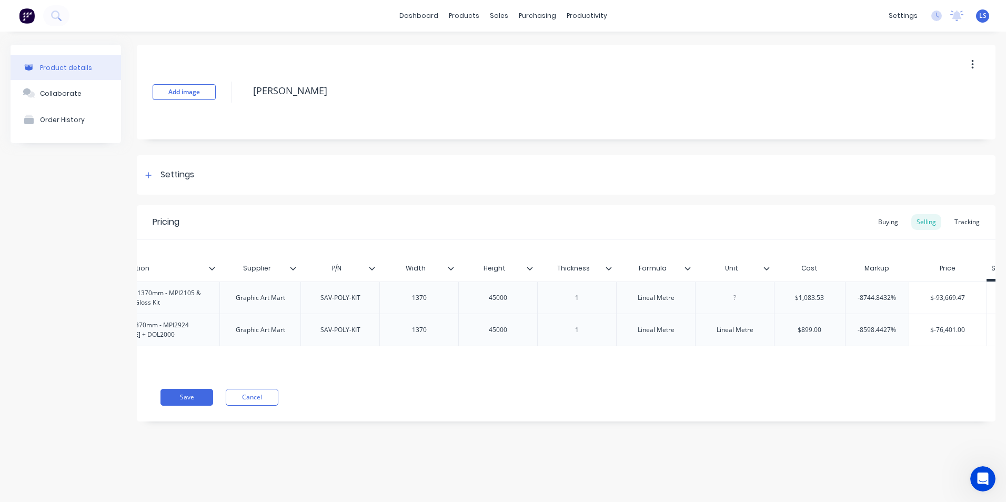
scroll to position [0, 317]
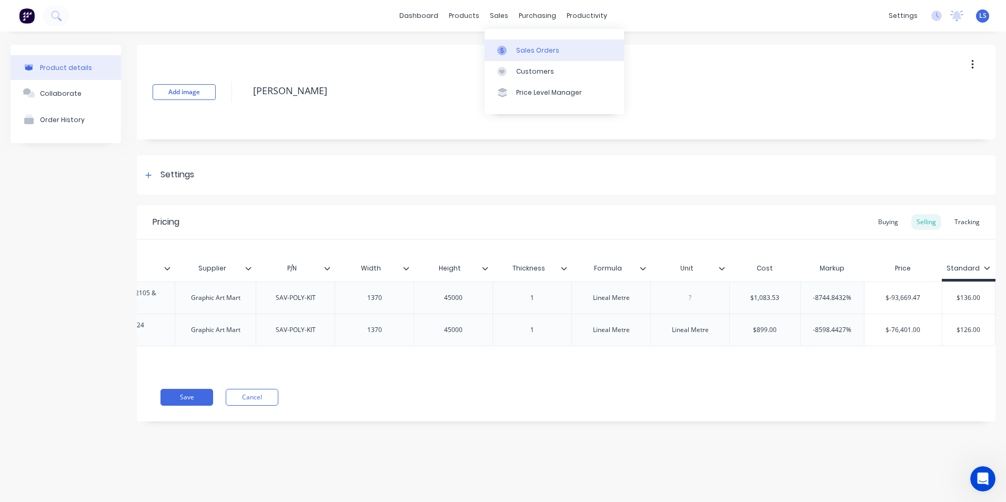
click at [520, 46] on div "Sales Orders" at bounding box center [537, 50] width 43 height 9
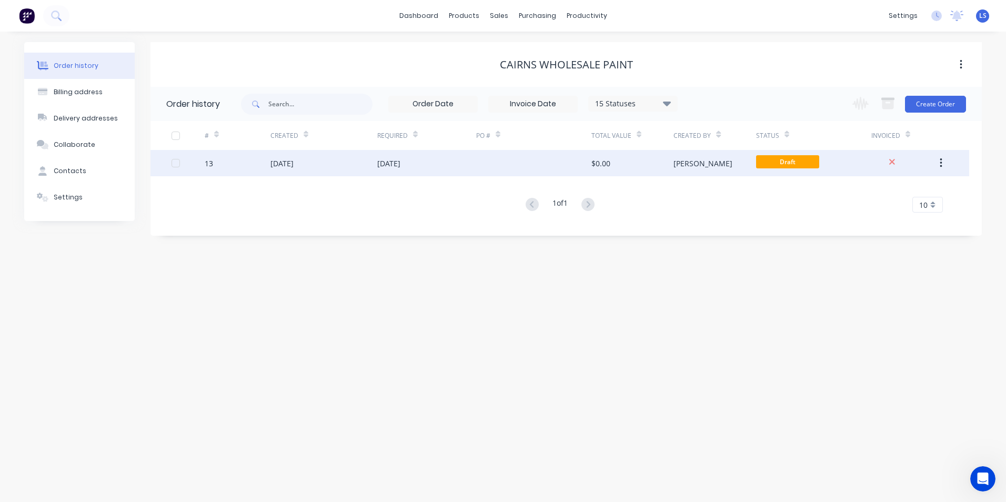
click at [293, 164] on div "[DATE]" at bounding box center [281, 163] width 23 height 11
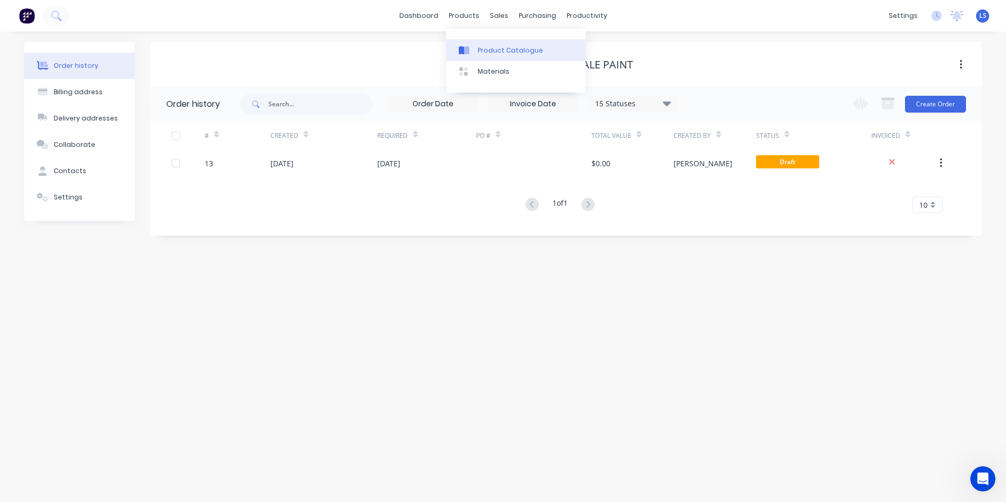
click at [480, 54] on div "Product Catalogue" at bounding box center [510, 50] width 65 height 9
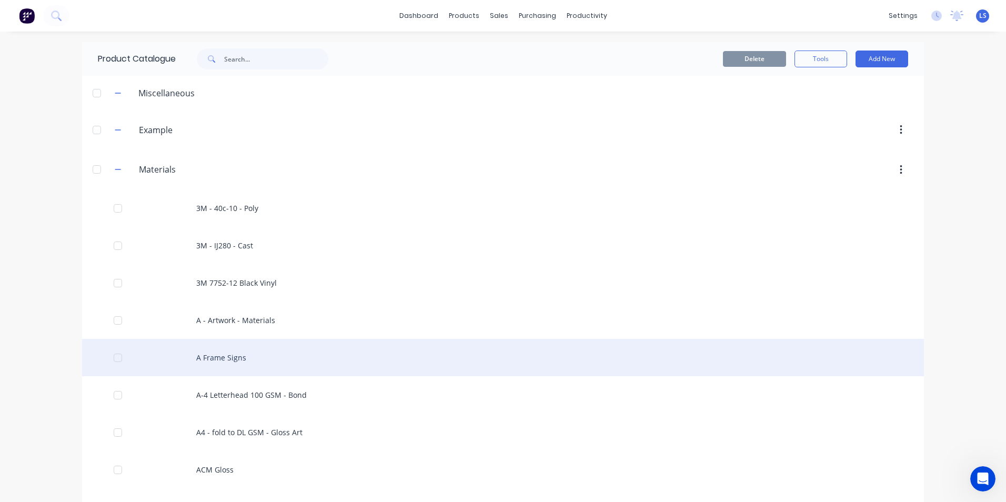
click at [227, 357] on div "A Frame Signs" at bounding box center [502, 357] width 841 height 37
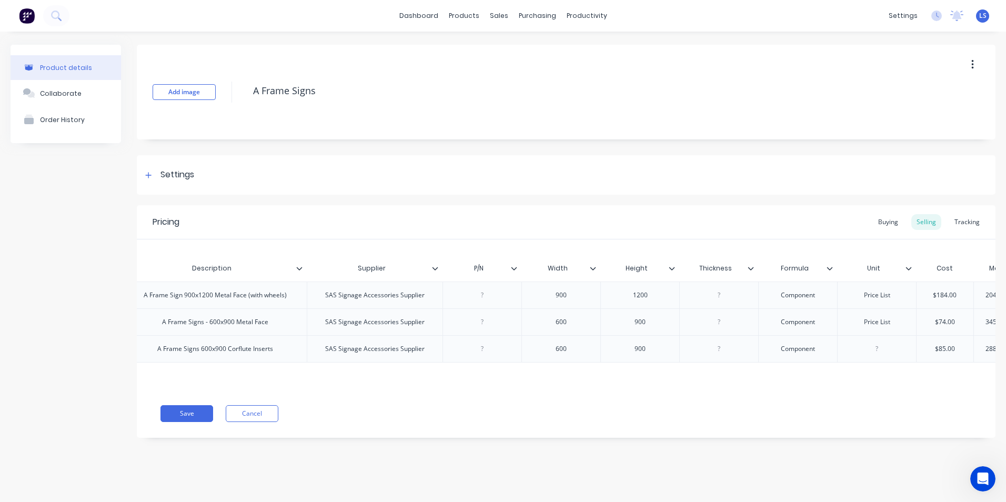
scroll to position [0, 341]
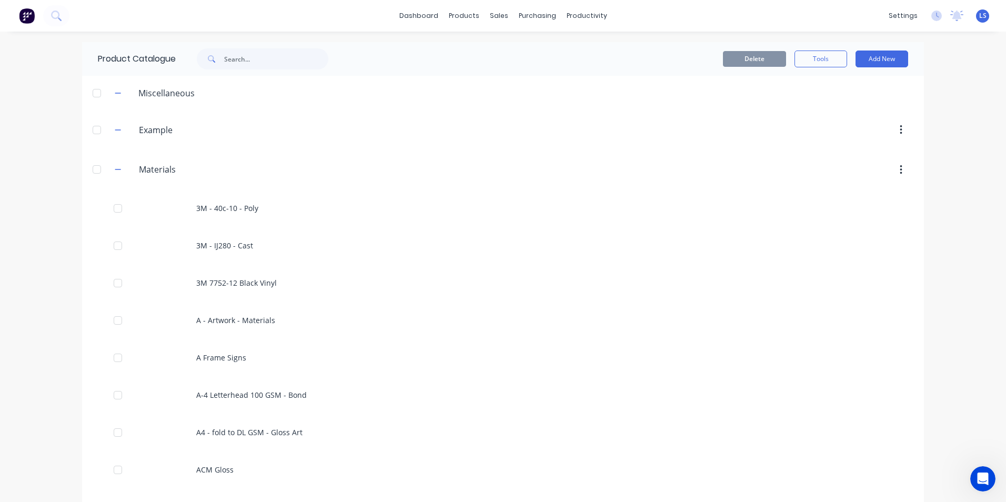
click at [92, 168] on div at bounding box center [96, 169] width 21 height 21
click at [115, 170] on icon "button" at bounding box center [118, 169] width 6 height 7
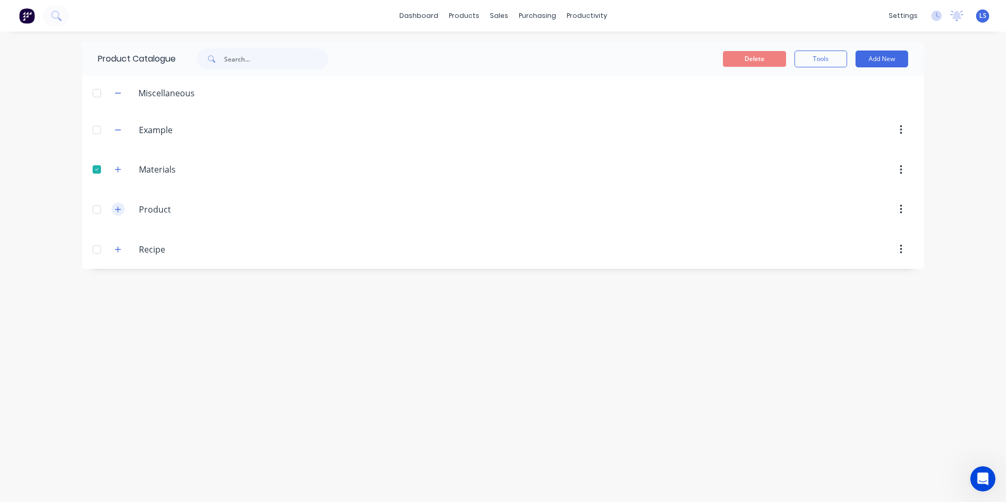
click at [118, 210] on icon "button" at bounding box center [118, 209] width 6 height 6
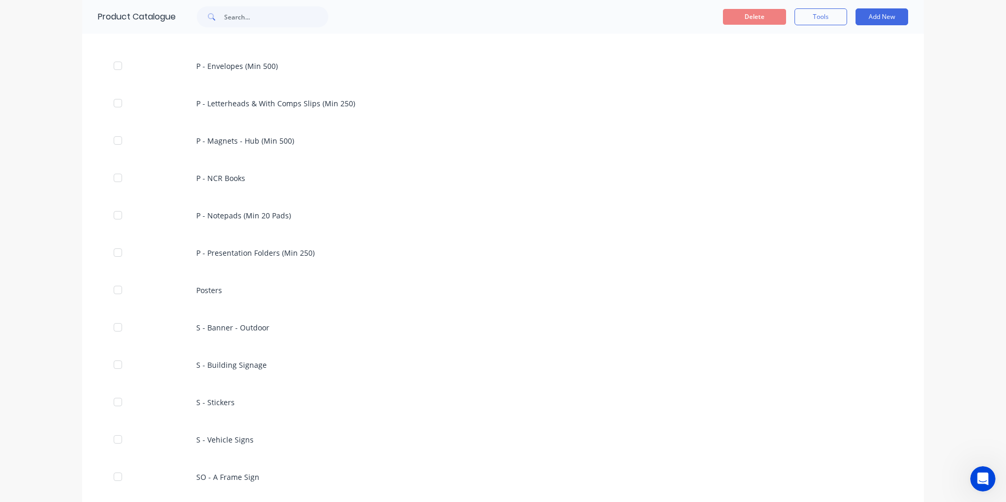
scroll to position [333, 0]
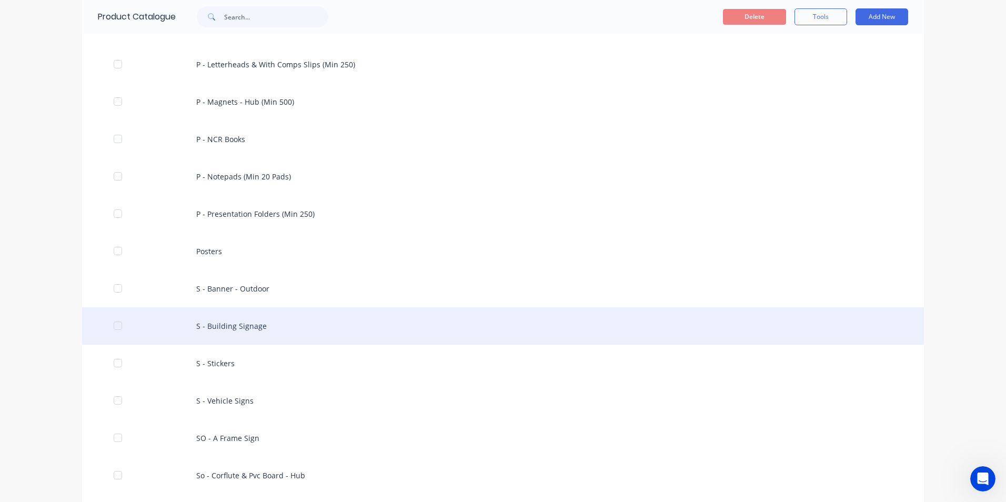
click at [213, 330] on div "S - Building Signage" at bounding box center [502, 325] width 841 height 37
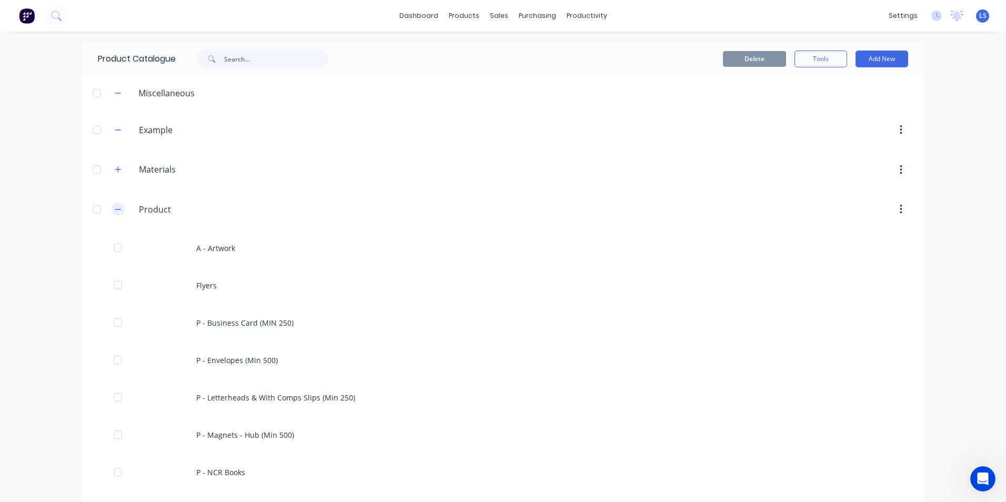
click at [115, 211] on icon "button" at bounding box center [118, 209] width 6 height 7
click at [118, 251] on icon "button" at bounding box center [118, 249] width 6 height 7
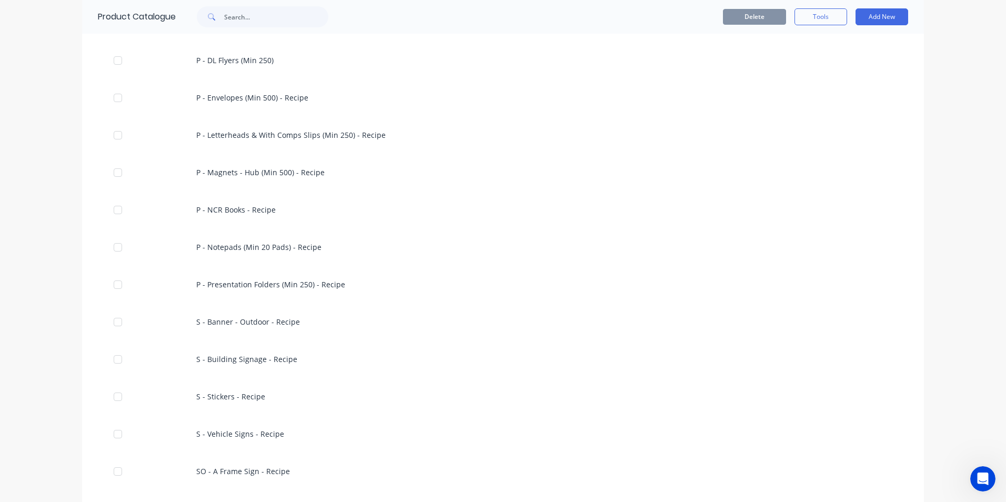
scroll to position [549, 0]
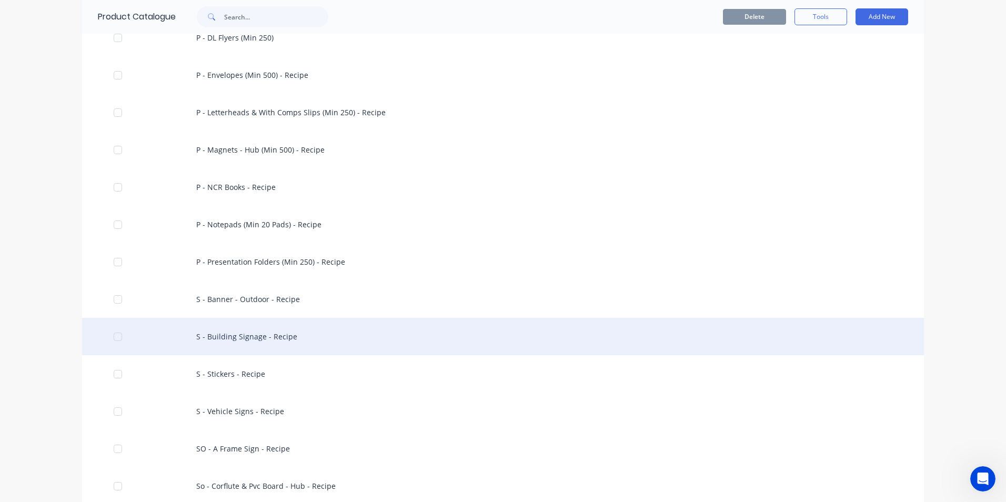
click at [273, 334] on div "S - Building Signage - Recipe" at bounding box center [502, 336] width 841 height 37
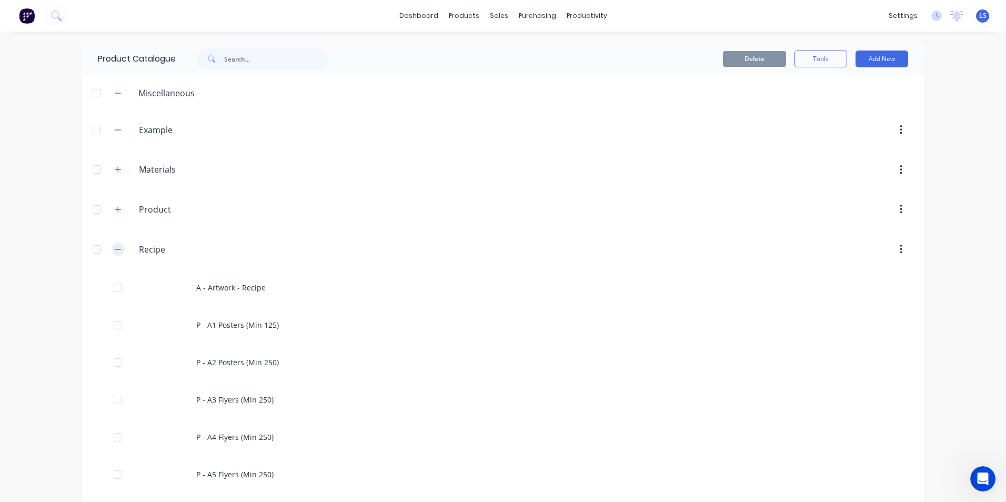
click at [118, 249] on button "button" at bounding box center [117, 248] width 13 height 13
click at [118, 212] on icon "button" at bounding box center [118, 209] width 6 height 6
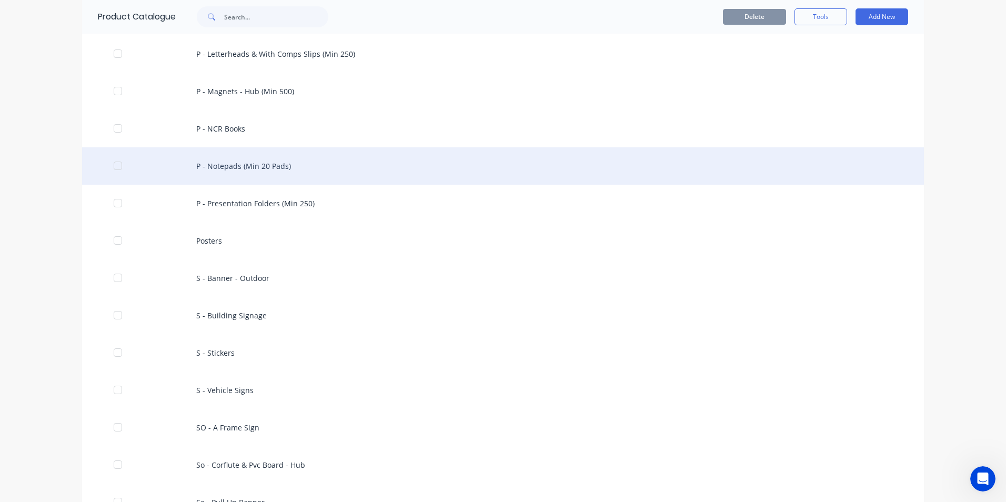
scroll to position [368, 0]
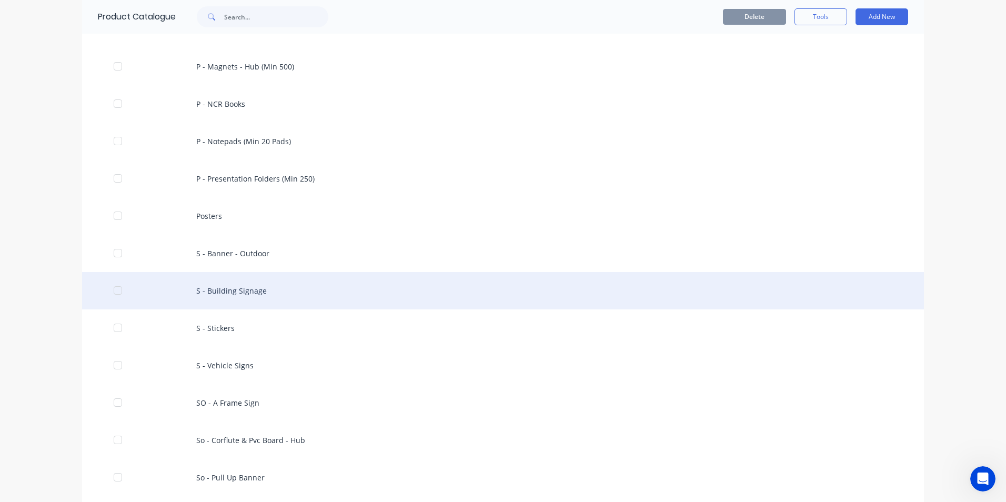
click at [239, 291] on div "S - Building Signage" at bounding box center [502, 290] width 841 height 37
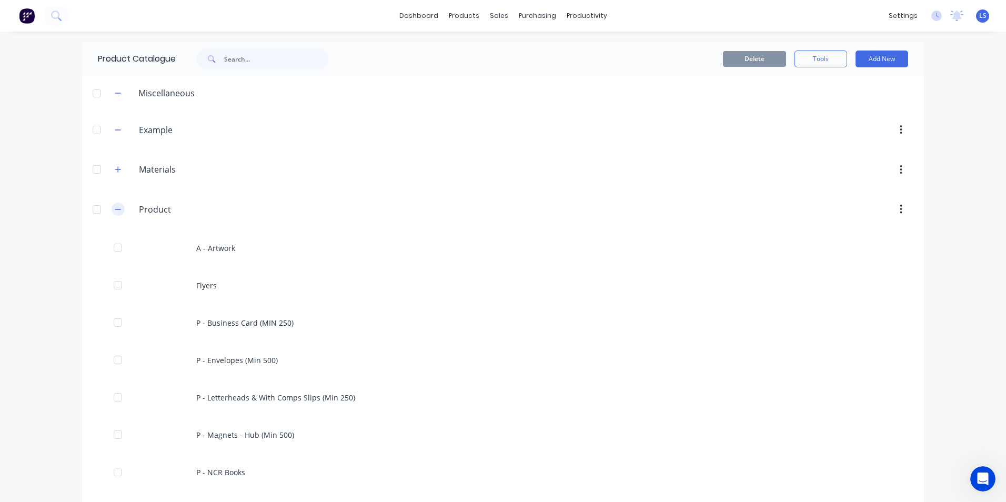
click at [116, 212] on icon "button" at bounding box center [118, 209] width 6 height 7
click at [120, 170] on icon "button" at bounding box center [118, 169] width 6 height 7
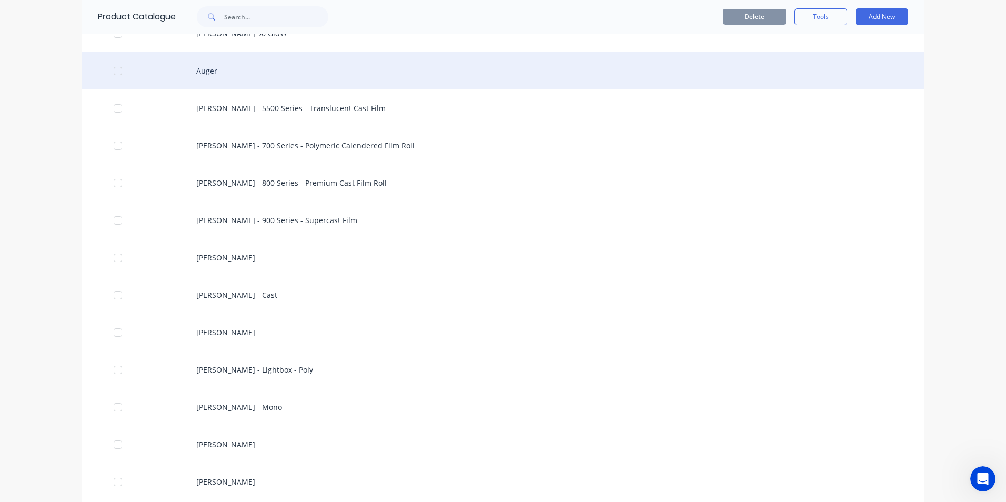
scroll to position [736, 0]
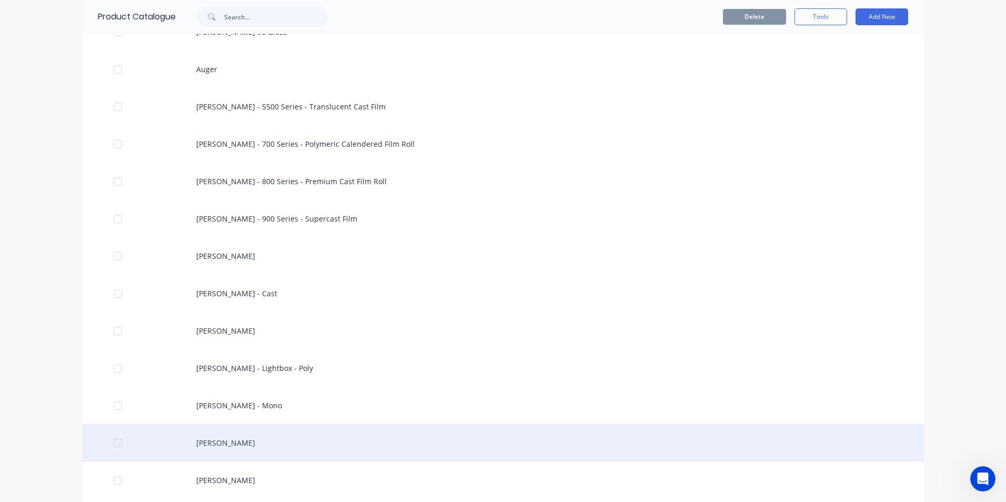
click at [232, 442] on div "[PERSON_NAME]" at bounding box center [502, 442] width 841 height 37
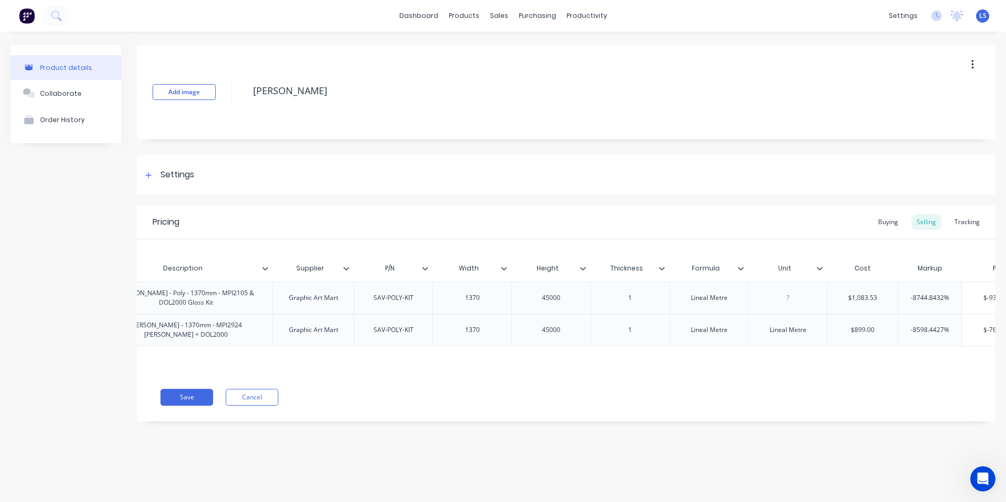
scroll to position [0, 317]
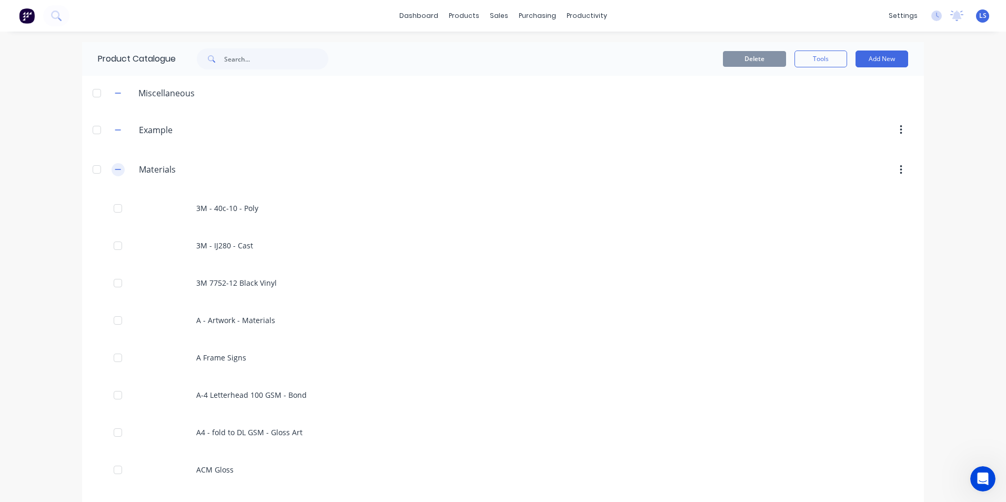
click at [115, 170] on icon "button" at bounding box center [118, 169] width 6 height 1
click at [120, 208] on icon "button" at bounding box center [118, 209] width 6 height 7
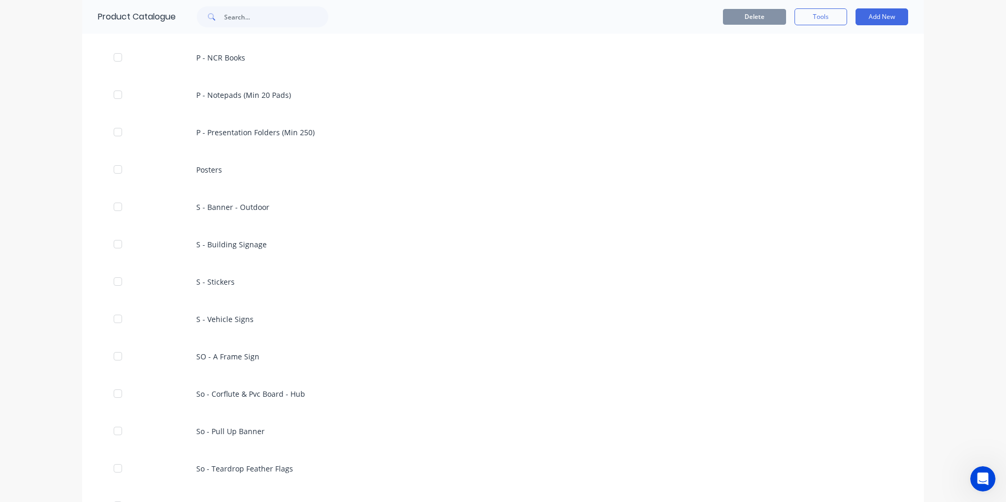
scroll to position [411, 0]
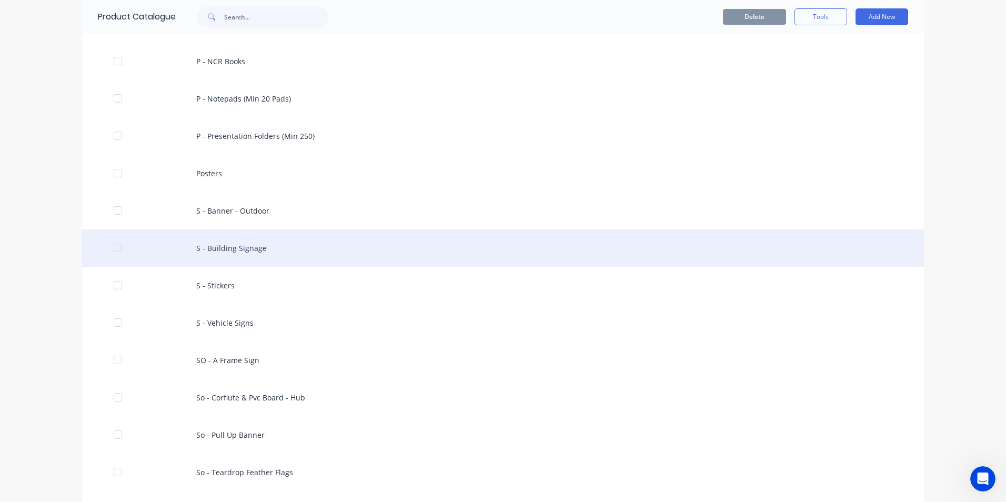
click at [232, 251] on div "S - Building Signage" at bounding box center [502, 247] width 841 height 37
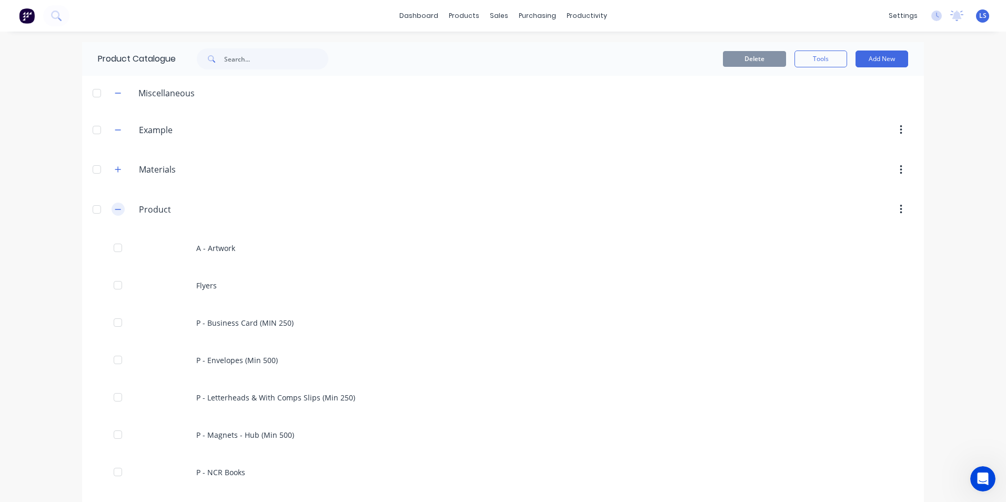
click at [115, 210] on icon "button" at bounding box center [118, 209] width 6 height 7
click at [119, 248] on icon "button" at bounding box center [118, 249] width 6 height 7
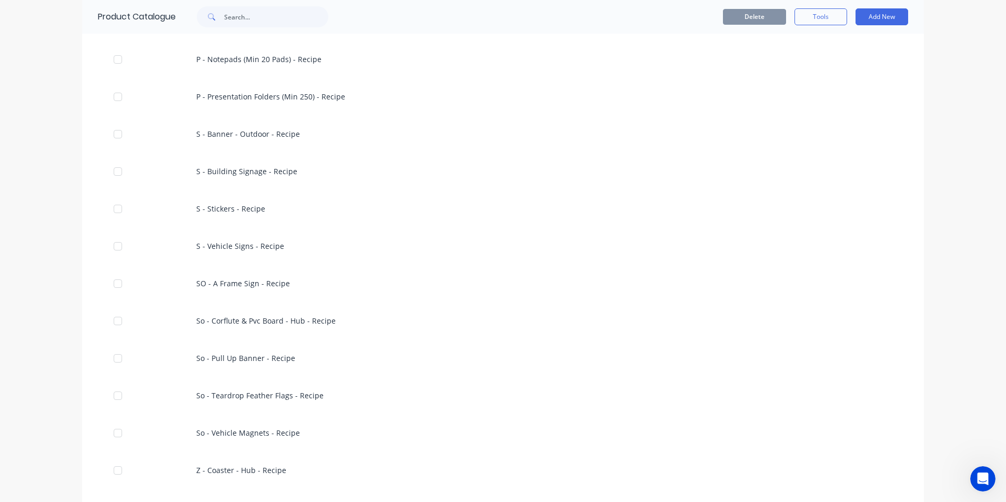
scroll to position [736, 0]
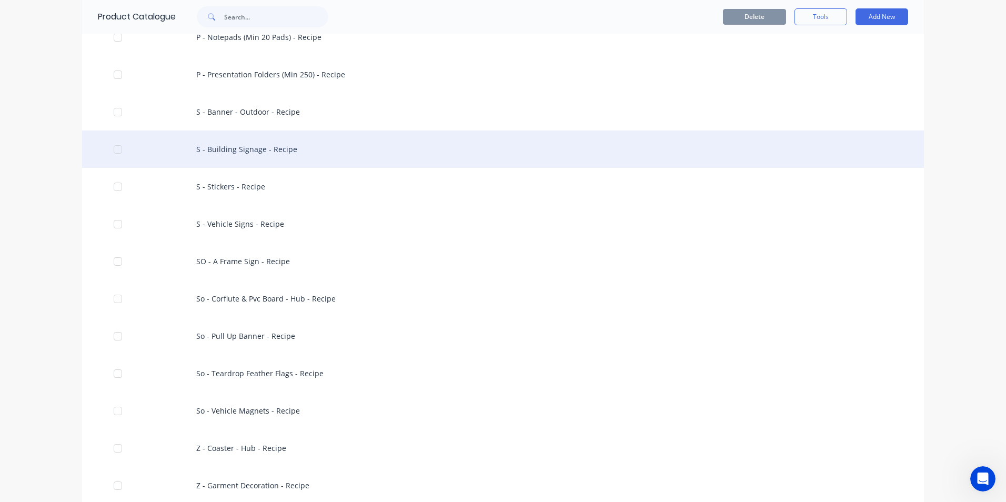
click at [277, 150] on div "S - Building Signage - Recipe" at bounding box center [502, 148] width 841 height 37
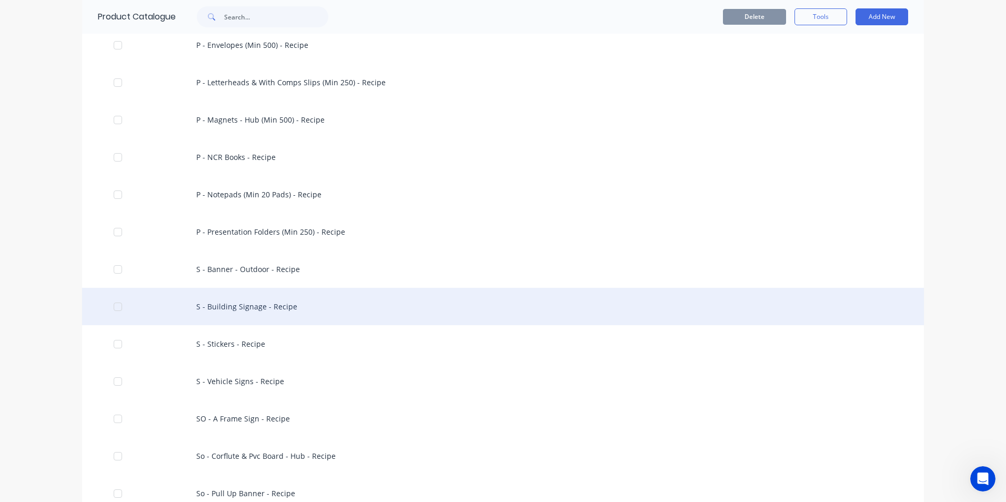
click at [246, 306] on div "S - Building Signage - Recipe" at bounding box center [502, 306] width 841 height 37
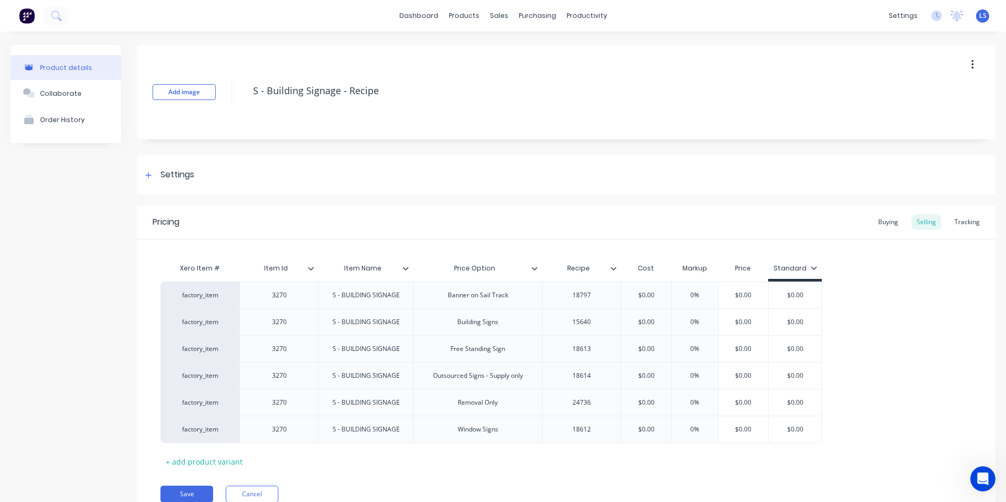
type textarea "x"
